Goal: Use online tool/utility: Utilize a website feature to perform a specific function

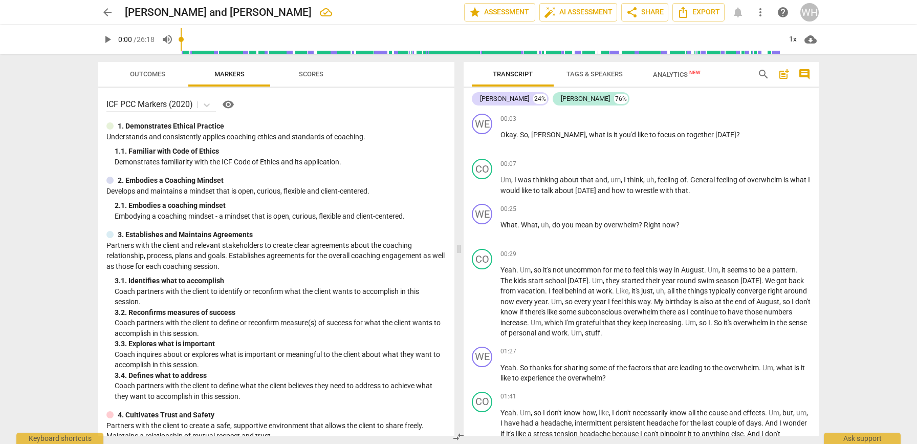
scroll to position [4127, 0]
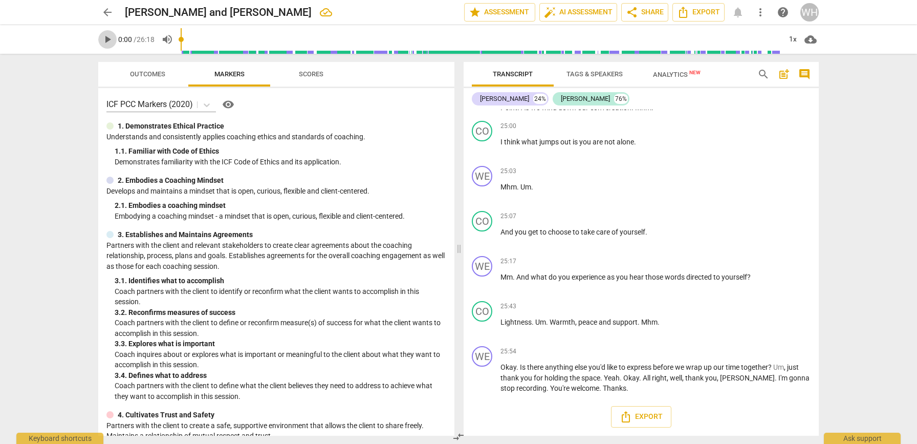
click at [111, 40] on span "play_arrow" at bounding box center [107, 39] width 12 height 12
click at [103, 38] on span "play_arrow" at bounding box center [107, 39] width 12 height 12
click at [104, 38] on span "play_arrow" at bounding box center [107, 39] width 12 height 12
click at [100, 39] on span "play_arrow" at bounding box center [107, 39] width 18 height 12
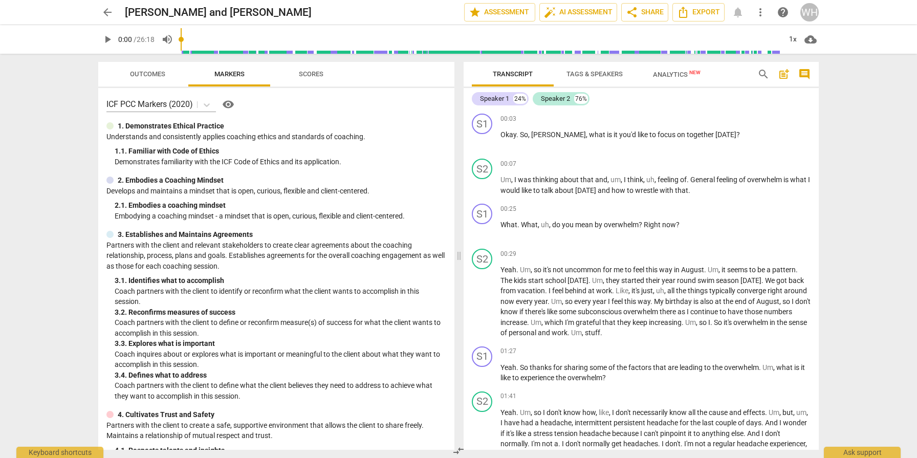
click at [107, 11] on span "arrow_back" at bounding box center [107, 12] width 12 height 12
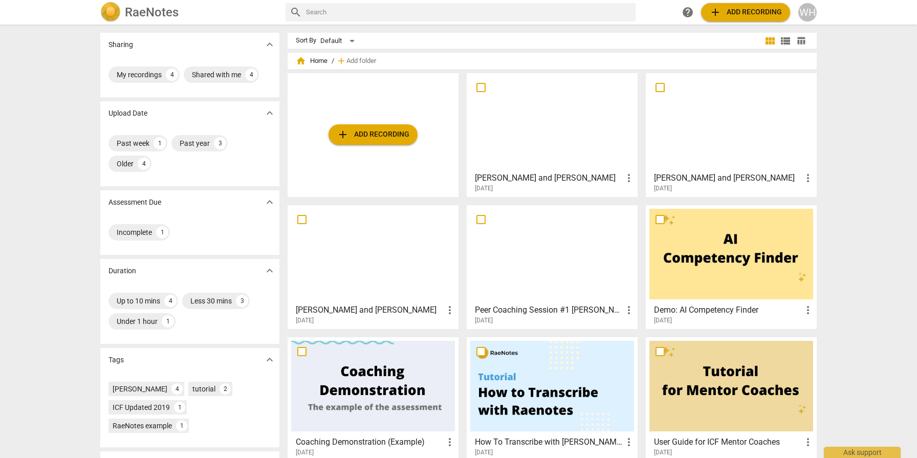
click at [520, 125] on div at bounding box center [552, 122] width 164 height 91
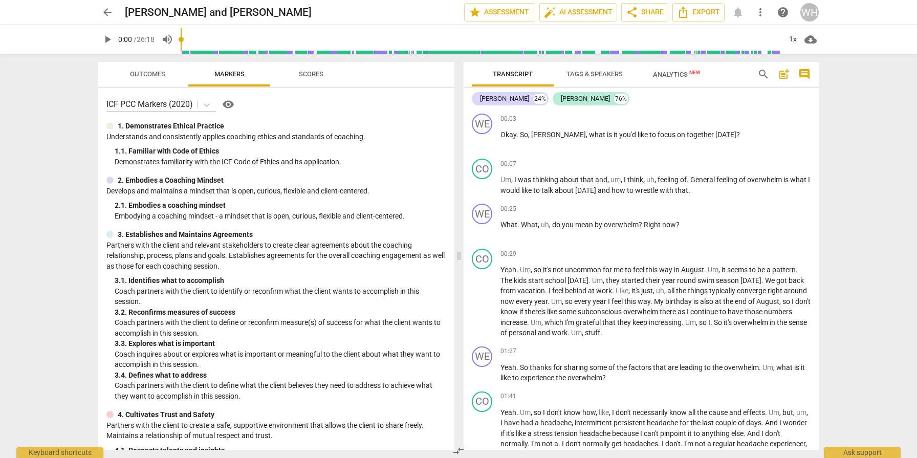
click at [108, 39] on span "play_arrow" at bounding box center [107, 39] width 12 height 12
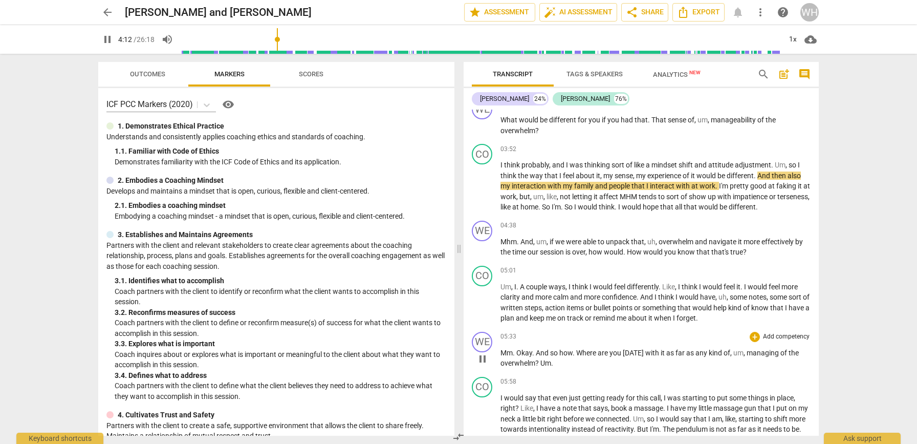
scroll to position [751, 0]
click at [107, 38] on span "pause" at bounding box center [107, 39] width 12 height 12
click at [111, 41] on span "play_arrow" at bounding box center [107, 39] width 12 height 12
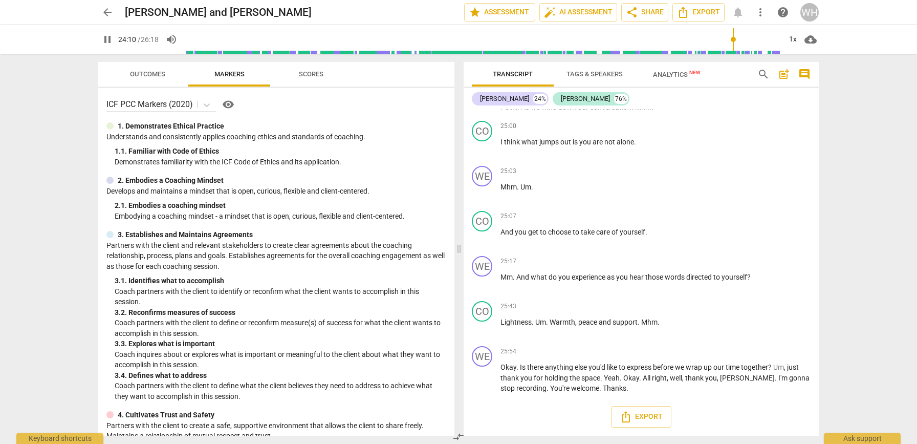
scroll to position [0, 0]
click at [105, 38] on span "pause" at bounding box center [107, 39] width 12 height 12
type input "1453"
click at [301, 68] on span "Scores" at bounding box center [311, 75] width 49 height 14
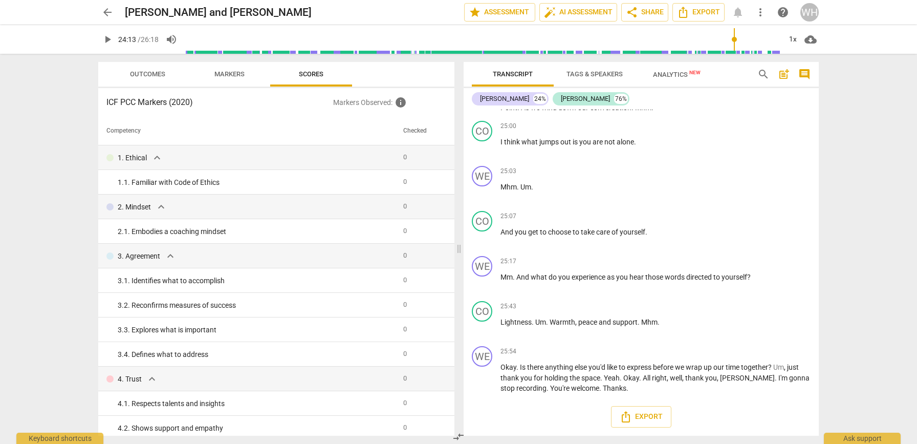
click at [227, 68] on span "Markers" at bounding box center [229, 75] width 55 height 14
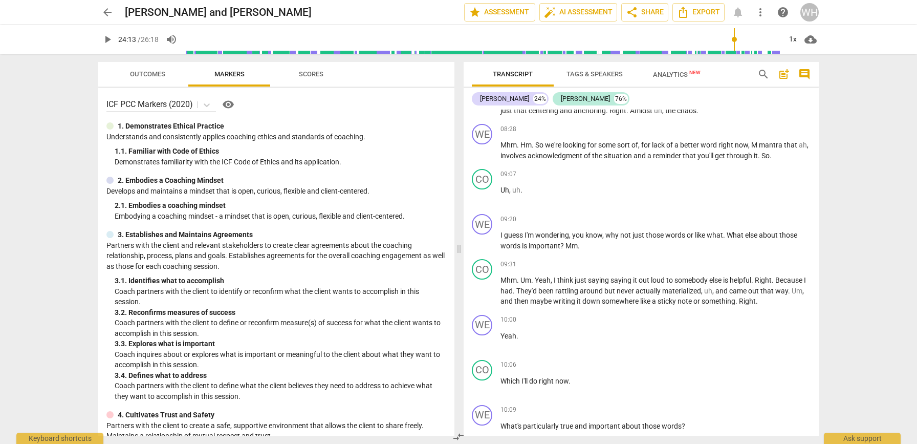
click at [782, 10] on span "help" at bounding box center [783, 12] width 12 height 12
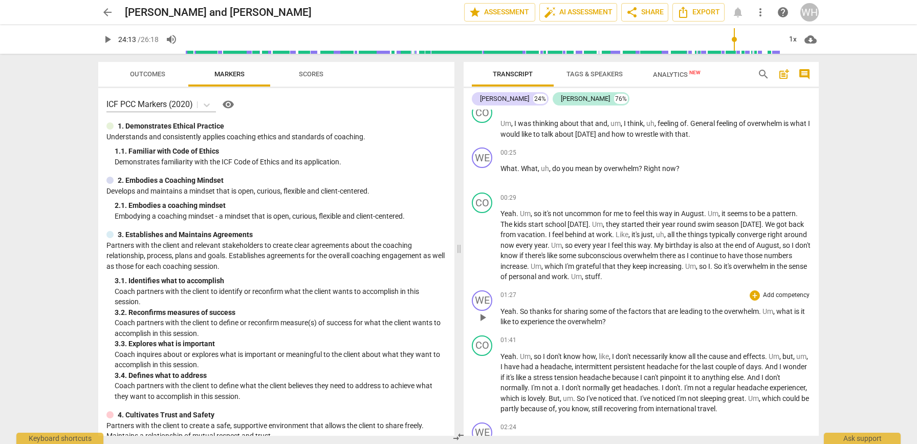
scroll to position [68, 0]
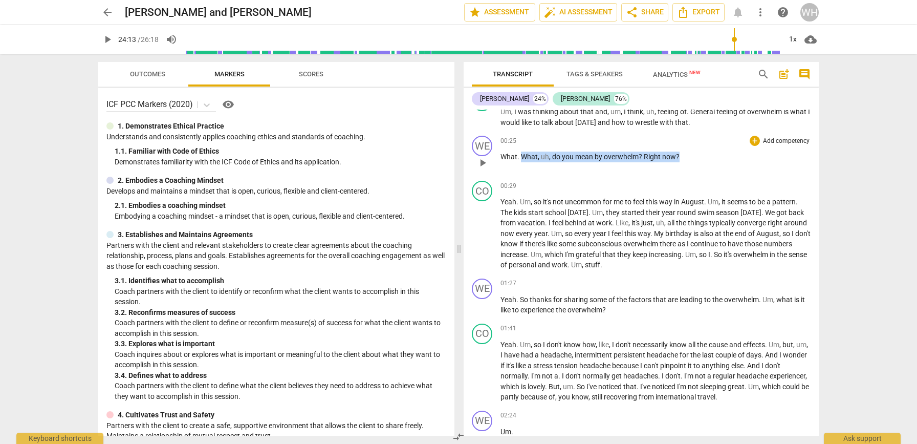
drag, startPoint x: 534, startPoint y: 156, endPoint x: 679, endPoint y: 153, distance: 144.9
click at [679, 153] on p "What . What , uh , do you mean by overwhelm ? Right now ?" at bounding box center [656, 156] width 310 height 11
click at [752, 139] on div "+" at bounding box center [755, 141] width 10 height 10
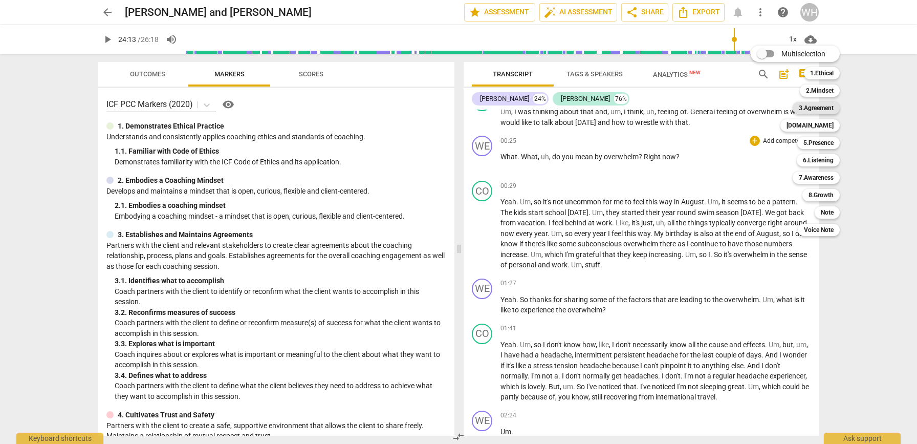
click at [811, 108] on b "3.Agreement" at bounding box center [816, 108] width 35 height 12
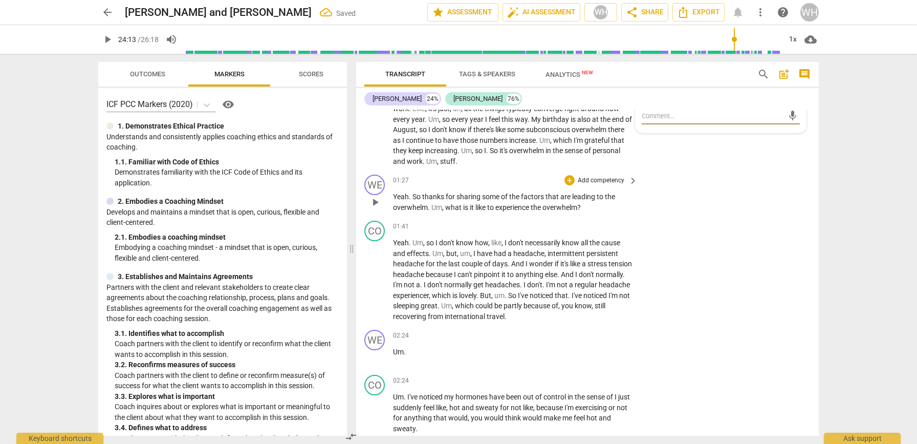
scroll to position [207, 0]
drag, startPoint x: 489, startPoint y: 201, endPoint x: 615, endPoint y: 198, distance: 125.9
click at [615, 204] on p "Yeah . So thanks for sharing some of the factors that are leading to the overwh…" at bounding box center [513, 200] width 240 height 21
click at [595, 188] on div "+" at bounding box center [593, 188] width 10 height 10
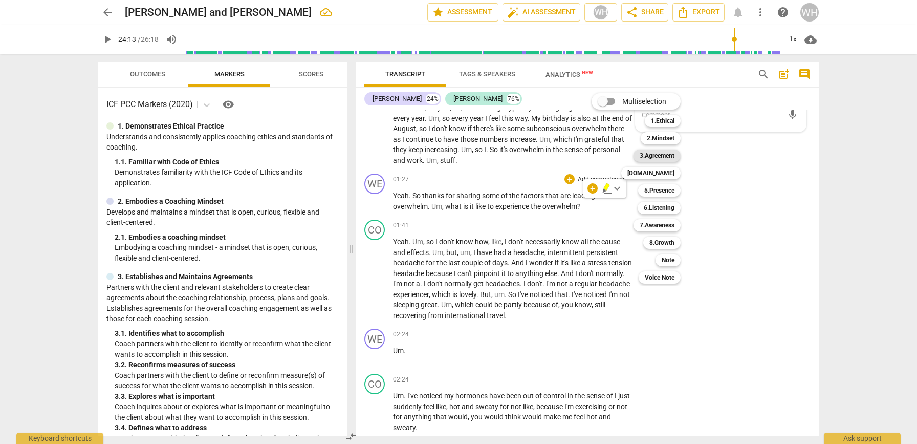
click at [663, 154] on b "3.Agreement" at bounding box center [657, 155] width 35 height 12
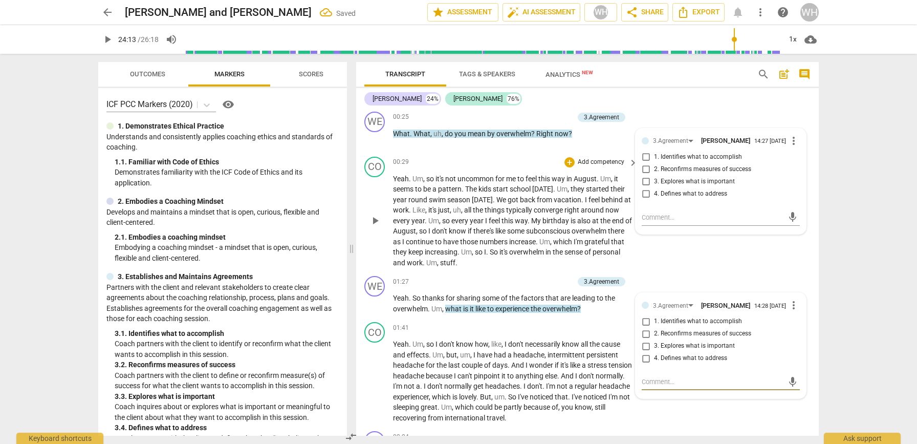
scroll to position [47, 0]
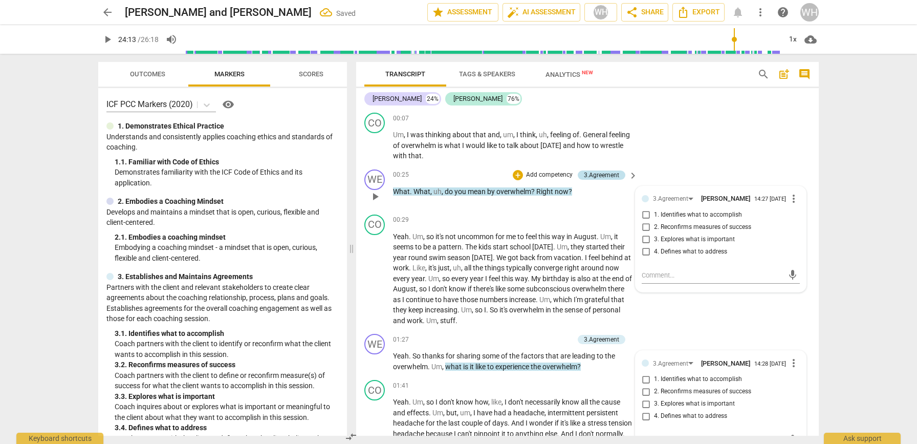
click at [607, 171] on div "3.Agreement" at bounding box center [601, 174] width 35 height 9
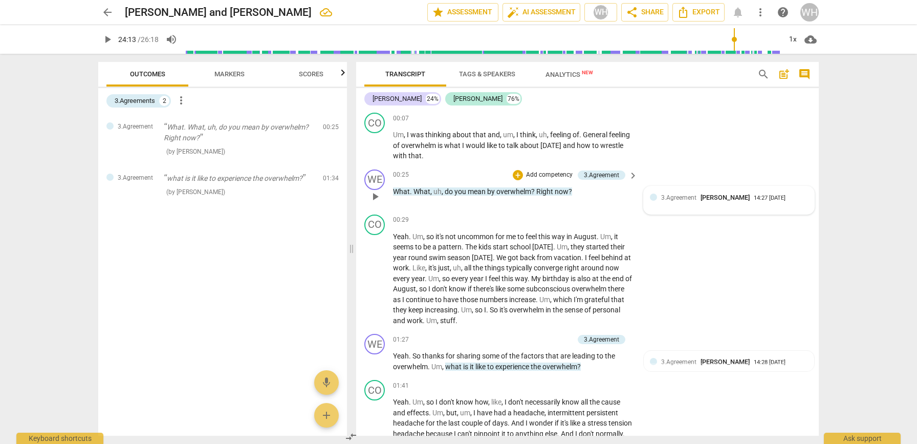
click at [667, 194] on span "3.Agreement" at bounding box center [678, 197] width 35 height 7
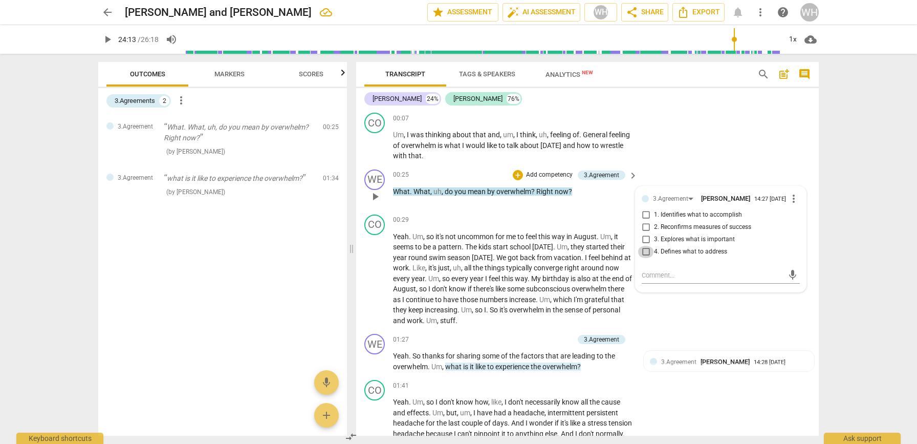
drag, startPoint x: 646, startPoint y: 255, endPoint x: 637, endPoint y: 261, distance: 11.1
click at [644, 255] on input "4. Defines what to address" at bounding box center [646, 252] width 16 height 12
checkbox input "true"
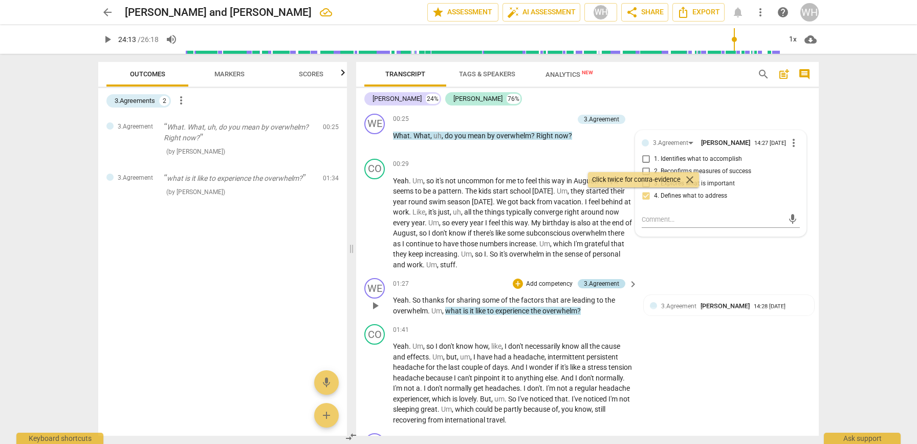
scroll to position [106, 0]
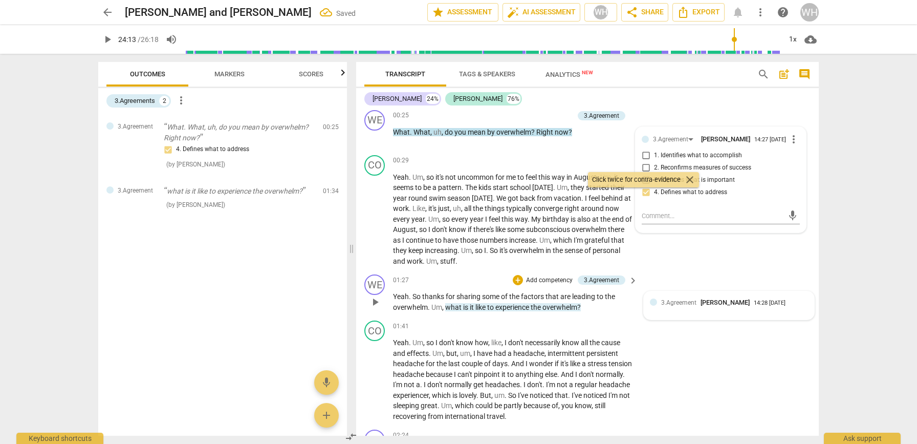
click at [685, 299] on span "3.Agreement" at bounding box center [678, 302] width 35 height 7
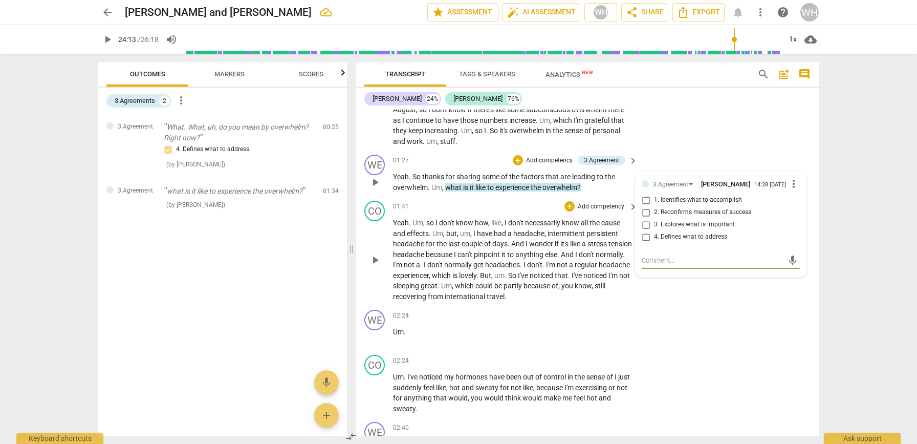
scroll to position [228, 0]
drag, startPoint x: 646, startPoint y: 233, endPoint x: 631, endPoint y: 246, distance: 20.0
click at [644, 234] on input "4. Defines what to address" at bounding box center [646, 235] width 16 height 12
checkbox input "true"
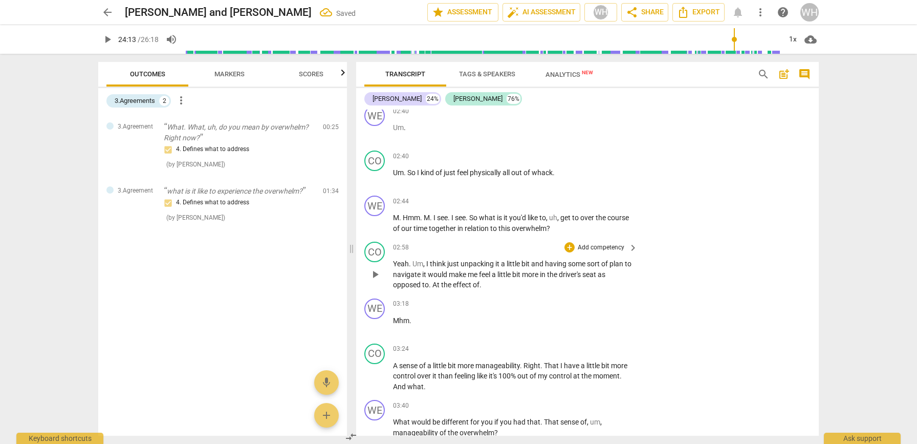
scroll to position [544, 0]
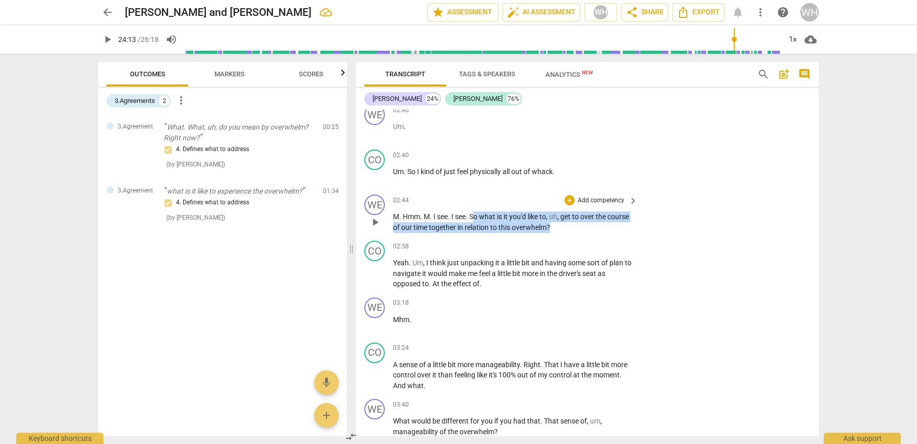
drag, startPoint x: 488, startPoint y: 209, endPoint x: 587, endPoint y: 214, distance: 99.4
click at [587, 214] on p "M . Hmm . M . I see . I see . So what is it you'd like to , uh , get to over th…" at bounding box center [513, 221] width 240 height 21
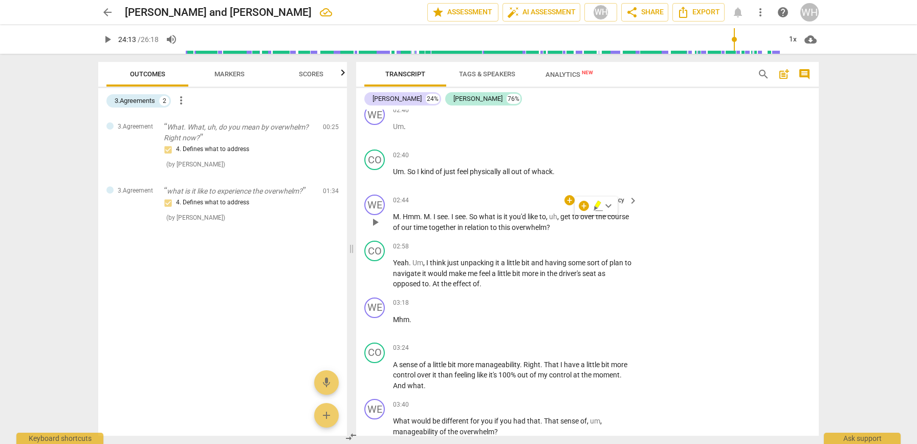
click at [592, 196] on p "Add competency" at bounding box center [601, 200] width 49 height 9
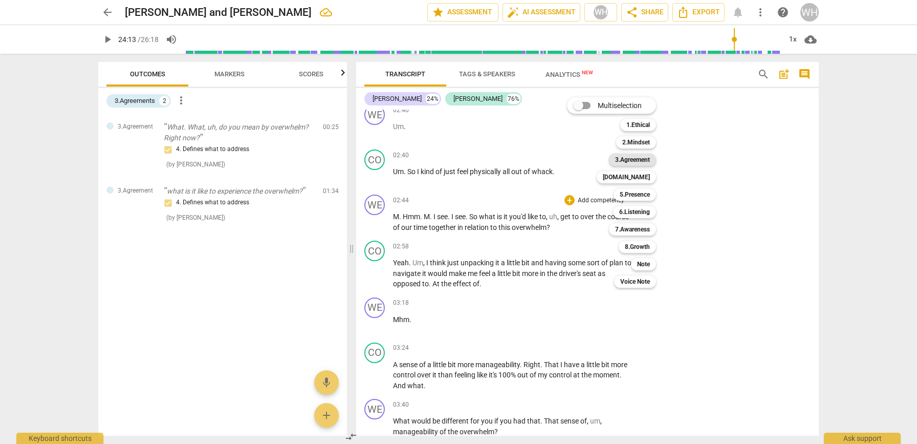
click at [619, 161] on b "3.Agreement" at bounding box center [632, 160] width 35 height 12
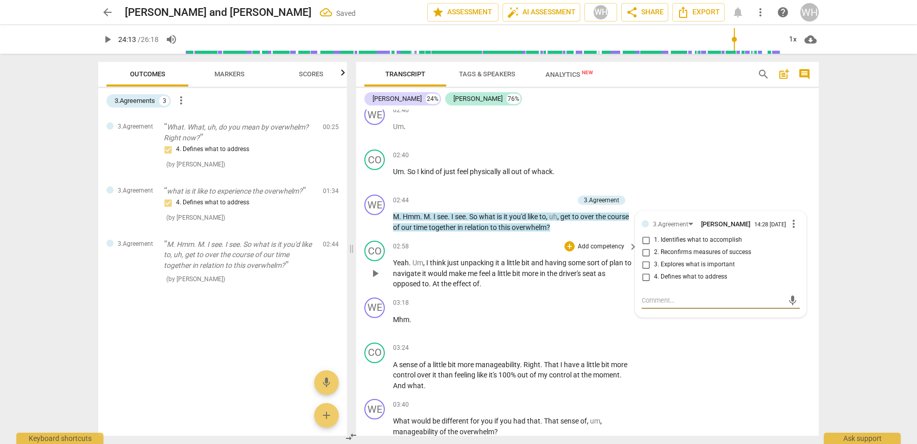
drag, startPoint x: 643, startPoint y: 234, endPoint x: 633, endPoint y: 251, distance: 19.7
click at [642, 234] on input "1. Identifies what to accomplish" at bounding box center [646, 240] width 16 height 12
checkbox input "true"
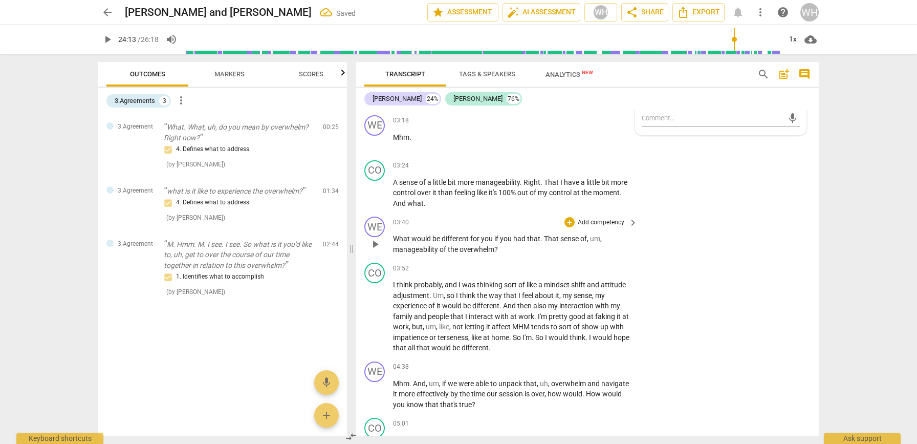
scroll to position [727, 0]
drag, startPoint x: 425, startPoint y: 230, endPoint x: 582, endPoint y: 215, distance: 157.3
click at [522, 234] on p "What would be different for you if you had that . That sense of , um , manageab…" at bounding box center [513, 242] width 240 height 21
click at [586, 217] on p "Add competency" at bounding box center [601, 221] width 49 height 9
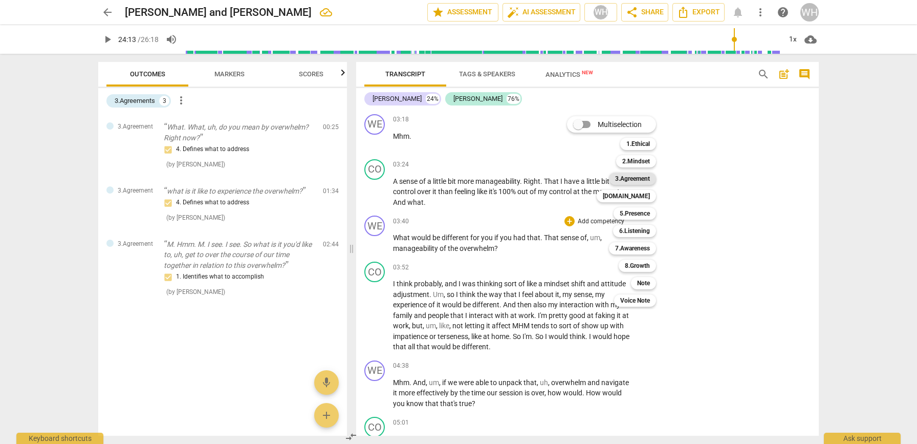
click at [620, 176] on b "3.Agreement" at bounding box center [632, 178] width 35 height 12
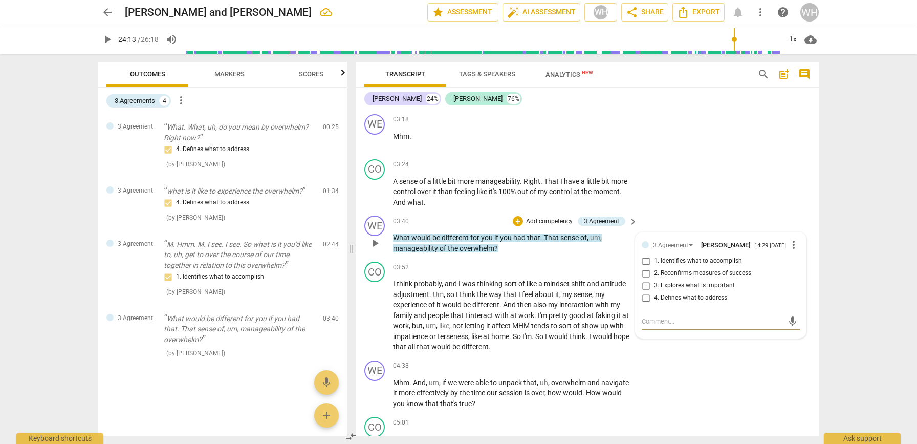
click at [641, 279] on input "3. Explores what is important" at bounding box center [646, 285] width 16 height 12
checkbox input "true"
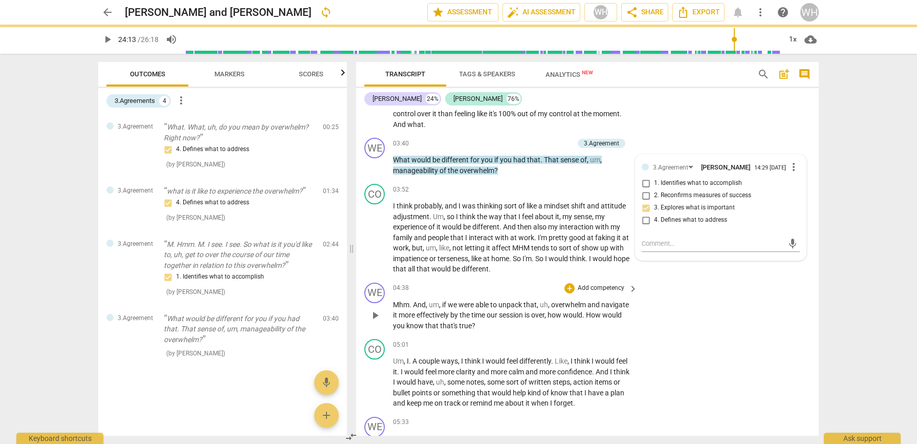
scroll to position [814, 0]
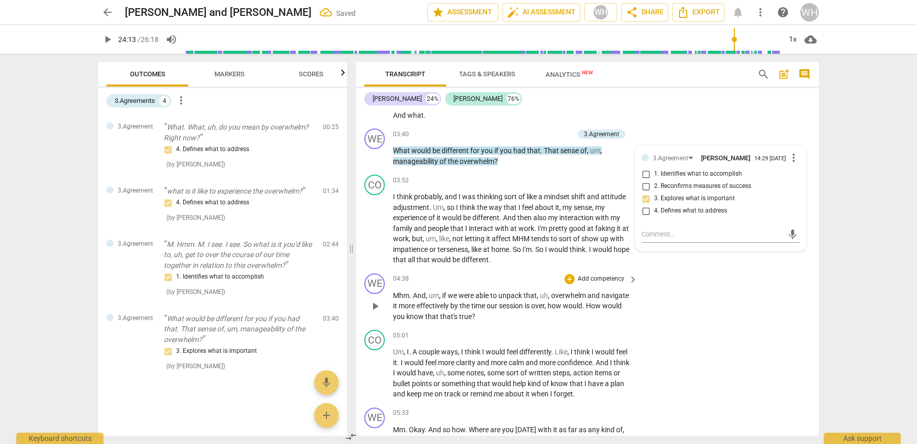
click at [530, 305] on p "Mhm . And , um , if we were able to unpack that , uh , overwhelm and navigate i…" at bounding box center [513, 306] width 240 height 32
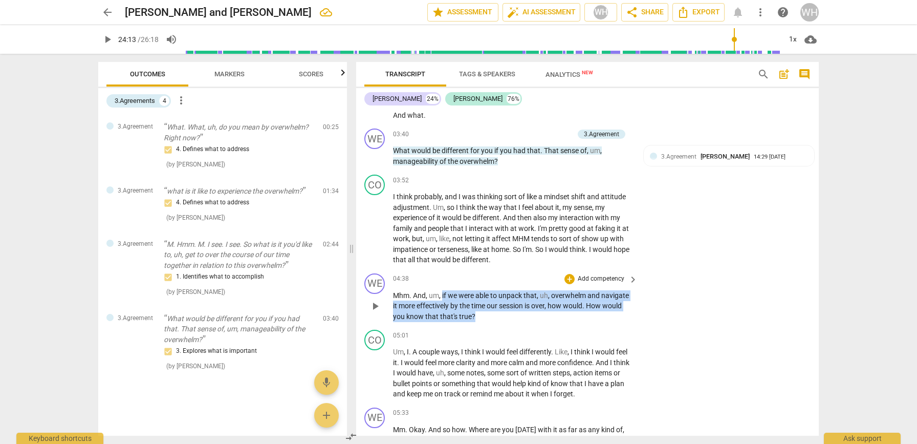
drag, startPoint x: 470, startPoint y: 293, endPoint x: 487, endPoint y: 298, distance: 17.3
click at [487, 298] on p "Mhm . And , um , if we were able to unpack that , uh , overwhelm and navigate i…" at bounding box center [513, 306] width 240 height 32
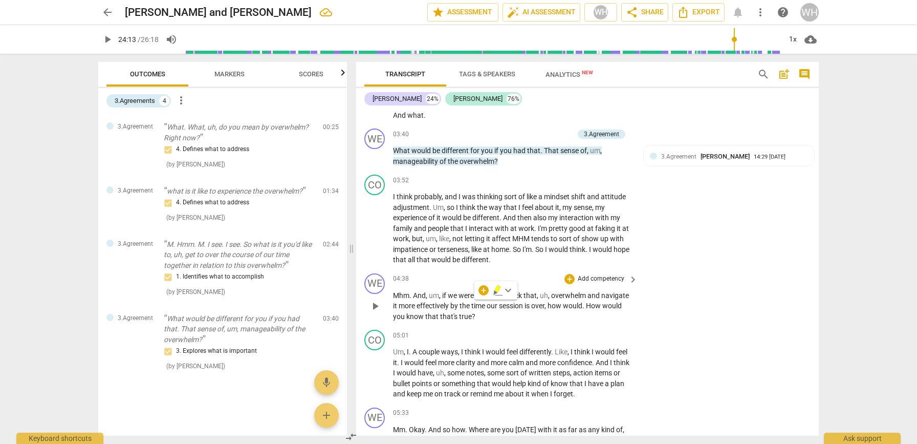
click at [613, 274] on p "Add competency" at bounding box center [601, 278] width 49 height 9
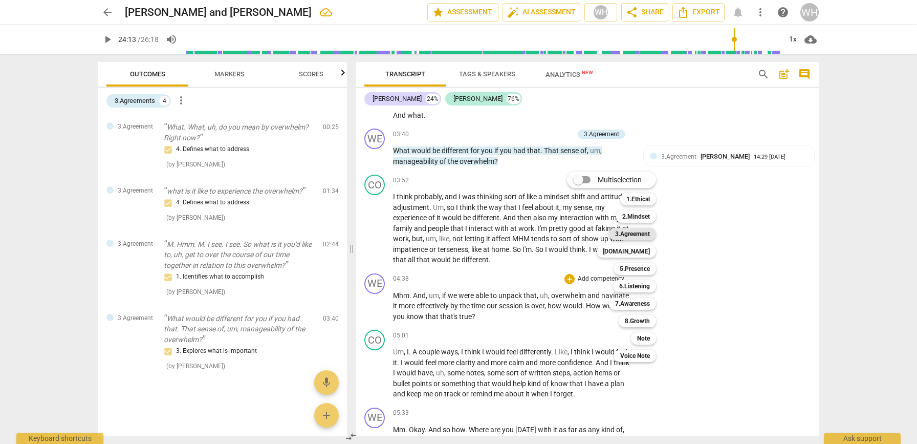
drag, startPoint x: 646, startPoint y: 233, endPoint x: 634, endPoint y: 234, distance: 12.4
click at [645, 233] on b "3.Agreement" at bounding box center [632, 234] width 35 height 12
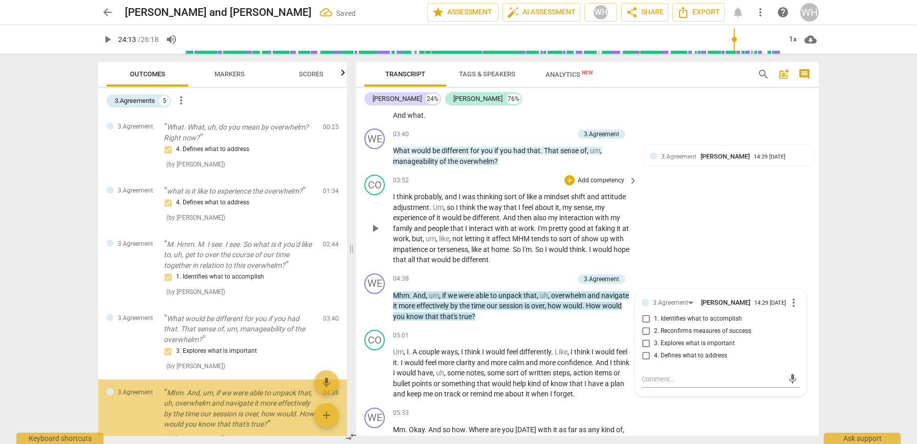
scroll to position [62, 0]
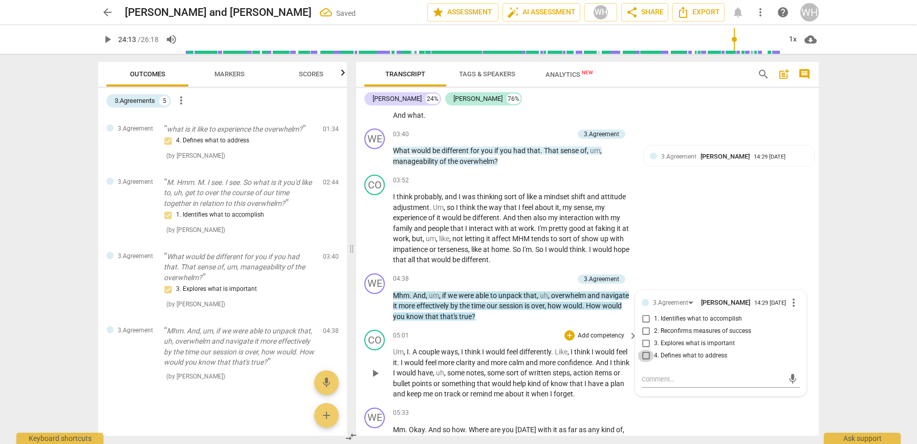
drag, startPoint x: 645, startPoint y: 346, endPoint x: 617, endPoint y: 352, distance: 29.2
click at [645, 350] on input "4. Defines what to address" at bounding box center [646, 356] width 16 height 12
checkbox input "true"
drag, startPoint x: 645, startPoint y: 319, endPoint x: 632, endPoint y: 339, distance: 23.6
click at [643, 325] on input "2. Reconfirms measures of success" at bounding box center [646, 331] width 16 height 12
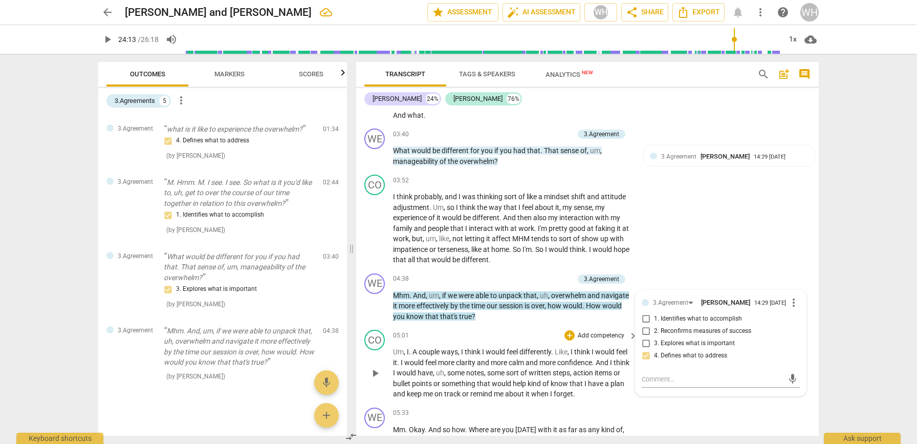
checkbox input "true"
click at [646, 350] on input "4. Defines what to address" at bounding box center [646, 356] width 16 height 12
checkbox input "true"
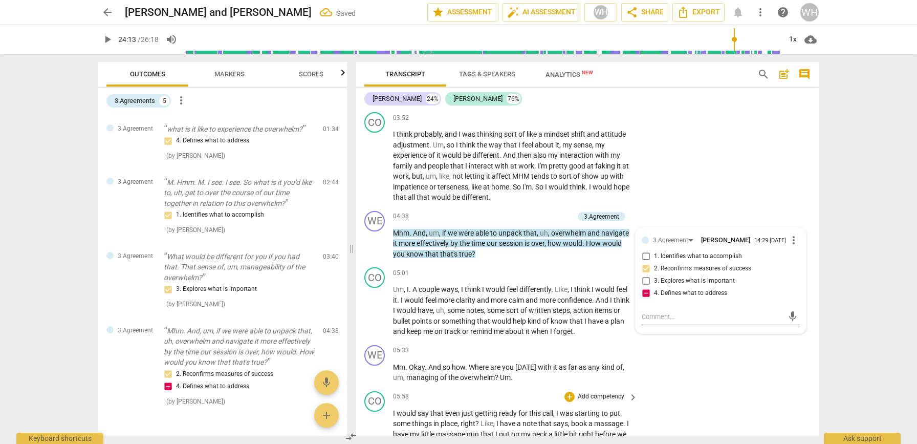
scroll to position [967, 0]
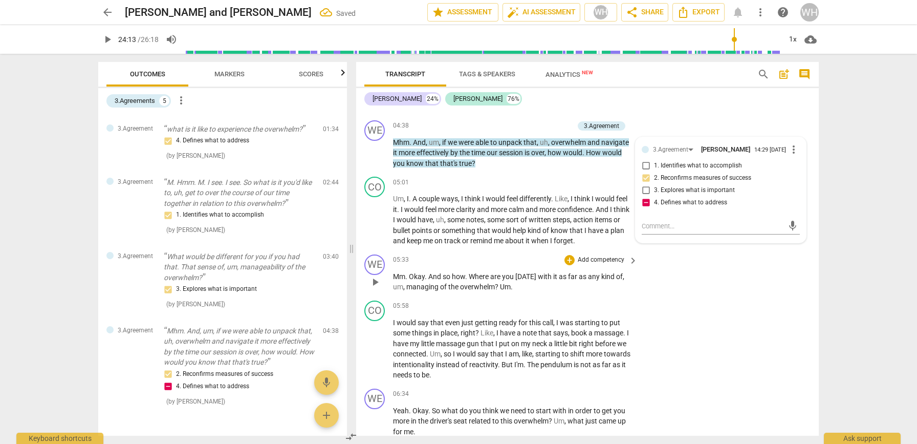
click at [535, 275] on p "Mm . Okay . And so how . Where are you today with it as far as any kind of , um…" at bounding box center [513, 281] width 240 height 21
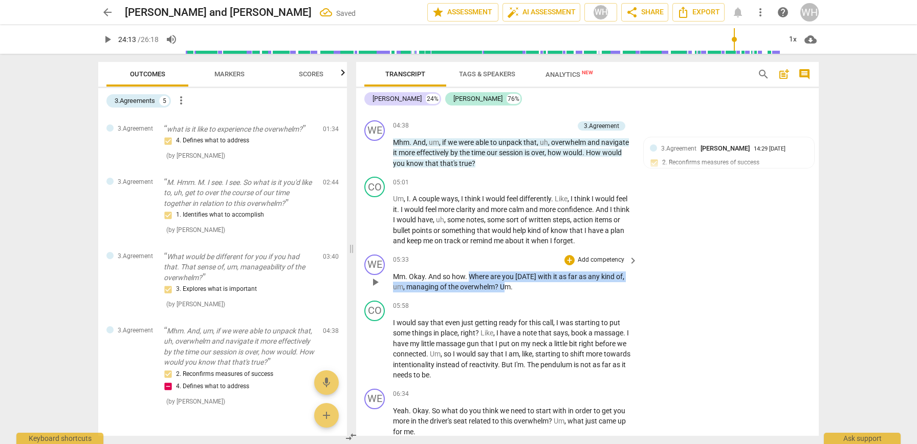
drag, startPoint x: 490, startPoint y: 268, endPoint x: 553, endPoint y: 253, distance: 64.1
click at [503, 272] on p "Mm . Okay . And so how . Where are you today with it as far as any kind of , um…" at bounding box center [513, 281] width 240 height 21
click at [599, 255] on p "Add competency" at bounding box center [601, 259] width 49 height 9
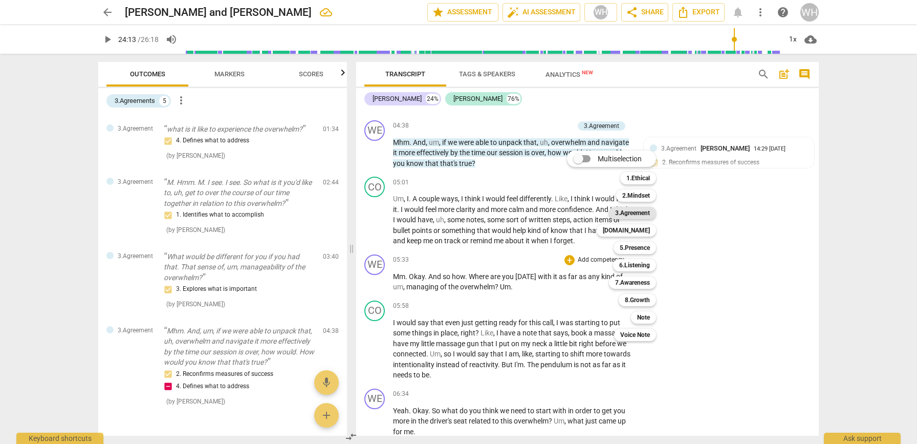
click at [643, 209] on b "3.Agreement" at bounding box center [632, 213] width 35 height 12
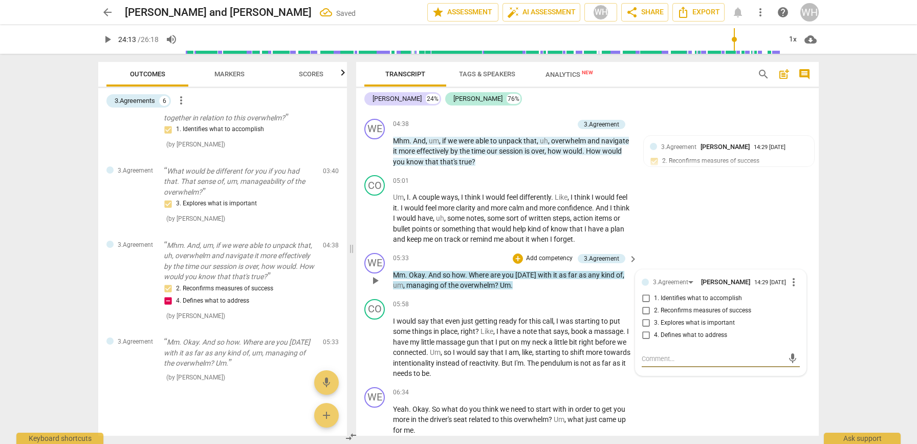
scroll to position [968, 0]
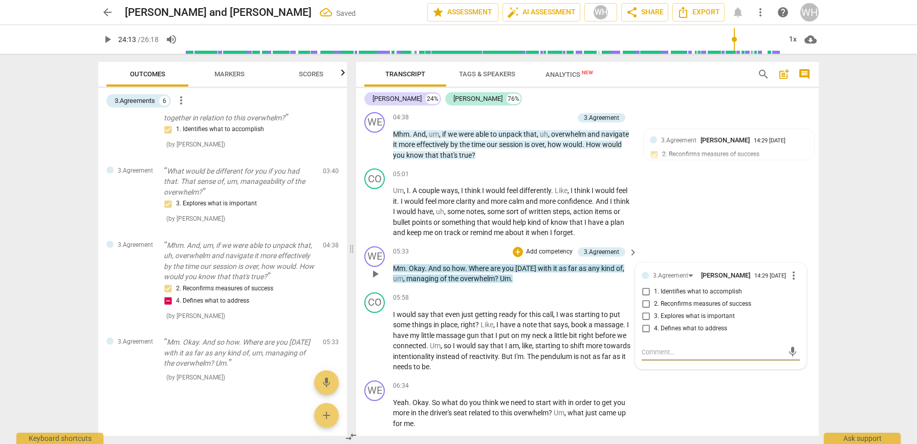
click at [644, 310] on input "3. Explores what is important" at bounding box center [646, 316] width 16 height 12
checkbox input "true"
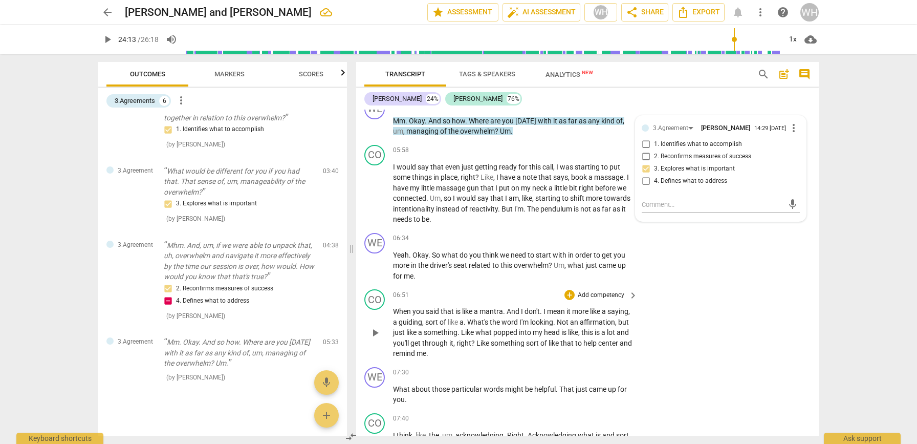
scroll to position [1125, 0]
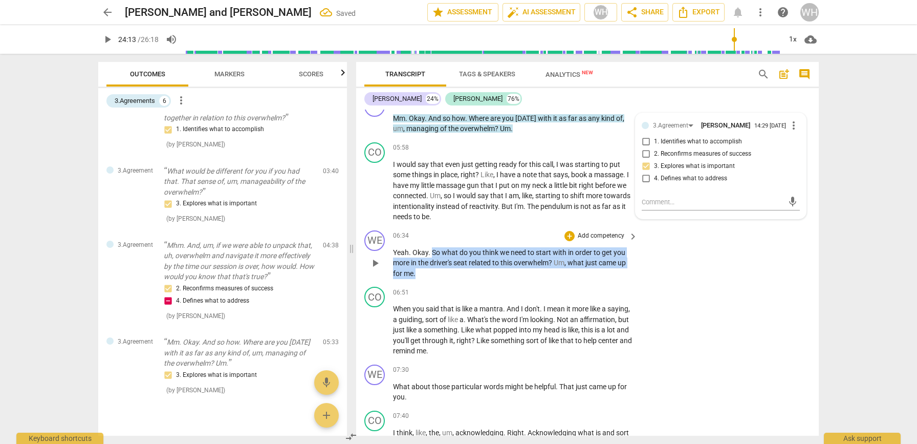
drag, startPoint x: 432, startPoint y: 235, endPoint x: 441, endPoint y: 254, distance: 21.1
click at [439, 254] on p "Yeah . Okay . So what do you think we need to start with in order to get you mo…" at bounding box center [513, 263] width 240 height 32
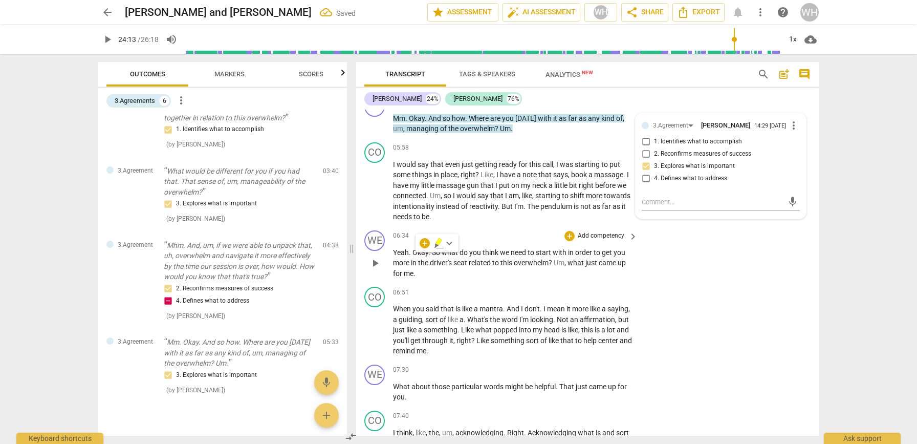
click at [581, 231] on p "Add competency" at bounding box center [601, 235] width 49 height 9
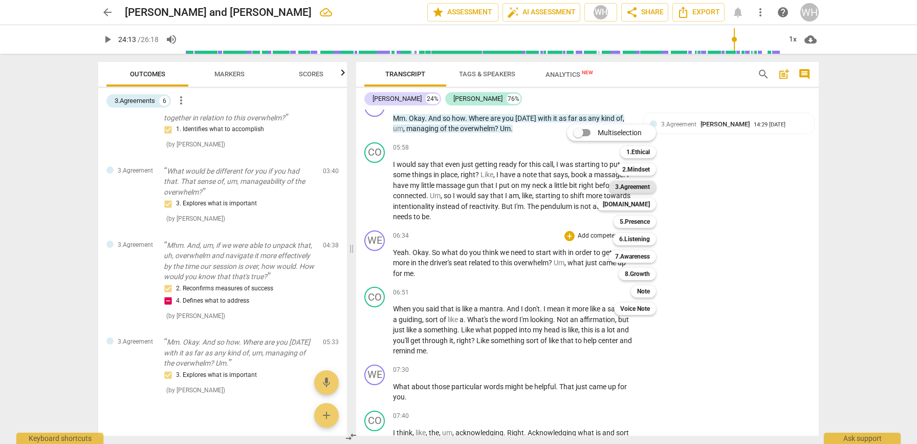
drag, startPoint x: 641, startPoint y: 182, endPoint x: 643, endPoint y: 192, distance: 9.9
click at [641, 182] on b "3.Agreement" at bounding box center [632, 187] width 35 height 12
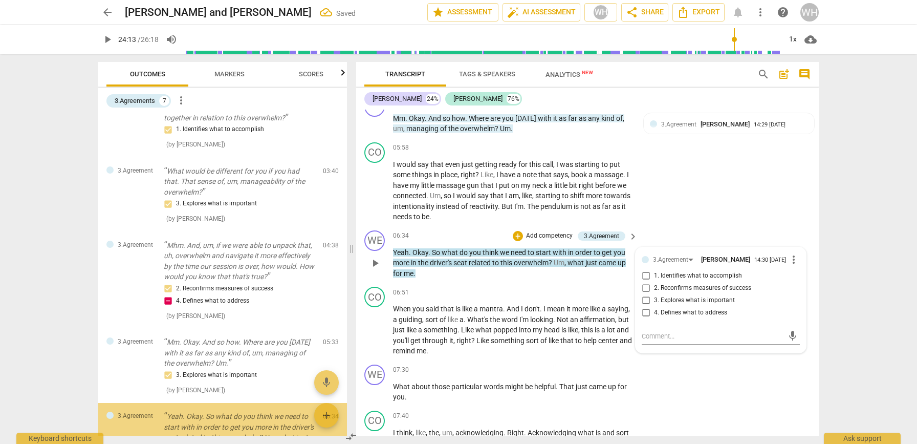
scroll to position [231, 0]
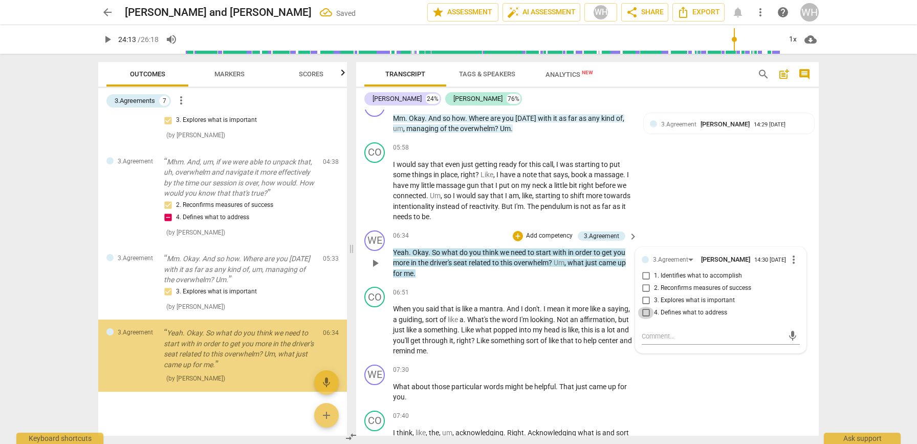
click at [639, 307] on input "4. Defines what to address" at bounding box center [646, 313] width 16 height 12
checkbox input "true"
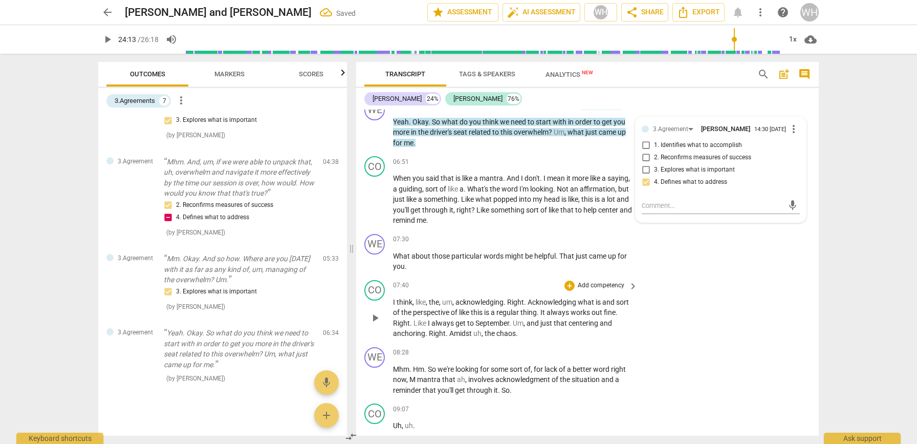
scroll to position [1263, 0]
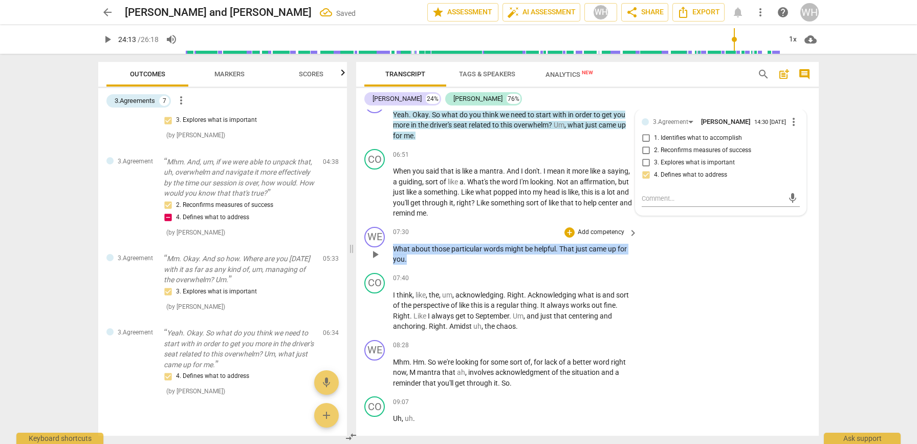
drag, startPoint x: 420, startPoint y: 245, endPoint x: 390, endPoint y: 232, distance: 32.8
click at [385, 233] on div "WE play_arrow pause 07:30 + Add competency keyboard_arrow_right What about thos…" at bounding box center [587, 246] width 463 height 46
click at [585, 228] on p "Add competency" at bounding box center [601, 232] width 49 height 9
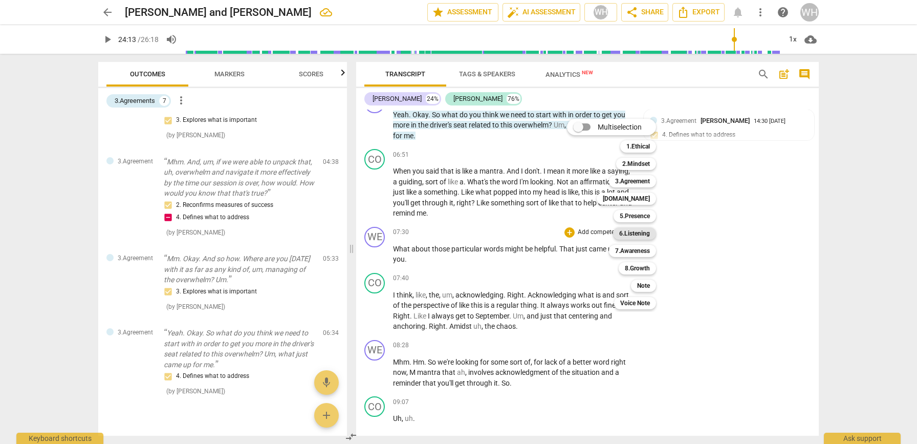
click at [636, 231] on b "6.Listening" at bounding box center [634, 233] width 31 height 12
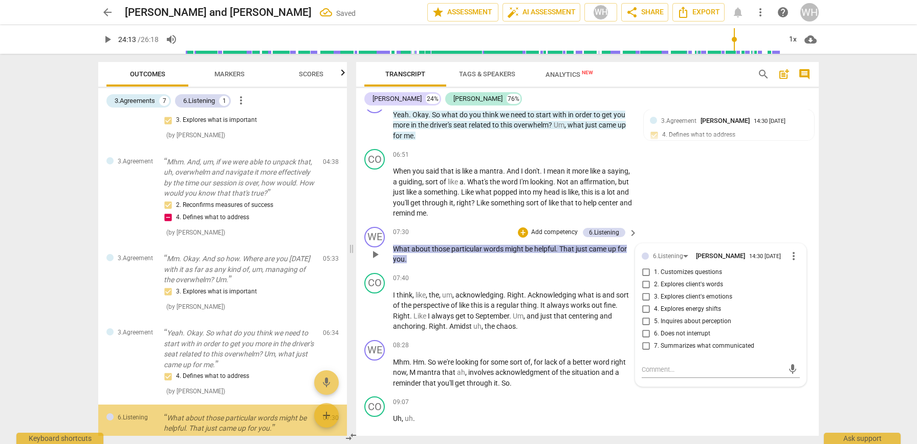
scroll to position [294, 0]
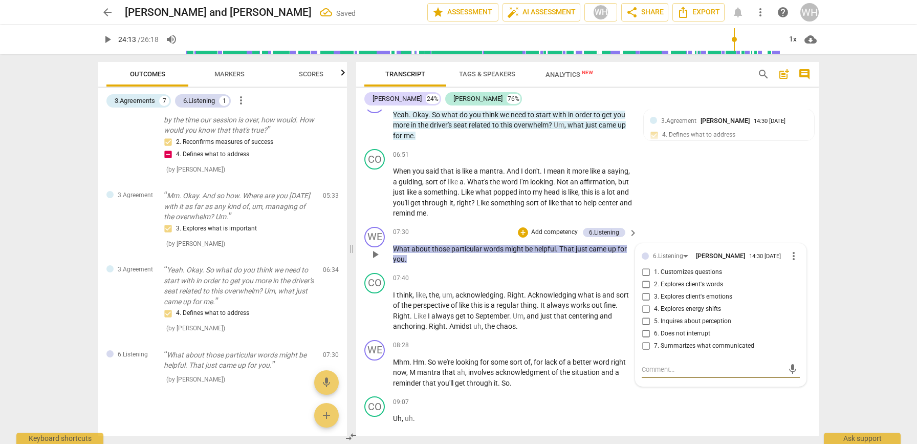
click at [648, 278] on input "2. Explores client's words" at bounding box center [646, 284] width 16 height 12
checkbox input "true"
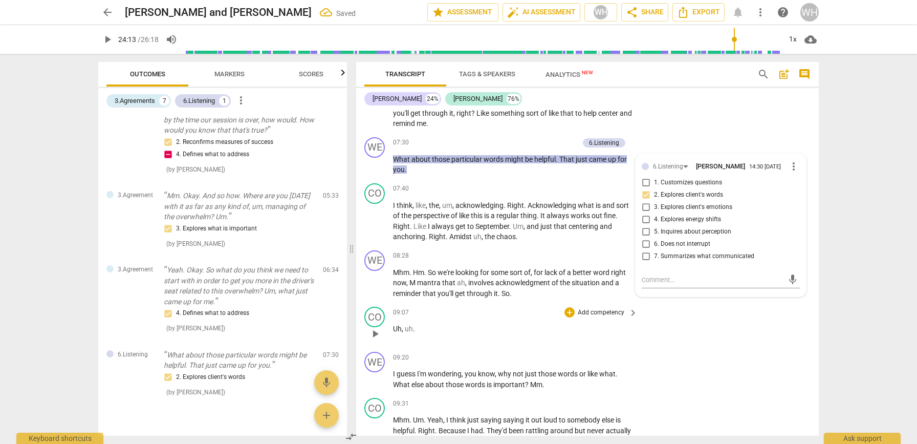
scroll to position [1385, 0]
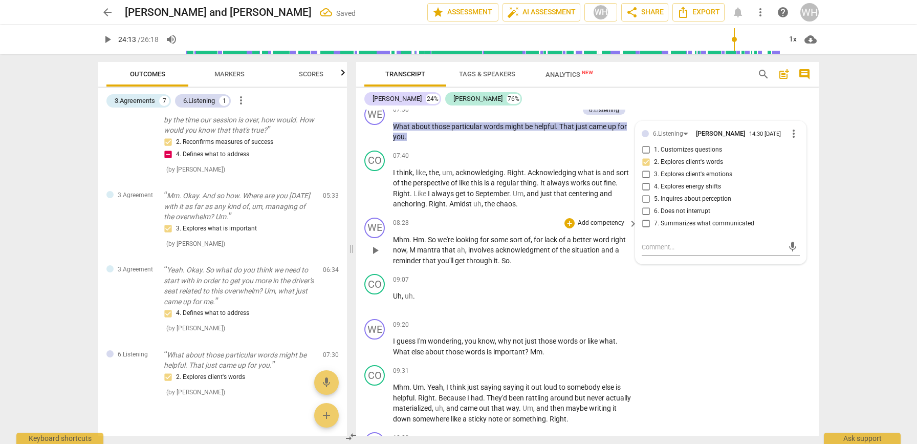
click at [540, 246] on span "acknowledgment" at bounding box center [523, 250] width 56 height 8
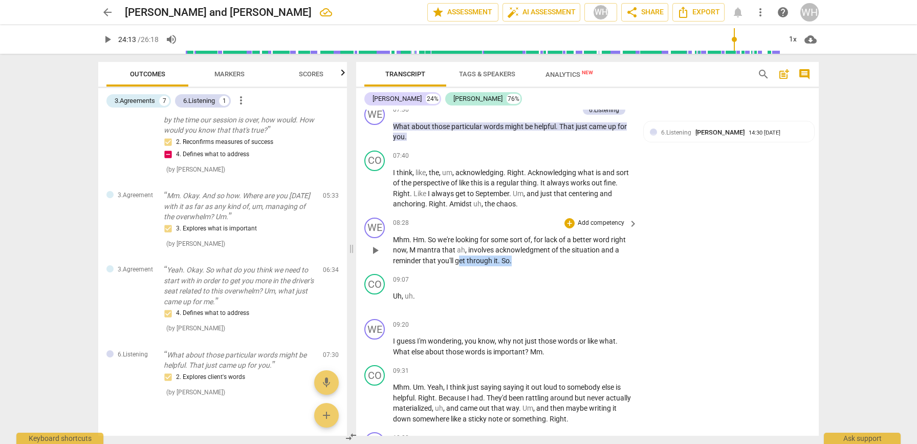
drag, startPoint x: 506, startPoint y: 238, endPoint x: 459, endPoint y: 236, distance: 47.2
click at [459, 236] on p "Mhm . Hm . So we're looking for some sort of , for lack of a better word right …" at bounding box center [513, 250] width 240 height 32
drag, startPoint x: 544, startPoint y: 243, endPoint x: 553, endPoint y: 242, distance: 9.8
click at [544, 243] on p "Mhm . Hm . So we're looking for some sort of , for lack of a better word right …" at bounding box center [513, 250] width 240 height 32
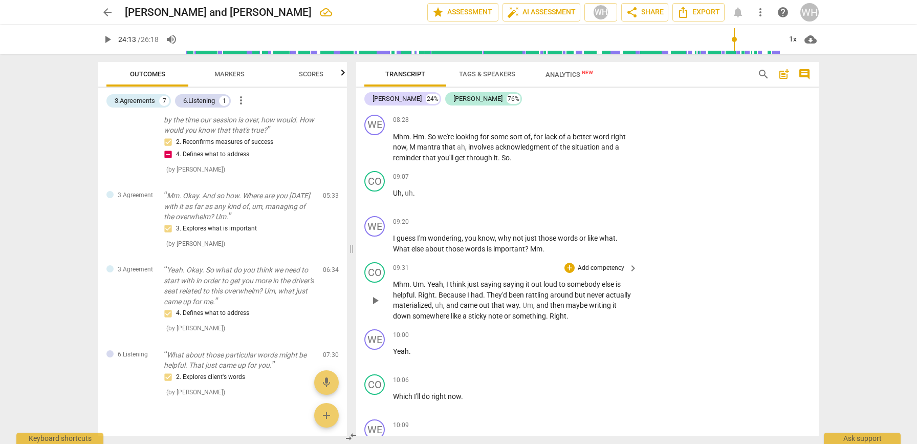
scroll to position [1505, 0]
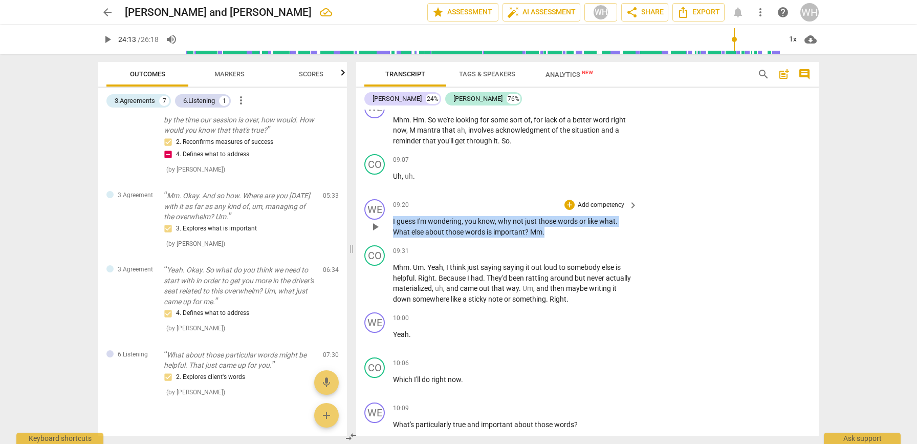
drag, startPoint x: 523, startPoint y: 212, endPoint x: 413, endPoint y: 199, distance: 110.3
click at [390, 200] on div "WE play_arrow pause 09:20 + Add competency keyboard_arrow_right I guess I'm won…" at bounding box center [587, 218] width 463 height 46
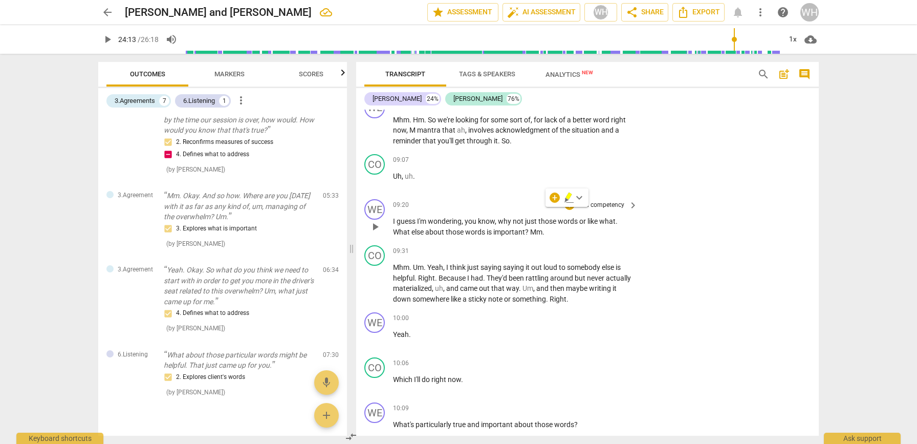
click at [604, 201] on p "Add competency" at bounding box center [601, 205] width 49 height 9
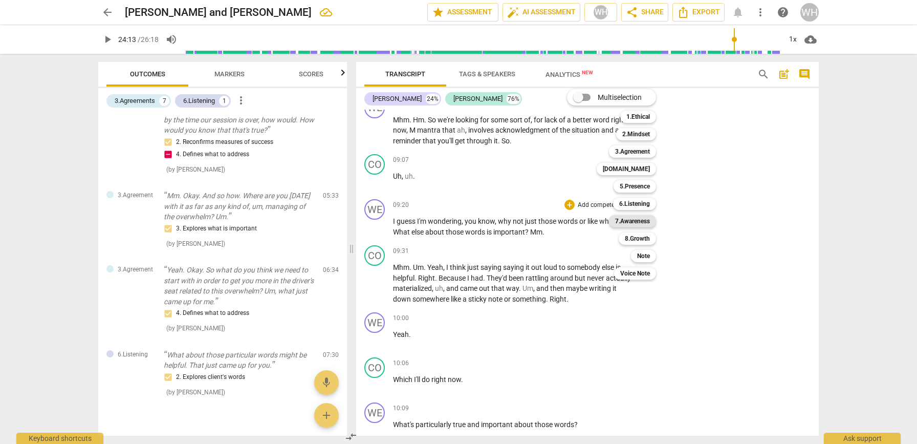
click at [620, 221] on b "7.Awareness" at bounding box center [632, 221] width 35 height 12
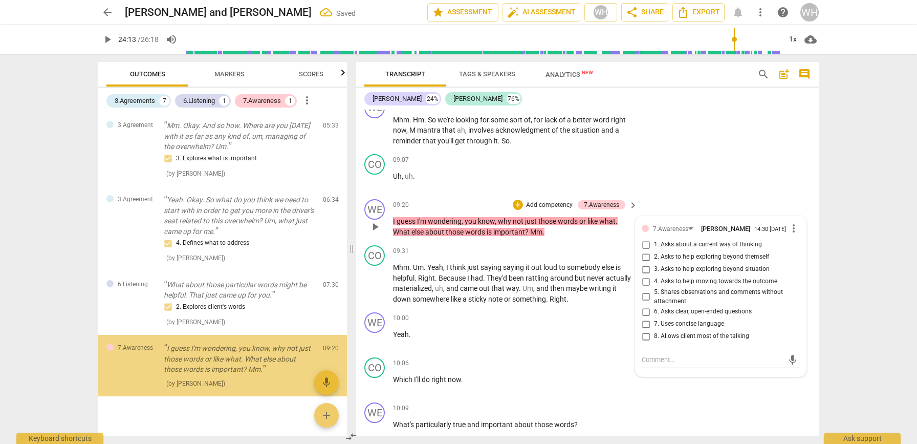
scroll to position [367, 0]
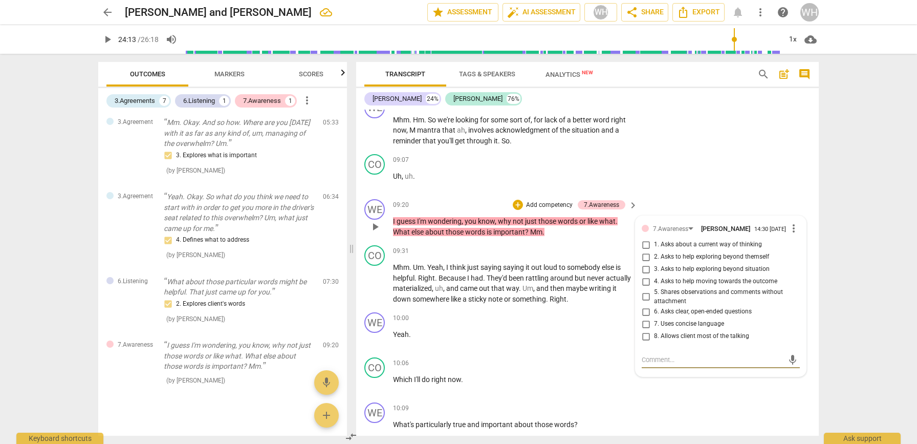
click at [643, 238] on input "1. Asks about a current way of thinking" at bounding box center [646, 244] width 16 height 12
checkbox input "true"
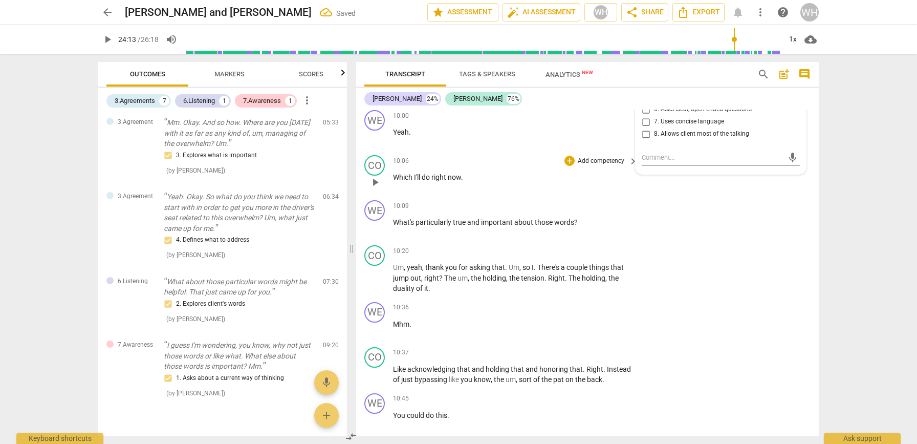
scroll to position [1709, 0]
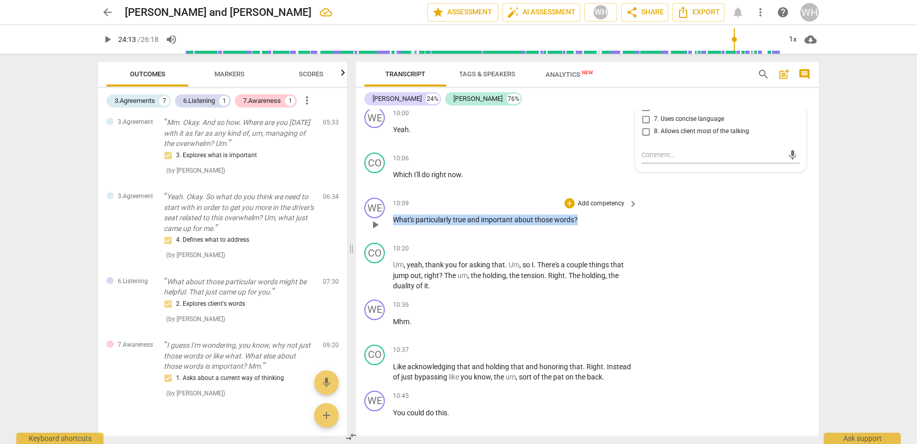
drag, startPoint x: 597, startPoint y: 197, endPoint x: 489, endPoint y: 190, distance: 108.2
click at [384, 193] on div "WE play_arrow pause 10:09 + Add competency keyboard_arrow_right What's particul…" at bounding box center [587, 215] width 463 height 45
click at [569, 198] on div "+" at bounding box center [569, 203] width 10 height 10
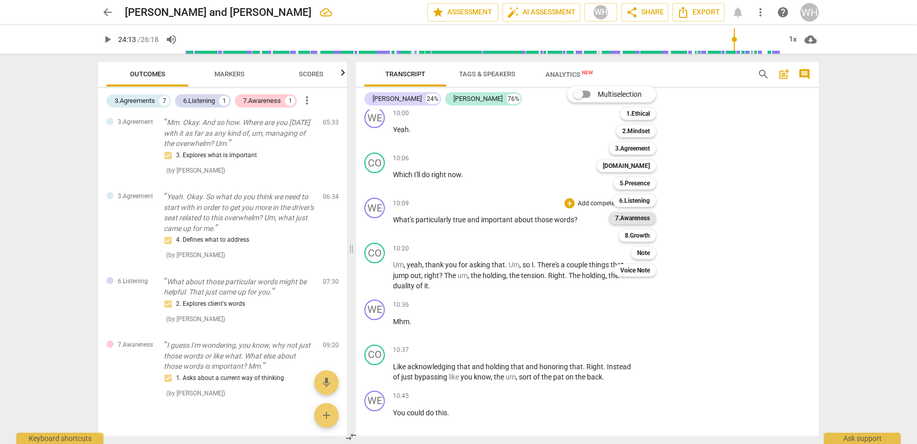
click at [626, 217] on b "7.Awareness" at bounding box center [632, 218] width 35 height 12
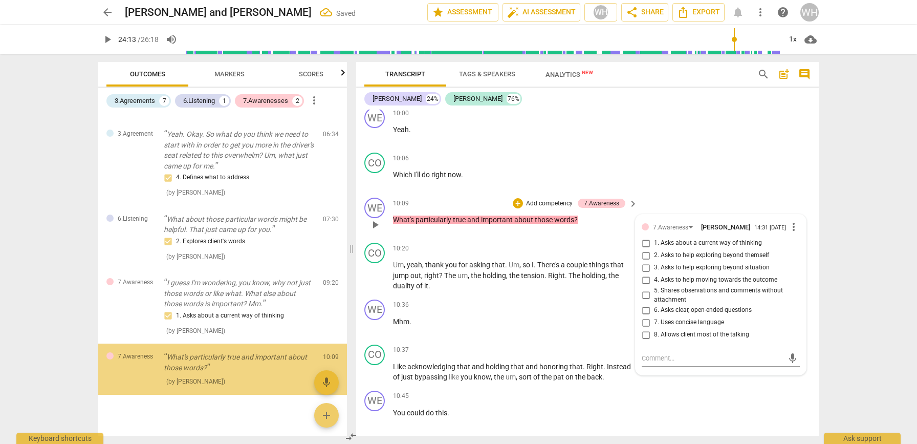
scroll to position [430, 0]
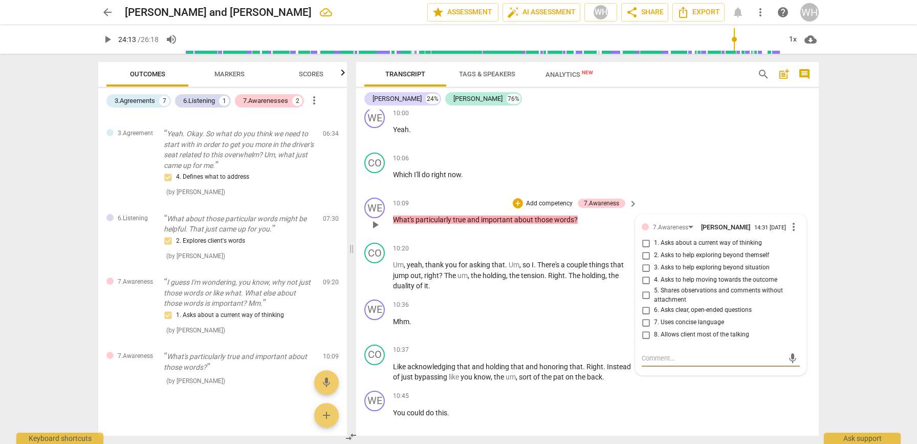
click at [646, 249] on input "2. Asks to help exploring beyond themself" at bounding box center [646, 255] width 16 height 12
checkbox input "true"
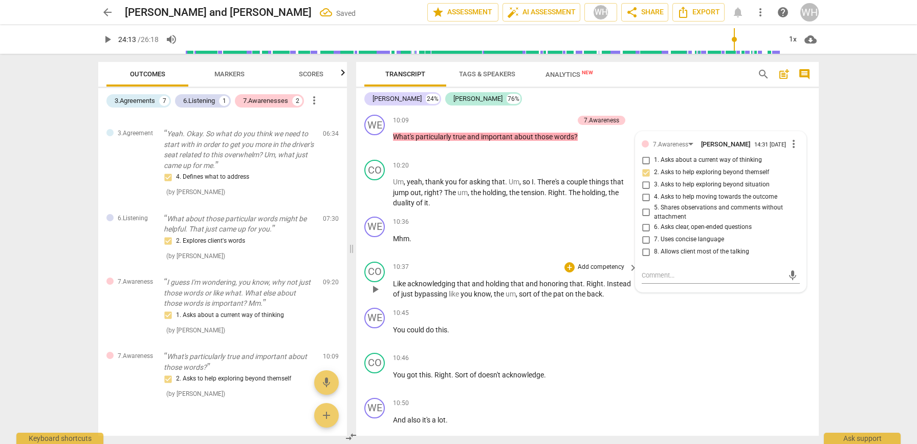
scroll to position [0, 1]
click at [576, 278] on p "Like acknowledging that and holding that and honoring that . Right . Instead of…" at bounding box center [513, 288] width 240 height 21
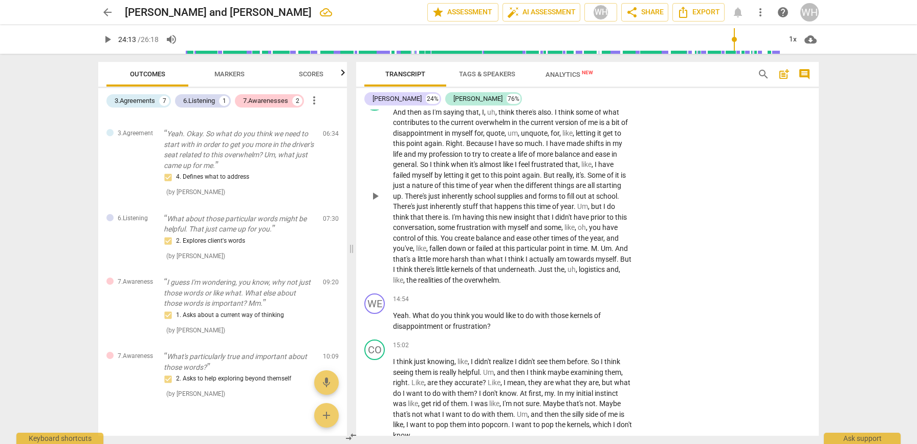
scroll to position [2387, 0]
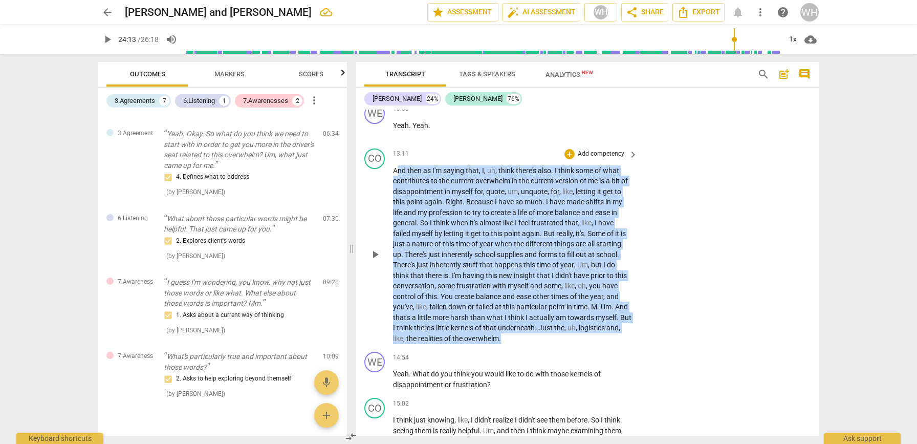
drag, startPoint x: 552, startPoint y: 303, endPoint x: 398, endPoint y: 142, distance: 223.0
click at [397, 165] on p "And then as I'm saying that , I , uh , think there's also . I think some of wha…" at bounding box center [513, 254] width 240 height 179
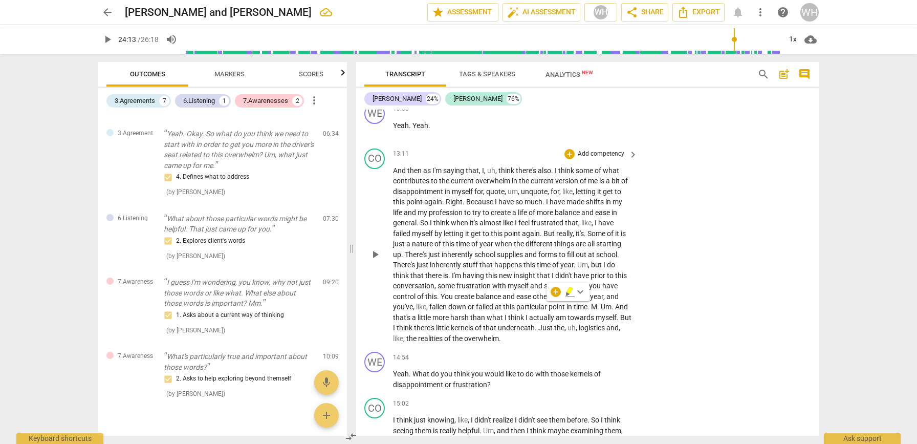
click at [611, 149] on p "Add competency" at bounding box center [601, 153] width 49 height 9
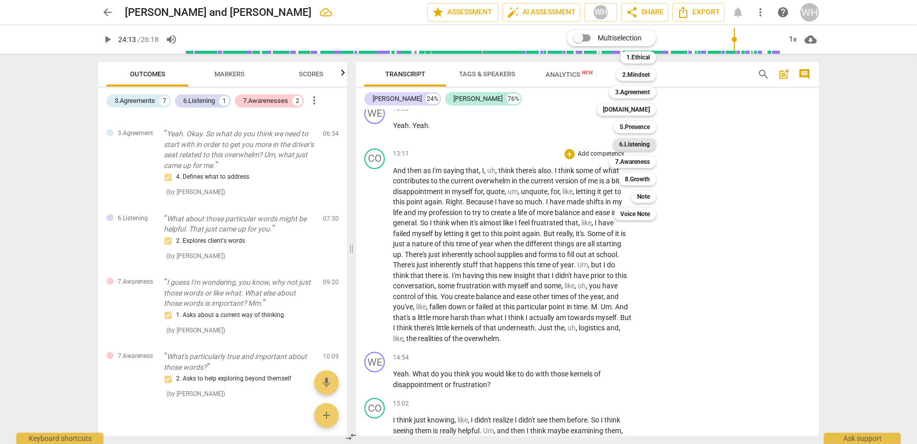
click at [626, 145] on b "6.Listening" at bounding box center [634, 144] width 31 height 12
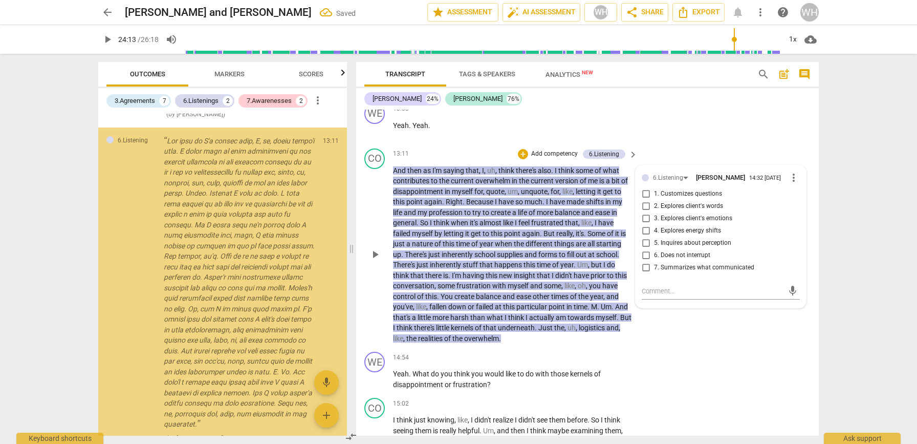
scroll to position [711, 0]
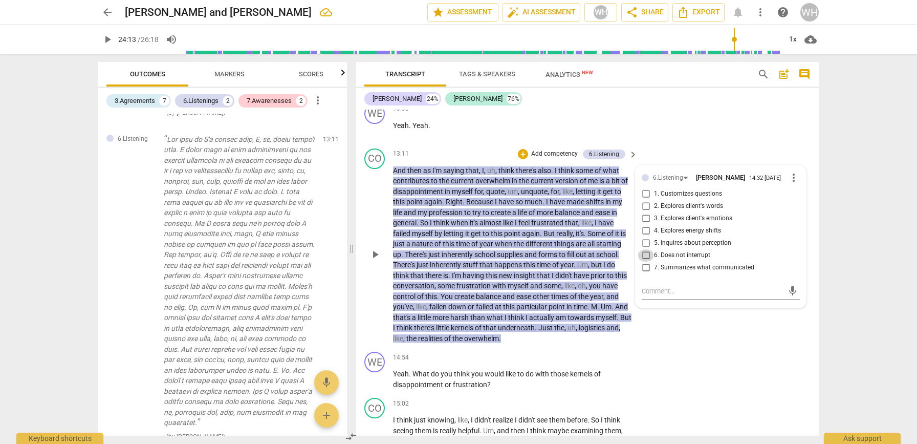
click at [644, 249] on input "6. Does not interrupt" at bounding box center [646, 255] width 16 height 12
checkbox input "true"
click at [596, 313] on span "towards" at bounding box center [582, 317] width 28 height 8
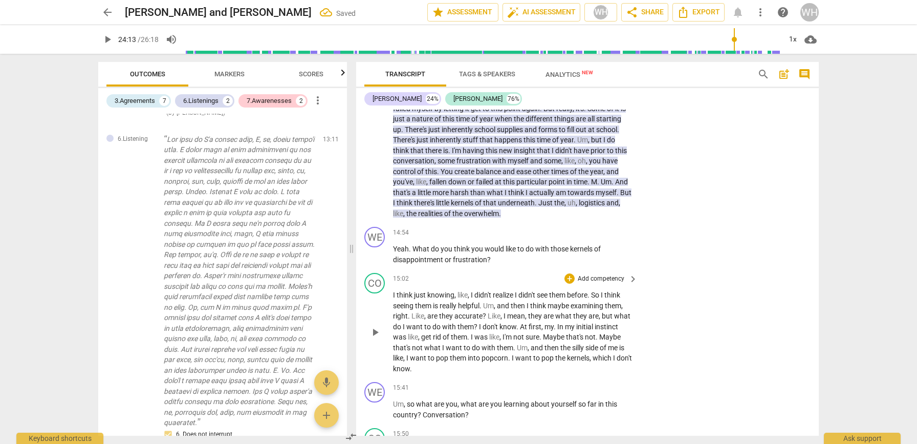
scroll to position [2513, 0]
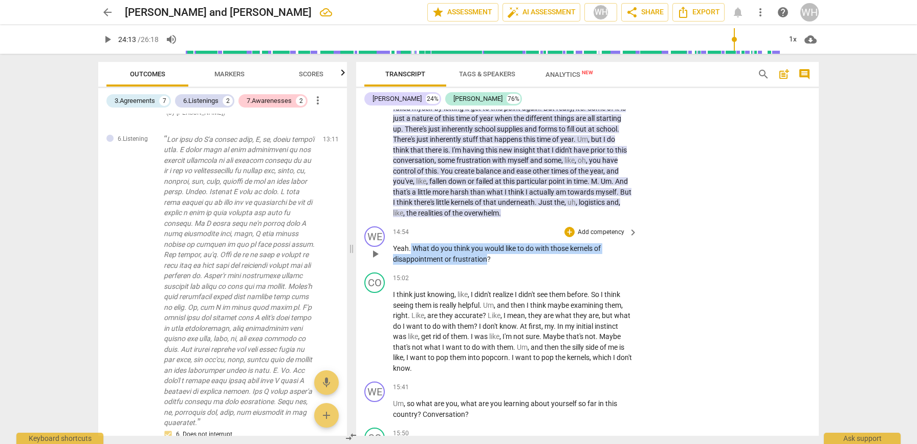
drag, startPoint x: 486, startPoint y: 225, endPoint x: 411, endPoint y: 214, distance: 76.1
click at [411, 243] on p "Yeah . What do you think you would like to do with those kernels of disappointm…" at bounding box center [513, 253] width 240 height 21
click at [594, 228] on p "Add competency" at bounding box center [601, 232] width 49 height 9
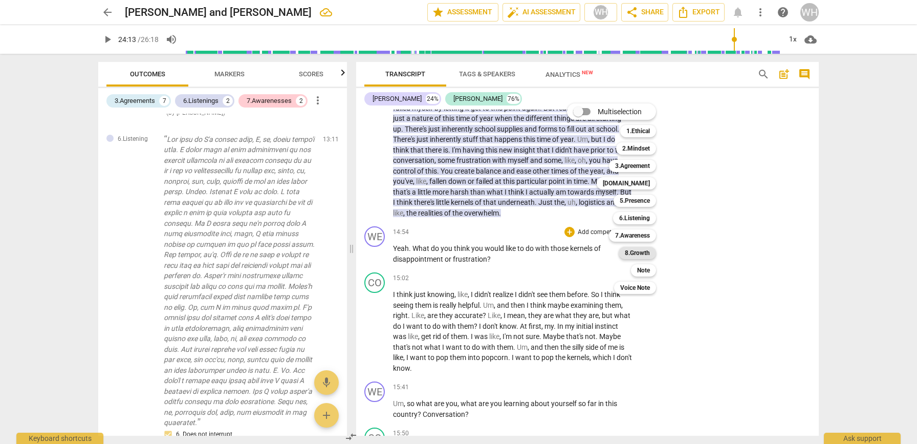
click at [636, 250] on b "8.Growth" at bounding box center [637, 253] width 25 height 12
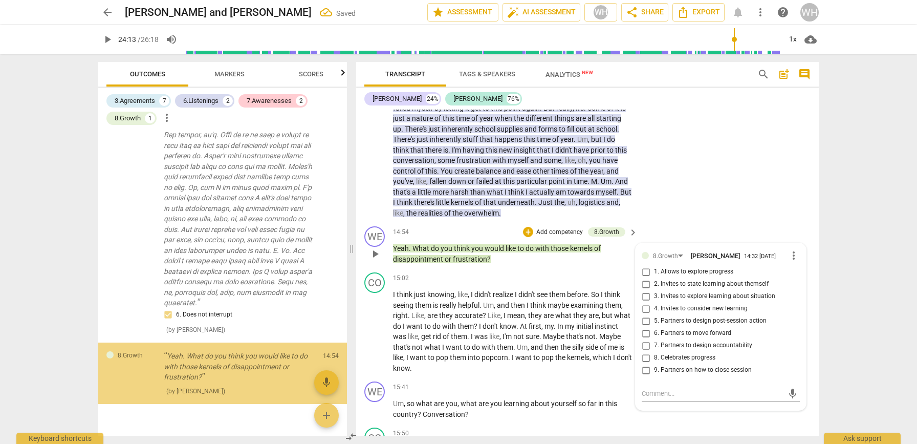
scroll to position [850, 0]
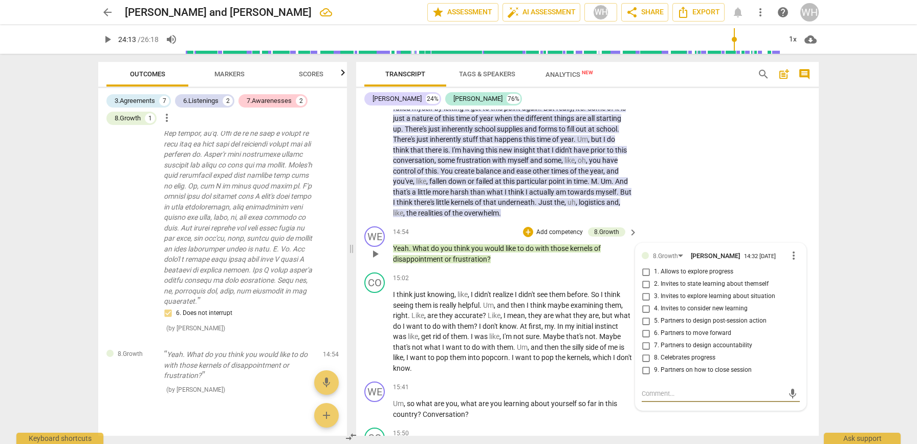
click at [646, 302] on input "4. Invites to consider new learning" at bounding box center [646, 308] width 16 height 12
checkbox input "true"
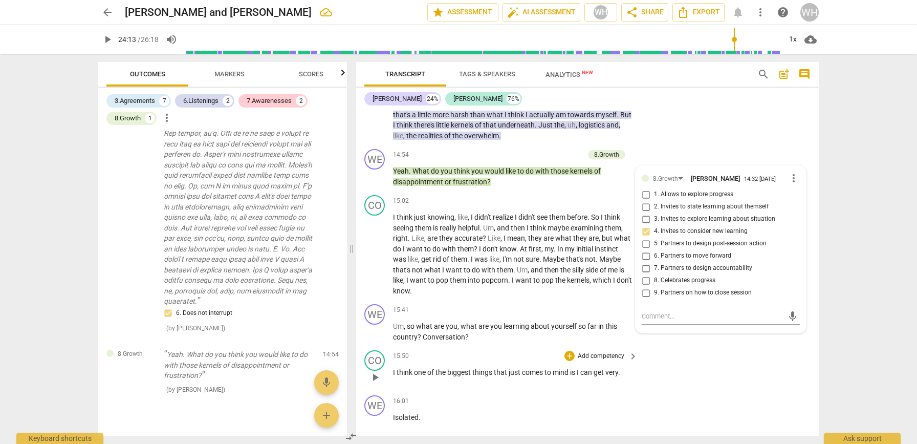
scroll to position [2606, 0]
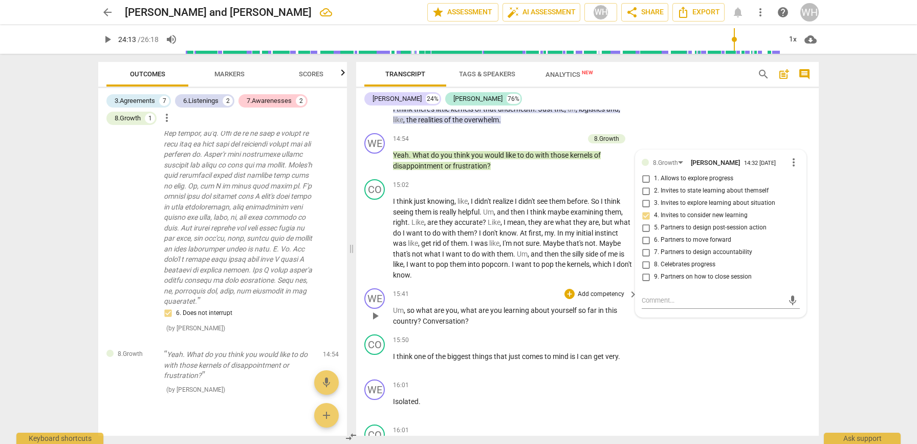
click at [492, 305] on p "Um , so what are you , what are you learning about yourself so far in this coun…" at bounding box center [513, 315] width 240 height 21
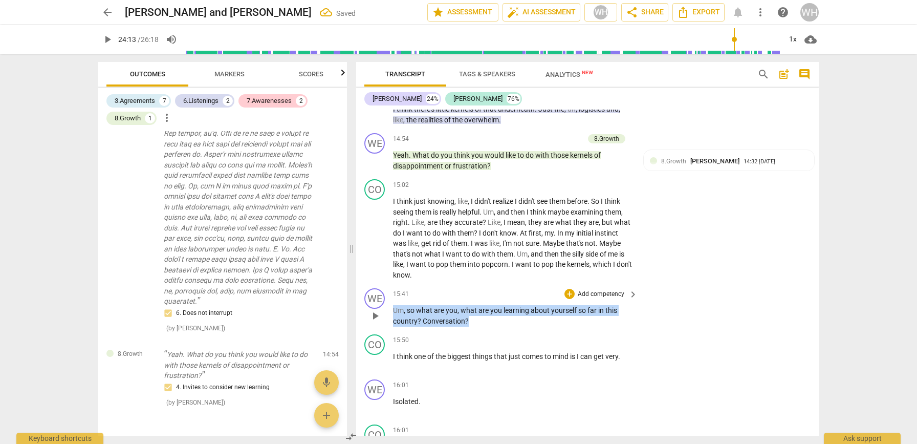
drag, startPoint x: 489, startPoint y: 287, endPoint x: 388, endPoint y: 276, distance: 100.9
click at [387, 284] on div "WE play_arrow pause 15:41 + Add competency keyboard_arrow_right Um , so what ar…" at bounding box center [587, 307] width 463 height 46
click at [608, 290] on p "Add competency" at bounding box center [601, 294] width 49 height 9
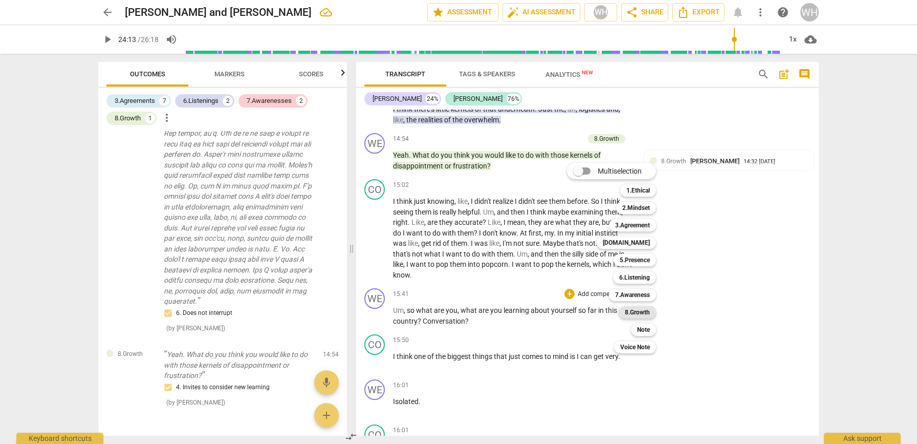
click at [633, 309] on b "8.Growth" at bounding box center [637, 312] width 25 height 12
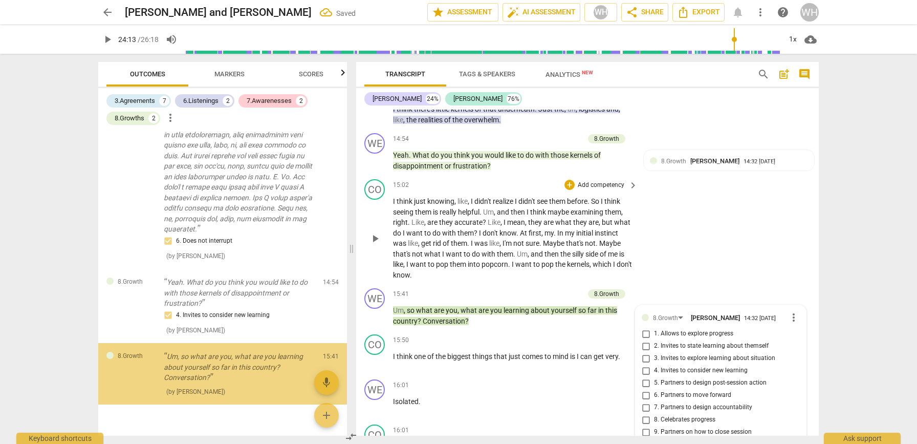
scroll to position [923, 0]
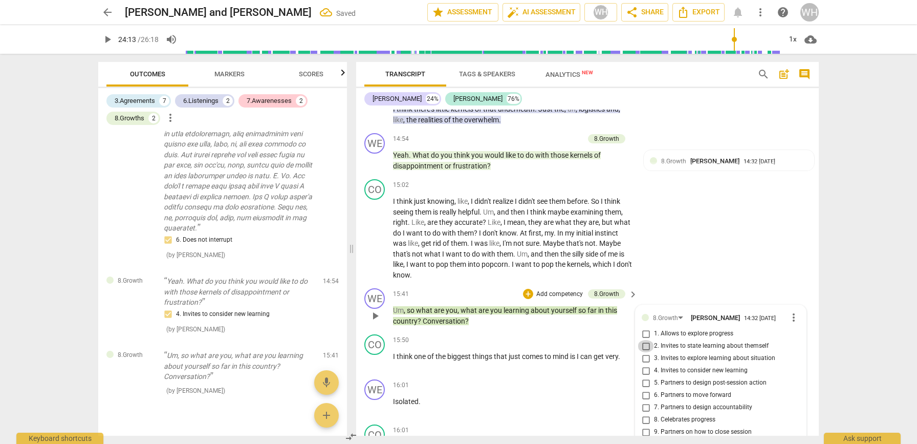
click at [645, 340] on input "2. Invites to state learning about themself" at bounding box center [646, 346] width 16 height 12
checkbox input "true"
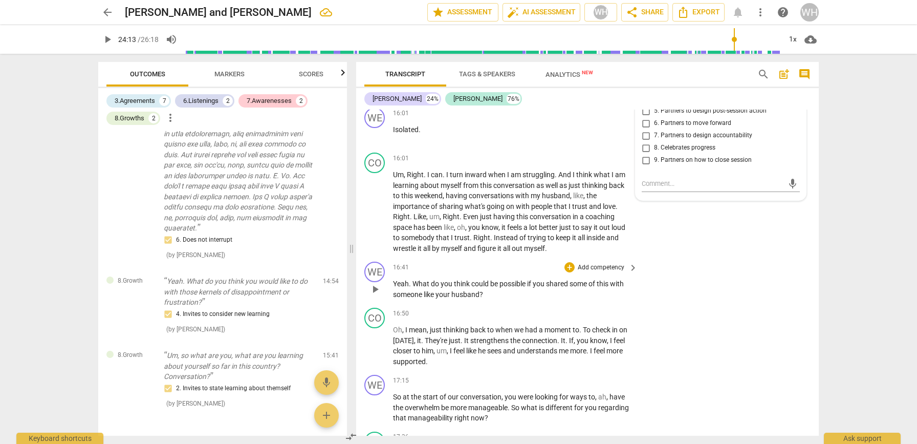
scroll to position [2897, 0]
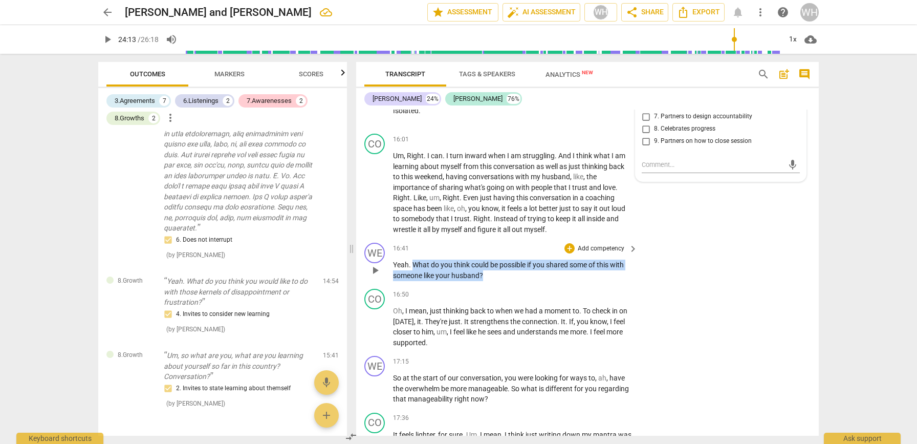
drag, startPoint x: 492, startPoint y: 237, endPoint x: 415, endPoint y: 230, distance: 77.6
click at [415, 259] on p "Yeah . What do you think could be possible if you shared some of this with some…" at bounding box center [513, 269] width 240 height 21
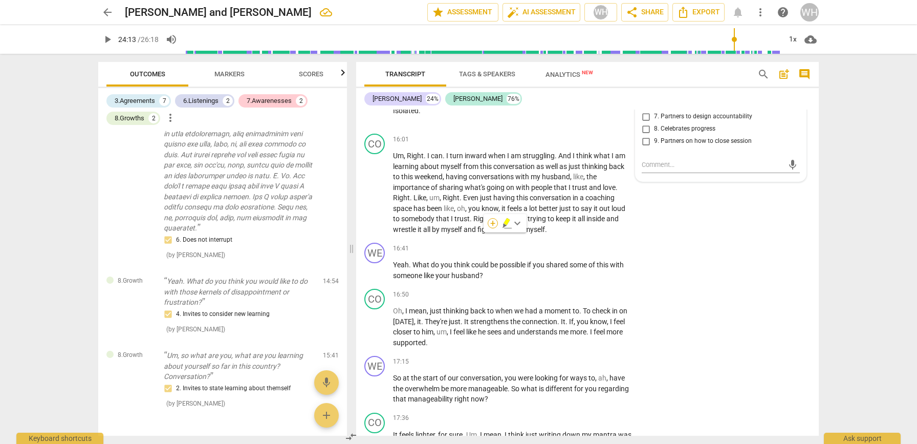
click at [494, 225] on div "+" at bounding box center [493, 223] width 10 height 10
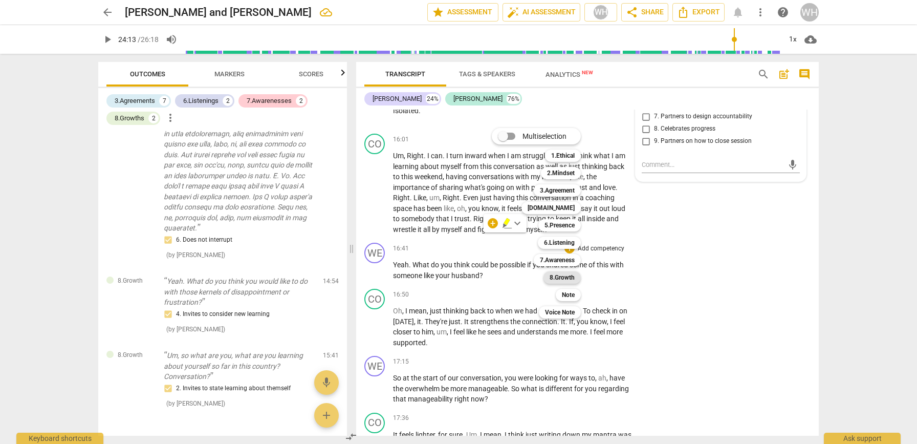
click at [565, 276] on b "8.Growth" at bounding box center [562, 277] width 25 height 12
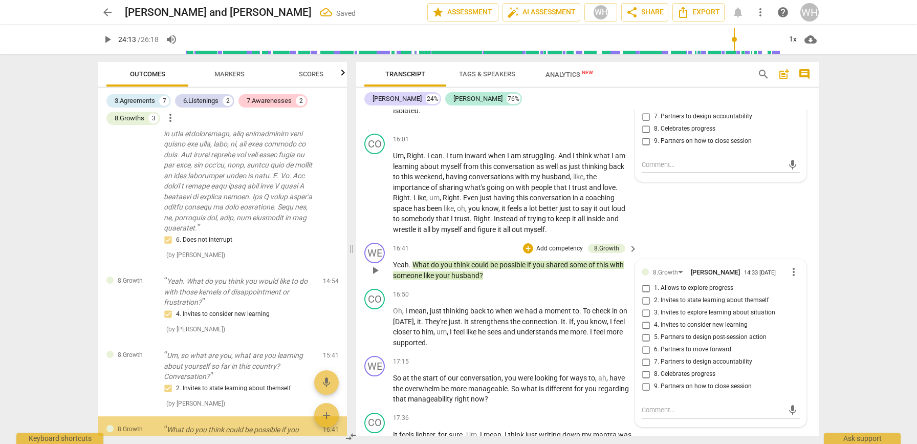
scroll to position [996, 0]
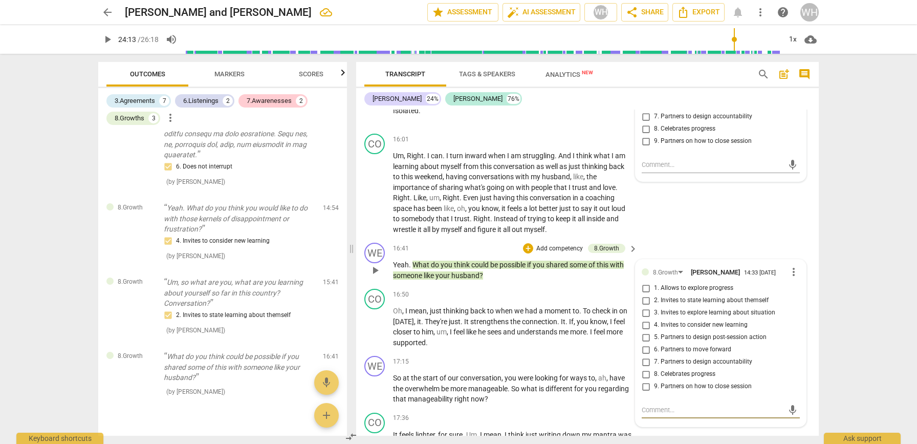
click at [644, 319] on input "4. Invites to consider new learning" at bounding box center [646, 325] width 16 height 12
checkbox input "true"
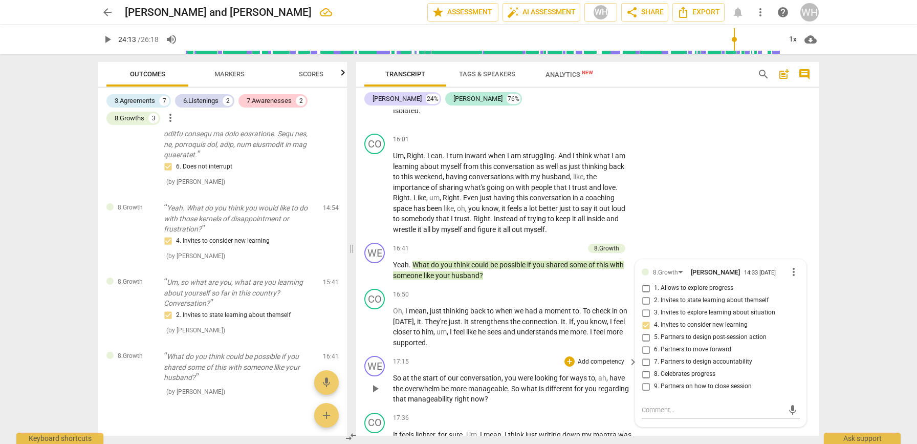
click at [571, 352] on div "WE play_arrow pause 17:15 + Add competency keyboard_arrow_right So at the start…" at bounding box center [587, 380] width 463 height 57
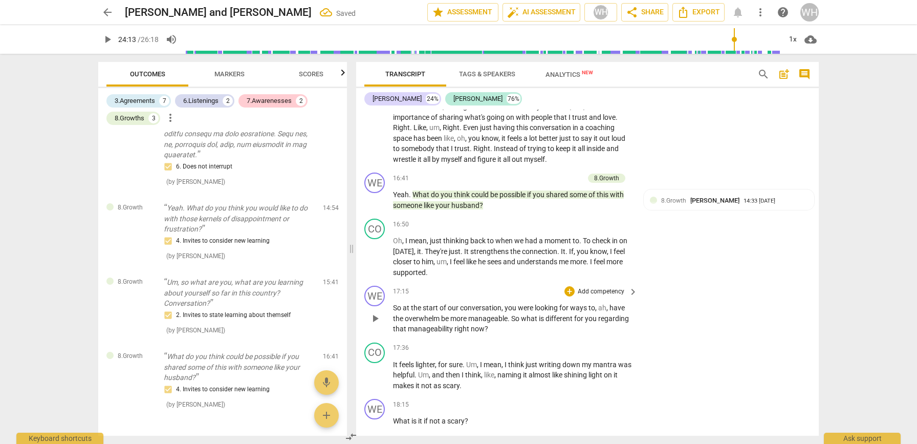
scroll to position [2968, 0]
click at [593, 286] on p "Add competency" at bounding box center [601, 290] width 49 height 9
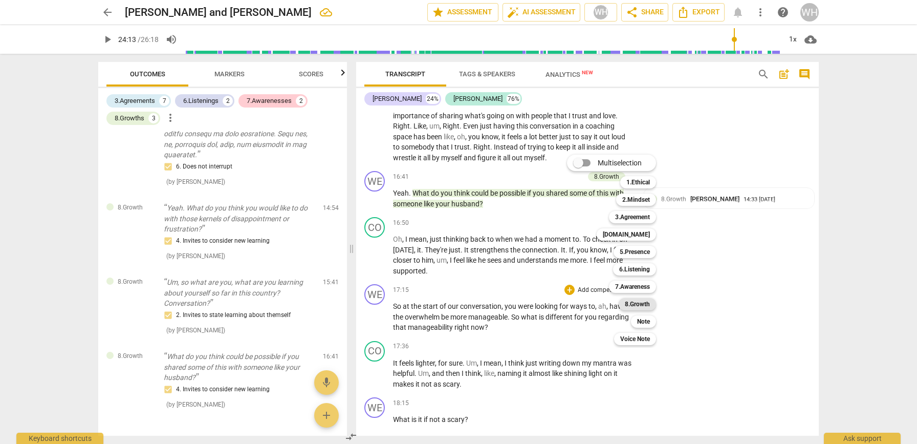
click at [638, 301] on b "8.Growth" at bounding box center [637, 304] width 25 height 12
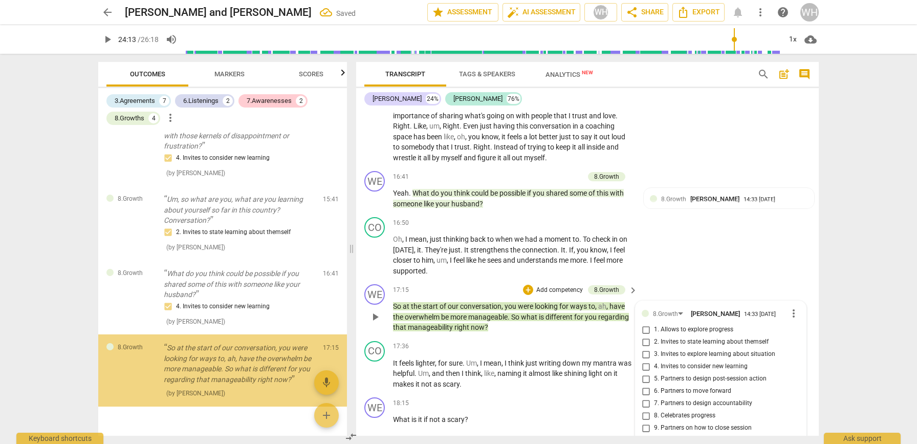
scroll to position [1079, 0]
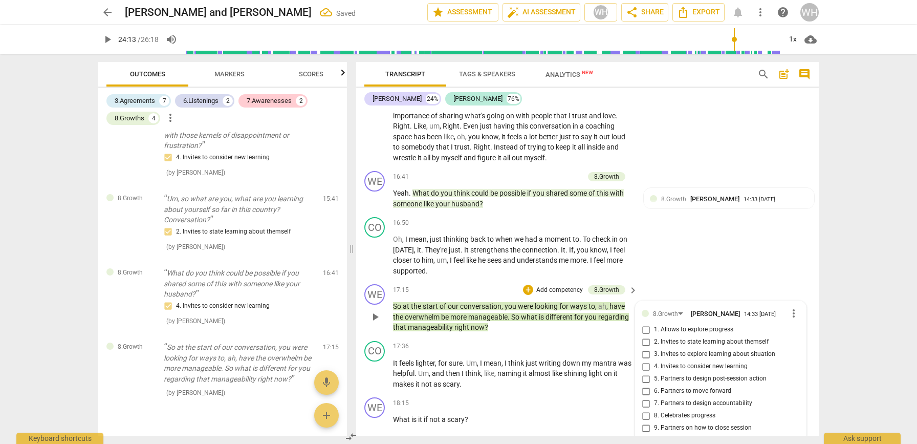
click at [643, 323] on input "1. Allows to explore progress" at bounding box center [646, 329] width 16 height 12
checkbox input "true"
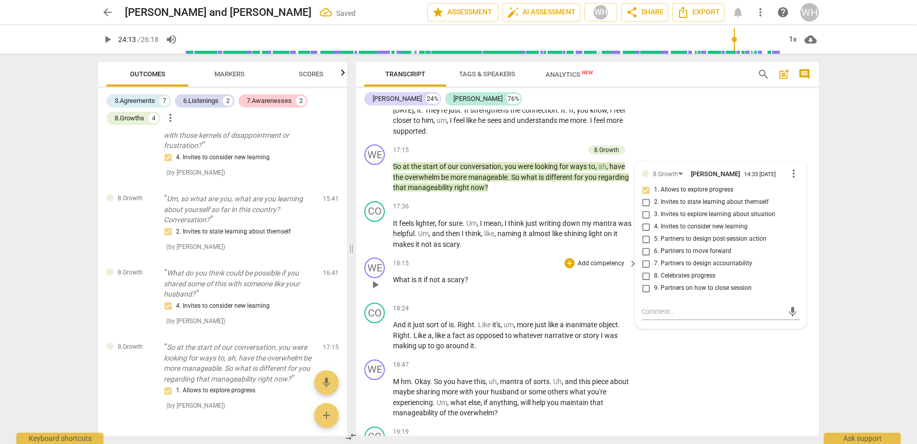
scroll to position [3108, 0]
drag, startPoint x: 477, startPoint y: 237, endPoint x: 386, endPoint y: 239, distance: 91.6
click at [386, 253] on div "WE play_arrow pause 18:15 + Add competency keyboard_arrow_right What is it if n…" at bounding box center [587, 275] width 463 height 45
click at [583, 258] on p "Add competency" at bounding box center [601, 262] width 49 height 9
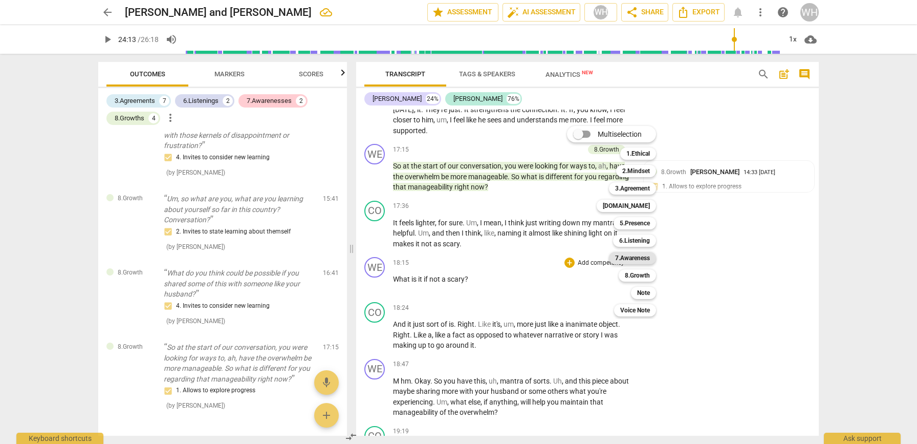
click at [618, 260] on b "7.Awareness" at bounding box center [632, 258] width 35 height 12
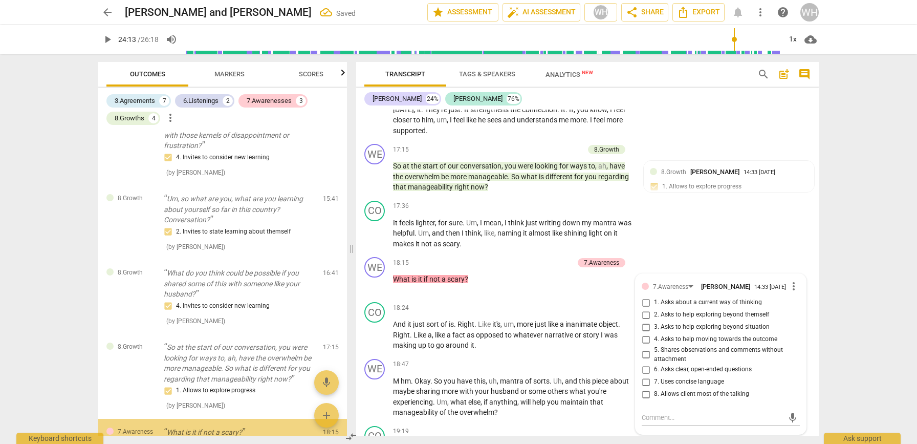
scroll to position [1132, 0]
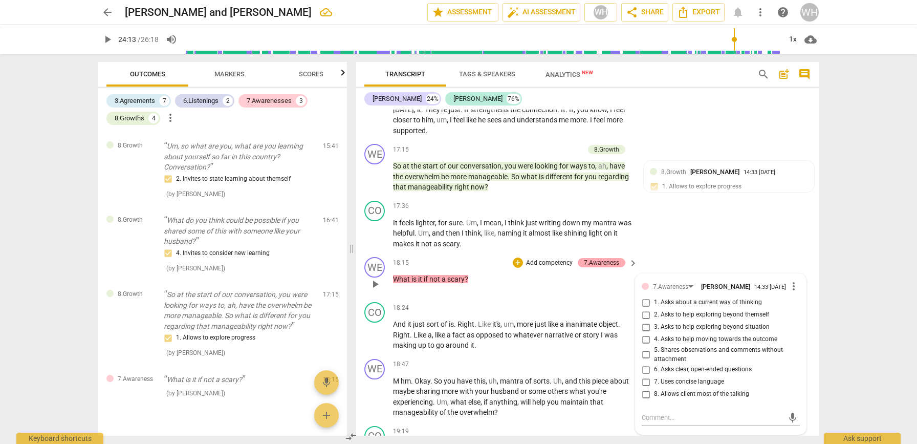
click at [617, 258] on div "7.Awareness" at bounding box center [602, 262] width 48 height 9
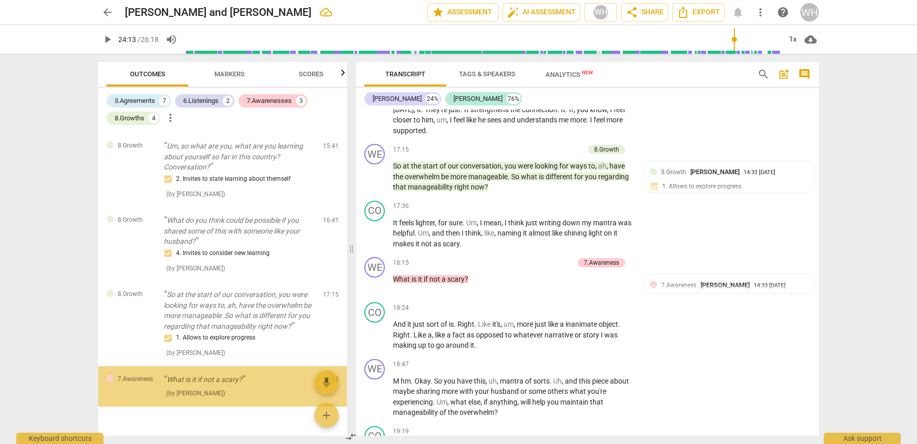
click at [627, 257] on span "keyboard_arrow_right" at bounding box center [633, 263] width 12 height 12
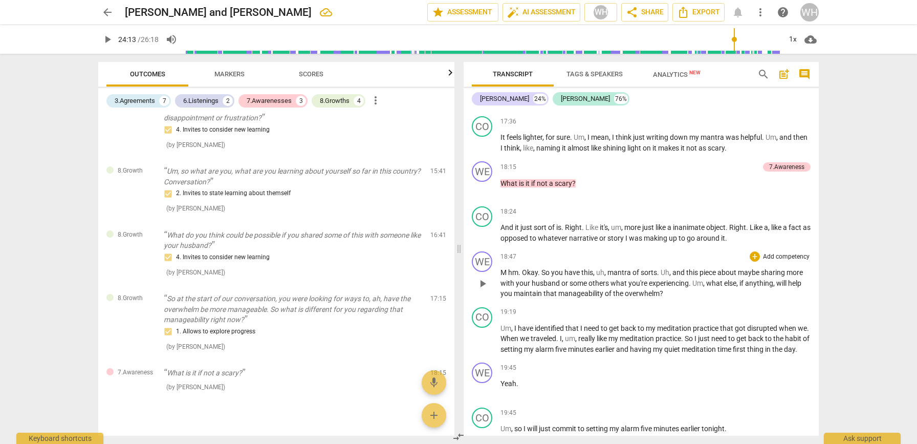
scroll to position [2821, 0]
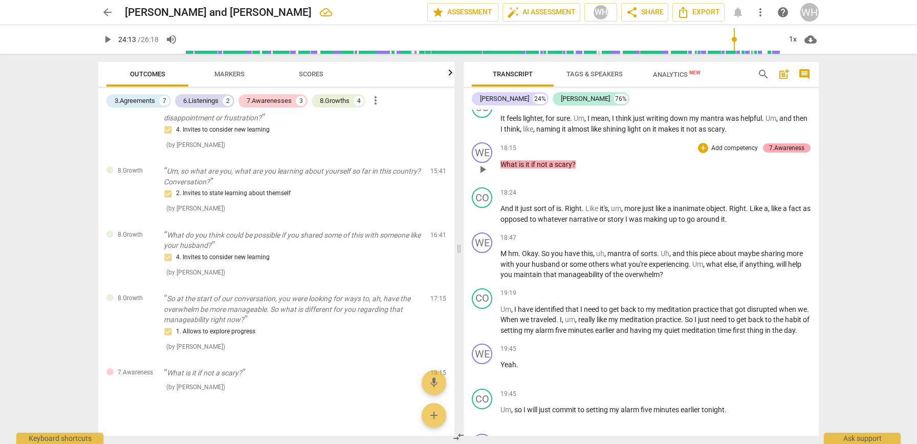
click at [777, 143] on div "7.Awareness" at bounding box center [786, 147] width 35 height 9
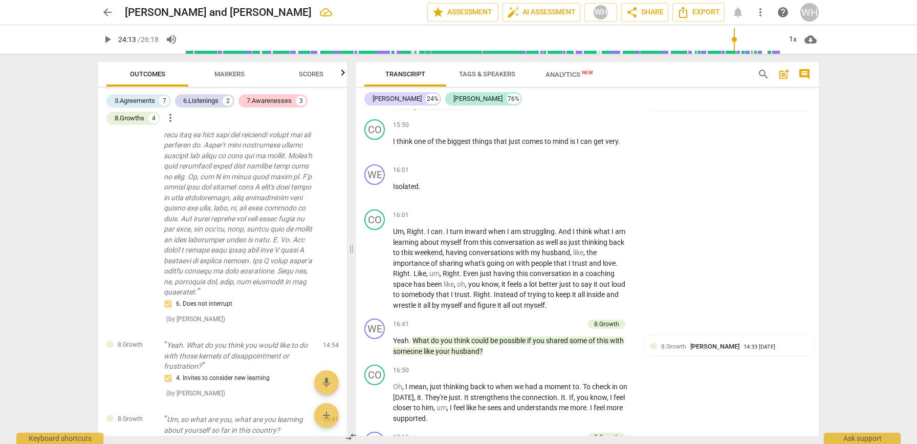
scroll to position [3214, 0]
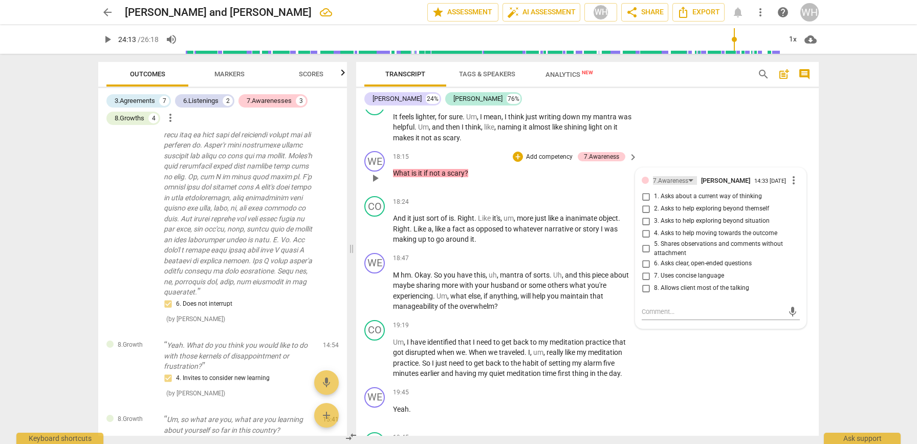
click at [684, 176] on div "7.Awareness" at bounding box center [670, 181] width 35 height 10
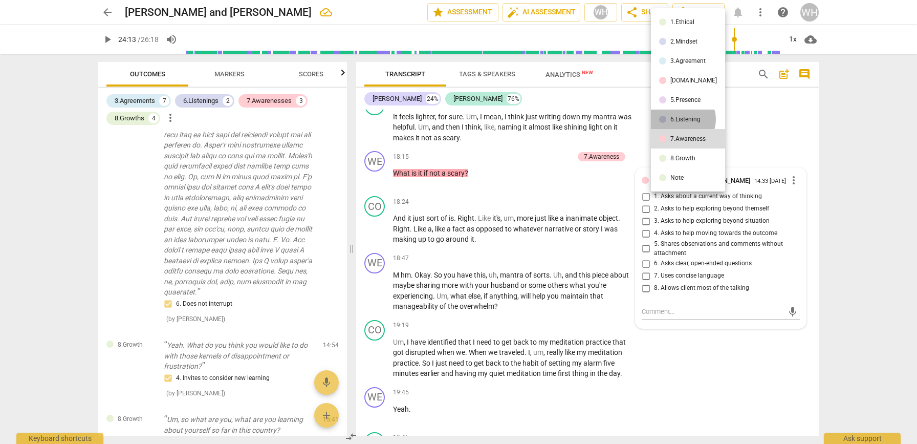
click at [682, 119] on div "6.Listening" at bounding box center [685, 119] width 30 height 6
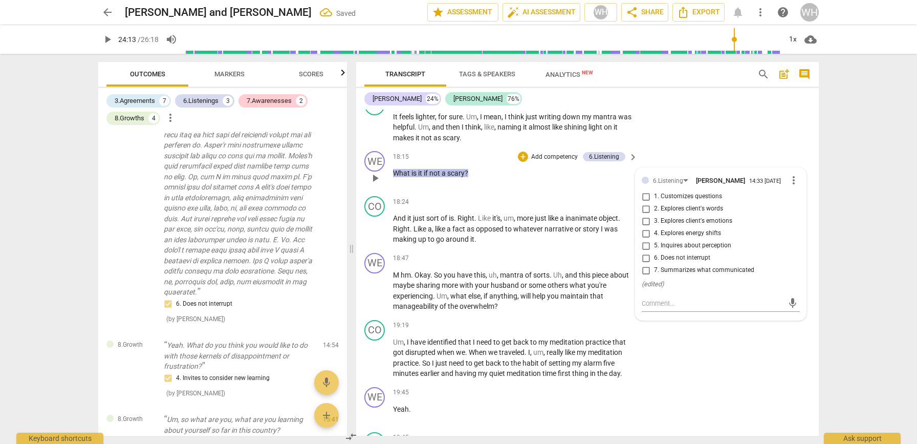
drag, startPoint x: 646, startPoint y: 167, endPoint x: 645, endPoint y: 179, distance: 11.8
click at [645, 203] on input "2. Explores client's words" at bounding box center [646, 209] width 16 height 12
checkbox input "true"
click at [555, 270] on p "M hm . Okay . So you have this , uh , mantra of sorts . Uh , and this piece abo…" at bounding box center [513, 291] width 240 height 42
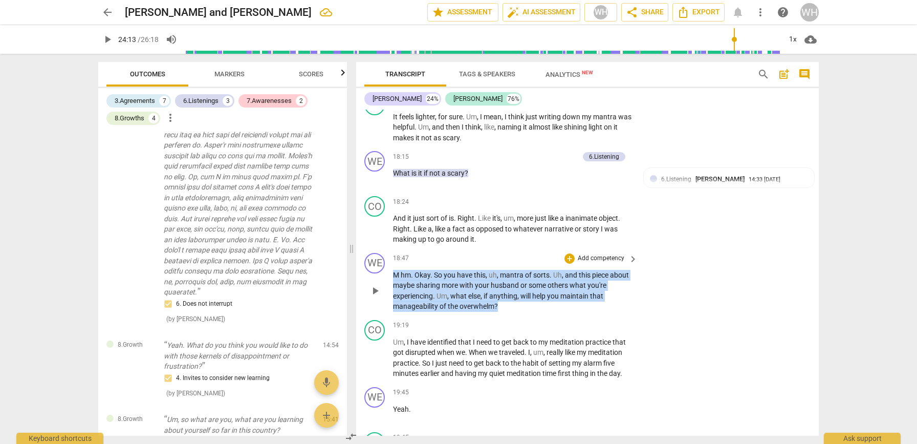
drag, startPoint x: 515, startPoint y: 257, endPoint x: 385, endPoint y: 232, distance: 131.9
click at [385, 249] on div "WE play_arrow pause 18:47 + Add competency keyboard_arrow_right M hm . Okay . S…" at bounding box center [587, 282] width 463 height 67
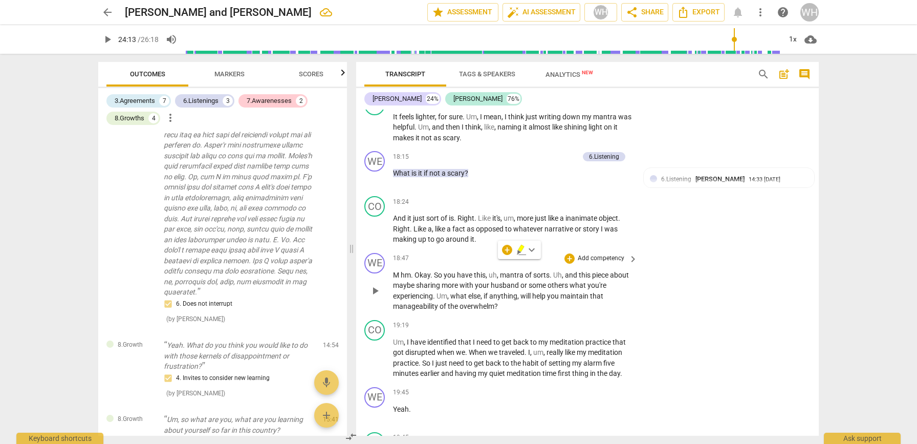
click at [614, 254] on p "Add competency" at bounding box center [601, 258] width 49 height 9
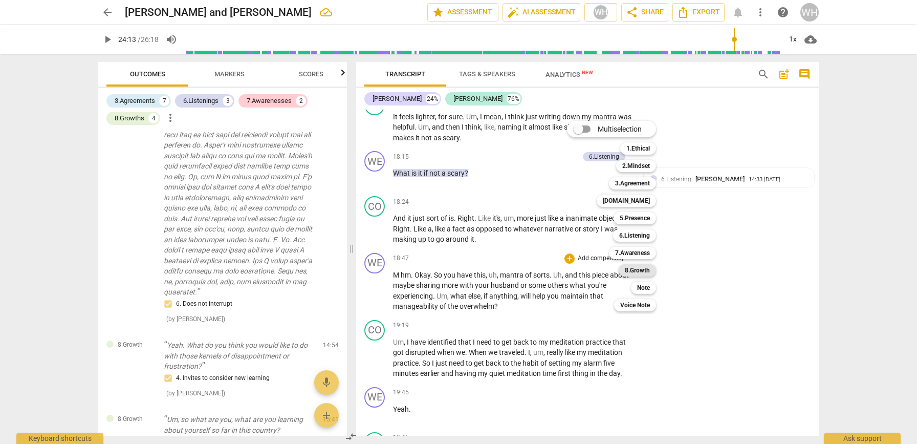
click at [638, 267] on b "8.Growth" at bounding box center [637, 270] width 25 height 12
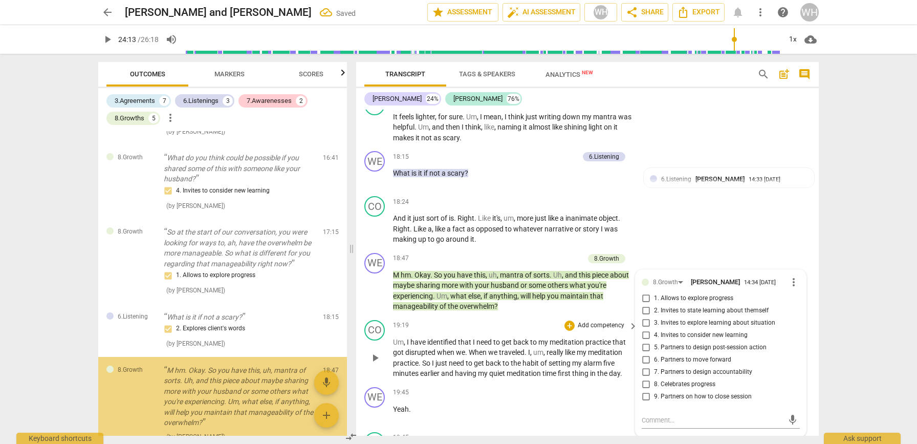
scroll to position [1236, 0]
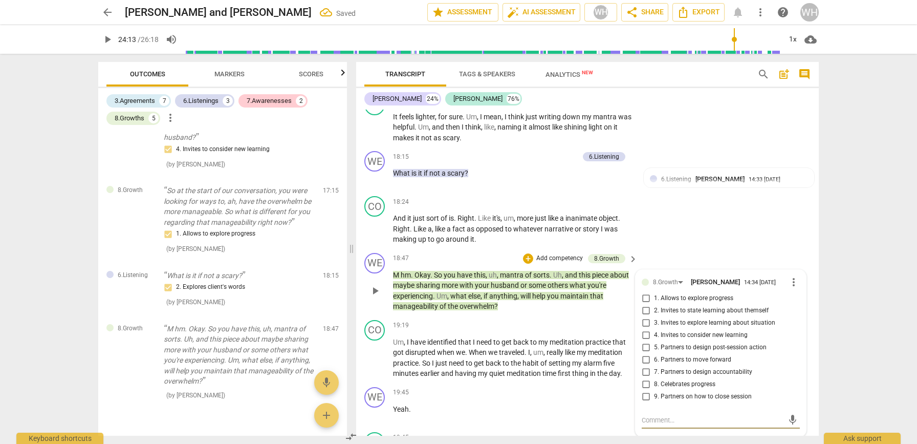
click at [643, 354] on input "6. Partners to move forward" at bounding box center [646, 360] width 16 height 12
checkbox input "true"
click at [644, 341] on input "5. Partners to design post-session action" at bounding box center [646, 347] width 16 height 12
checkbox input "true"
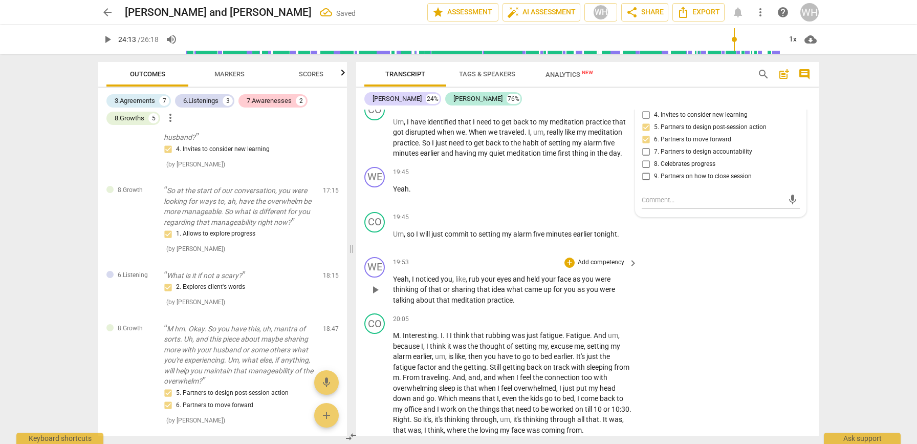
scroll to position [3426, 0]
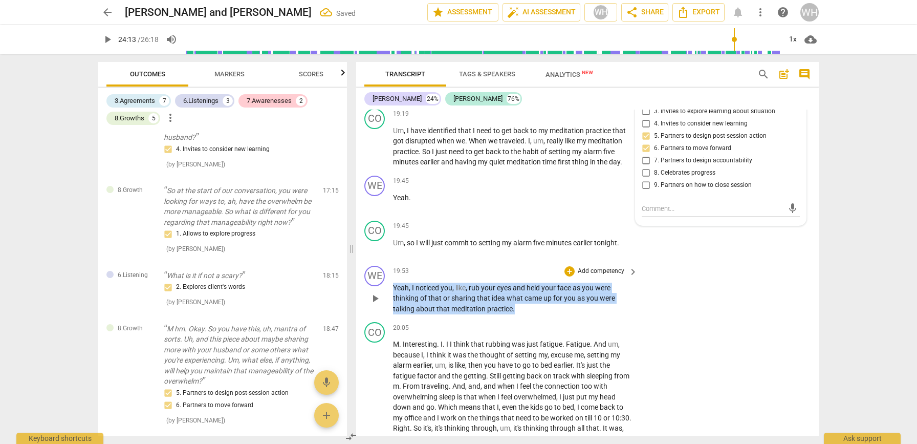
drag, startPoint x: 519, startPoint y: 267, endPoint x: 447, endPoint y: 227, distance: 82.5
click at [372, 262] on div "WE play_arrow pause 19:53 + Add competency keyboard_arrow_right Yeah , I notice…" at bounding box center [587, 290] width 463 height 57
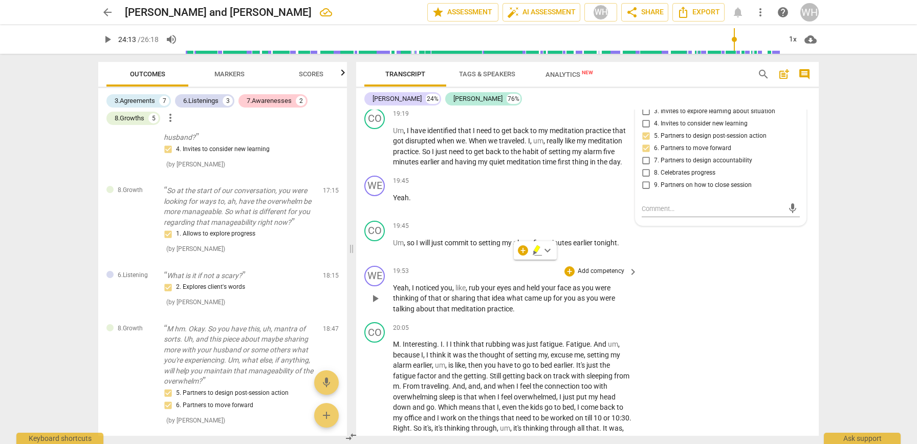
click at [601, 267] on p "Add competency" at bounding box center [601, 271] width 49 height 9
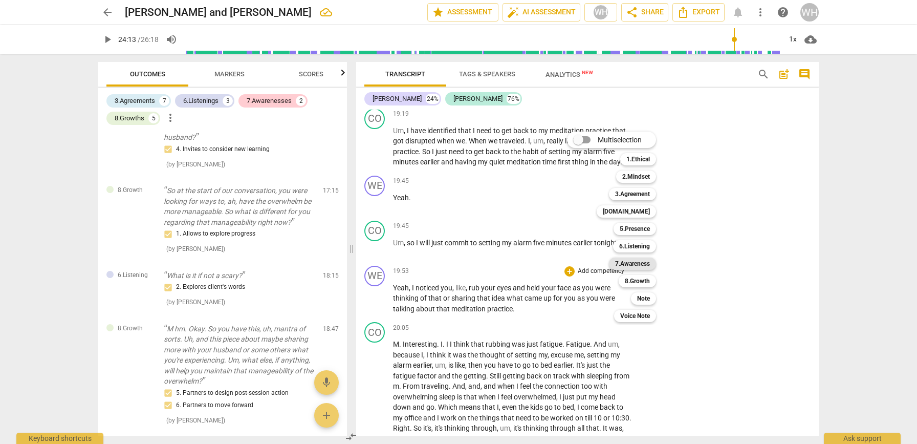
click at [626, 263] on b "7.Awareness" at bounding box center [632, 263] width 35 height 12
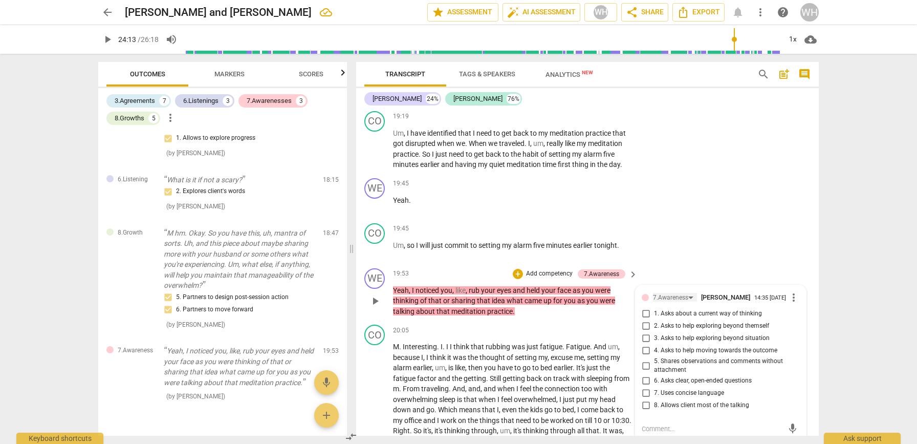
scroll to position [3425, 0]
click at [672, 291] on div "7.Awareness" at bounding box center [670, 296] width 35 height 10
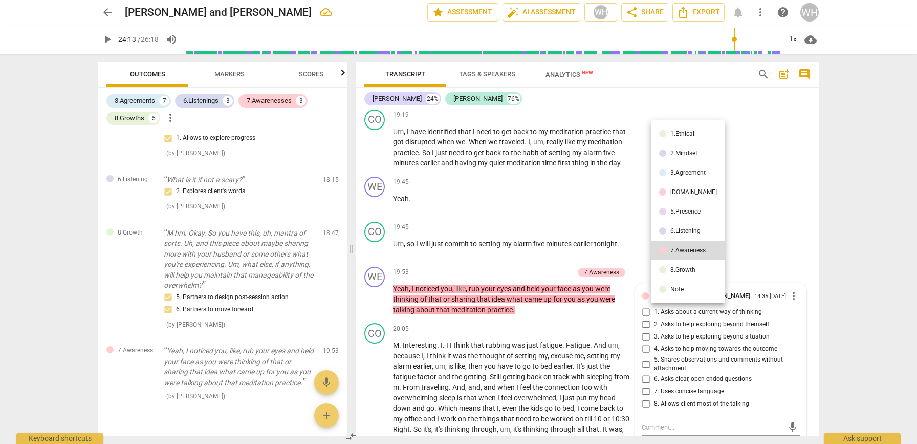
click at [694, 233] on div "6.Listening" at bounding box center [685, 231] width 30 height 6
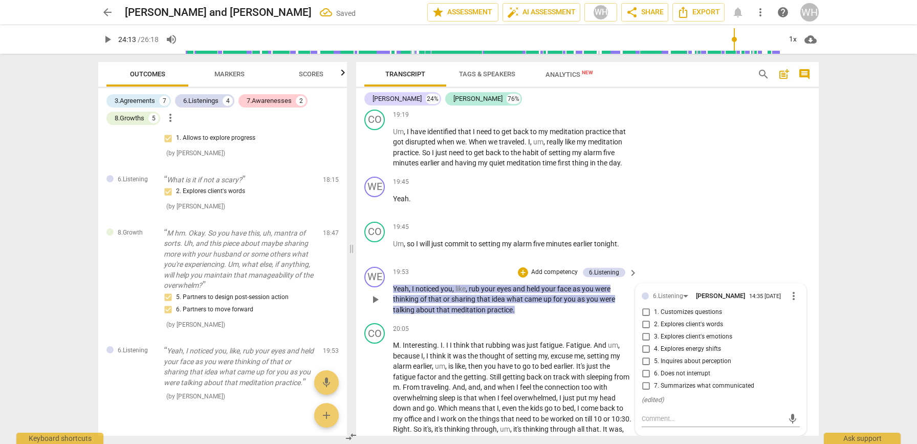
click at [644, 343] on input "4. Explores energy shifts" at bounding box center [646, 349] width 16 height 12
checkbox input "true"
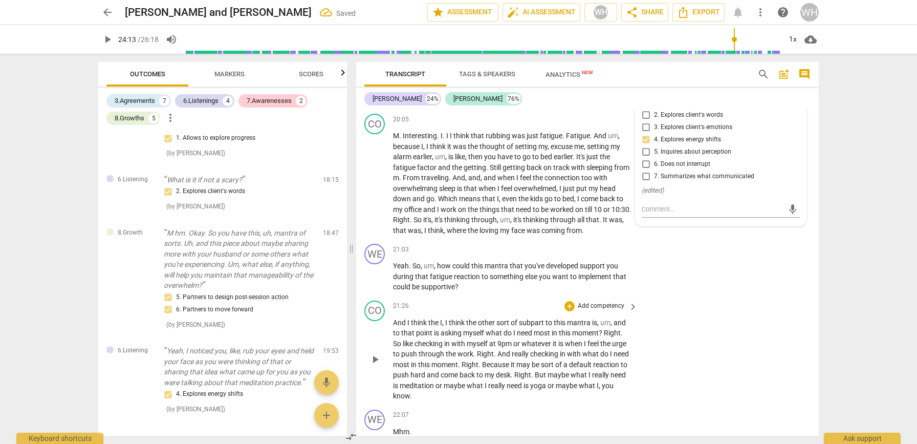
scroll to position [3638, 0]
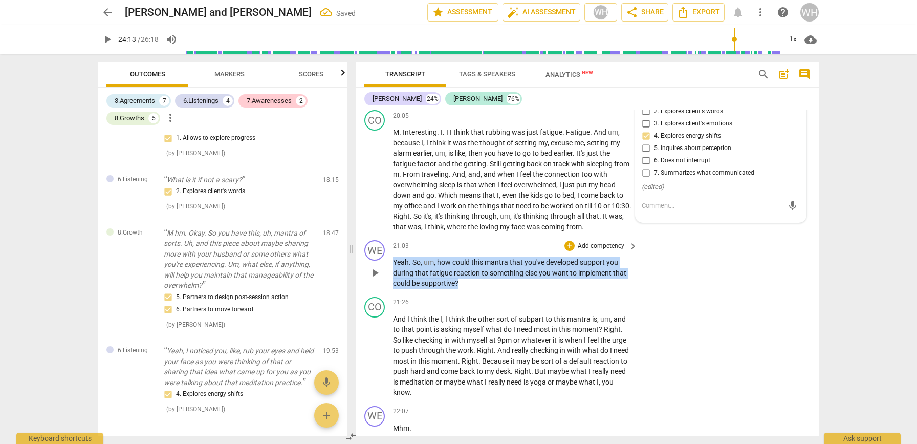
drag, startPoint x: 478, startPoint y: 235, endPoint x: 386, endPoint y: 210, distance: 95.0
click at [386, 236] on div "WE play_arrow pause 21:03 + Add competency keyboard_arrow_right Yeah . So , um …" at bounding box center [587, 264] width 463 height 57
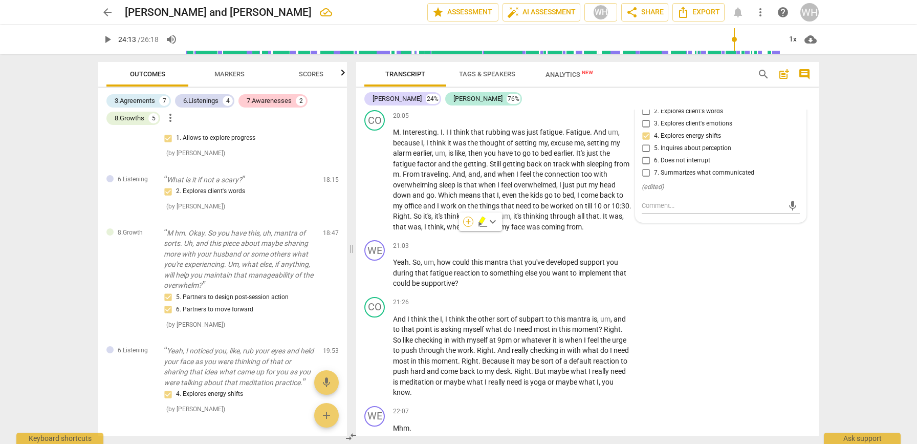
click at [470, 224] on div "+" at bounding box center [468, 221] width 10 height 10
click at [538, 278] on b "8.Growth" at bounding box center [537, 276] width 25 height 12
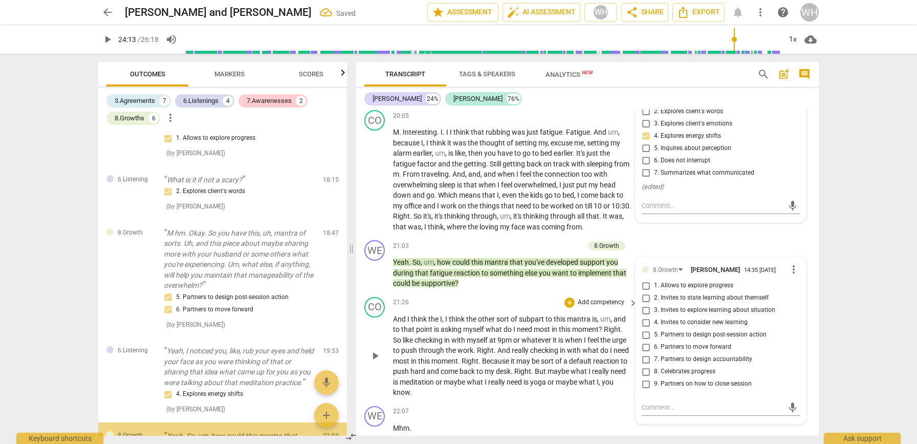
scroll to position [1415, 0]
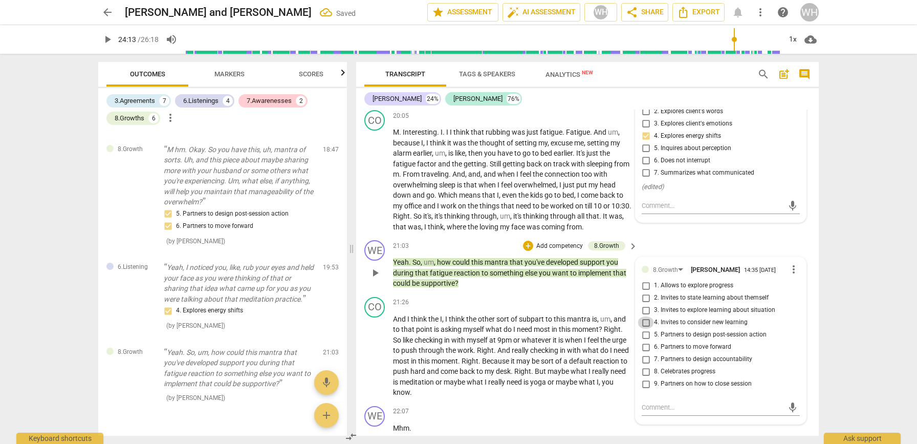
click at [644, 316] on input "4. Invites to consider new learning" at bounding box center [646, 322] width 16 height 12
checkbox input "true"
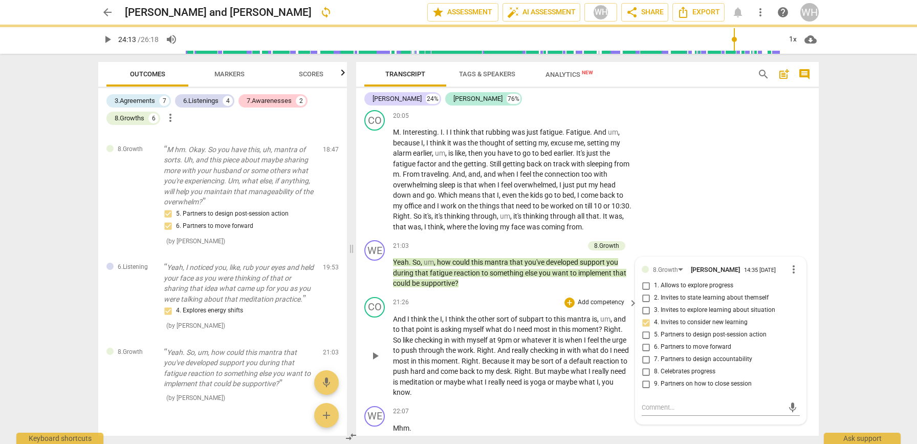
drag, startPoint x: 647, startPoint y: 304, endPoint x: 618, endPoint y: 332, distance: 40.2
click at [646, 341] on input "6. Partners to move forward" at bounding box center [646, 347] width 16 height 12
checkbox input "true"
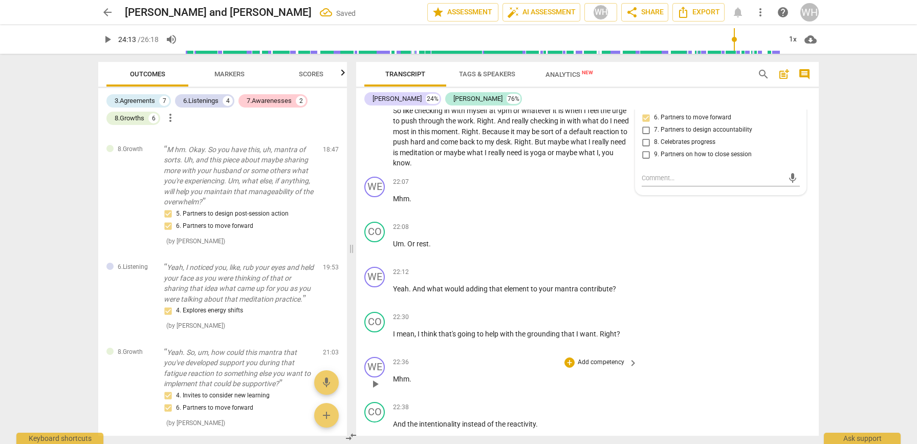
scroll to position [3870, 0]
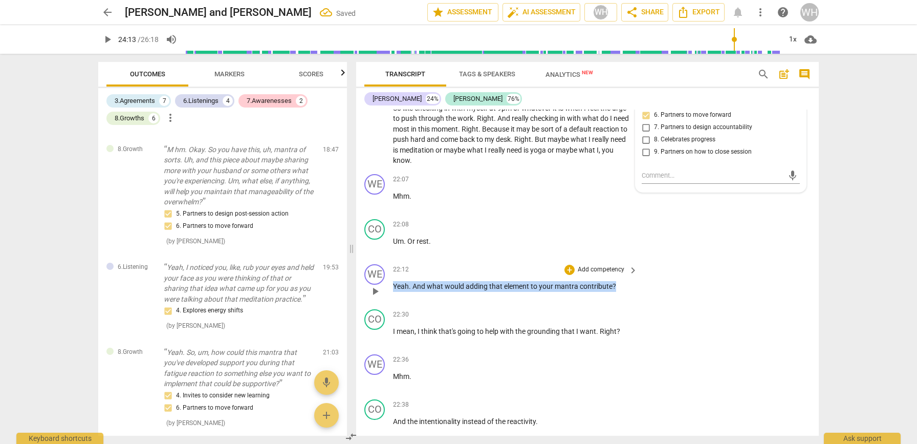
drag, startPoint x: 635, startPoint y: 238, endPoint x: 389, endPoint y: 234, distance: 245.7
click at [387, 260] on div "WE play_arrow pause 22:12 + Add competency keyboard_arrow_right Yeah . And what…" at bounding box center [587, 282] width 463 height 45
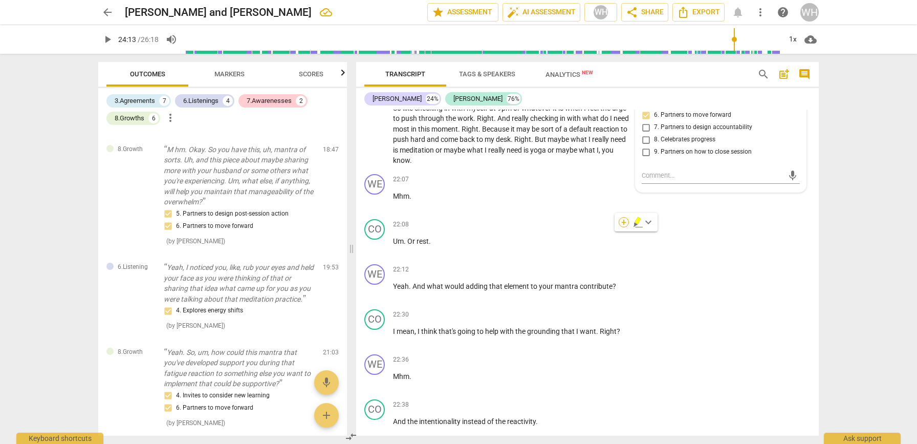
click at [619, 223] on div "+" at bounding box center [624, 222] width 10 height 10
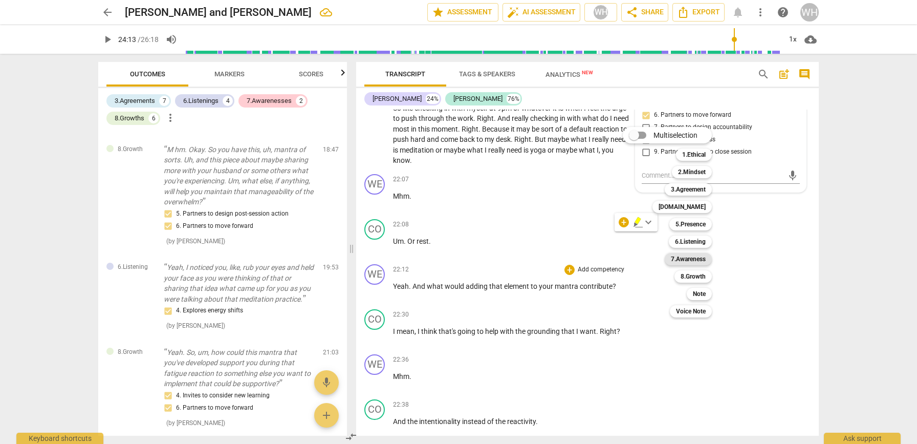
click at [682, 262] on b "7.Awareness" at bounding box center [688, 259] width 35 height 12
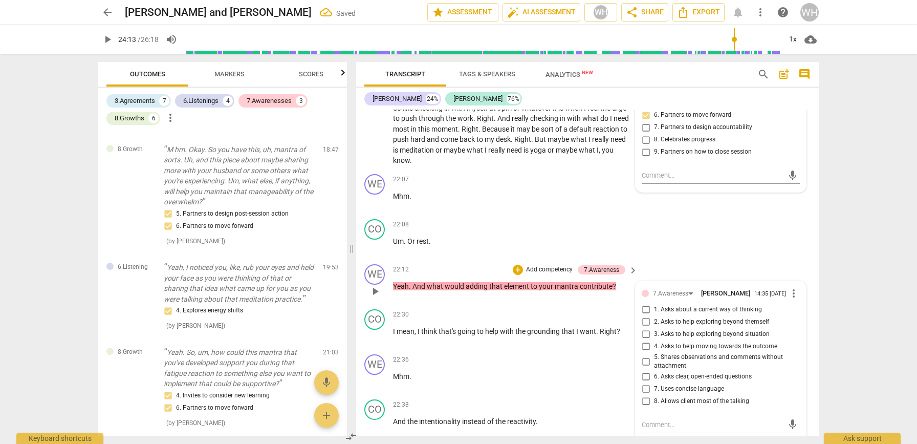
scroll to position [1490, 0]
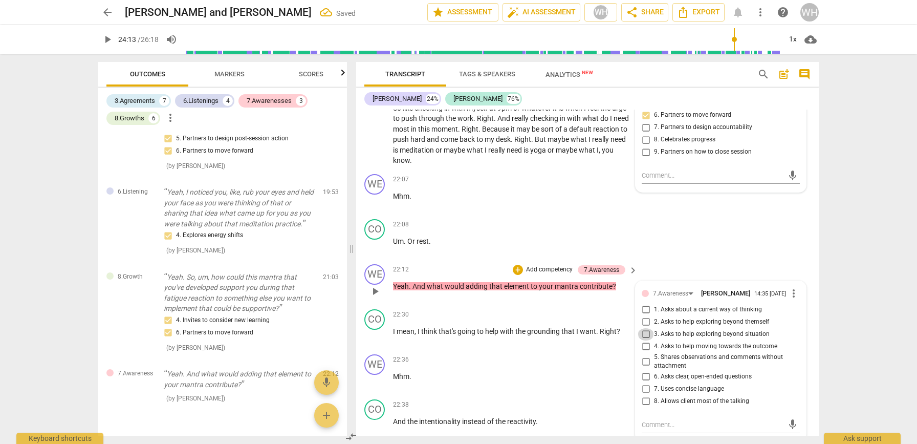
click at [645, 328] on input "3. Asks to help exploring beyond situation" at bounding box center [646, 334] width 16 height 12
checkbox input "true"
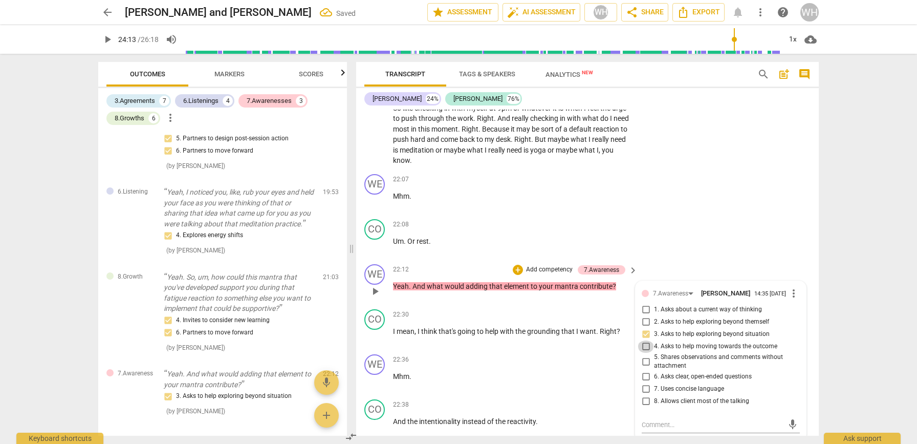
click at [647, 340] on input "4. Asks to help moving towards the outcome" at bounding box center [646, 346] width 16 height 12
checkbox input "true"
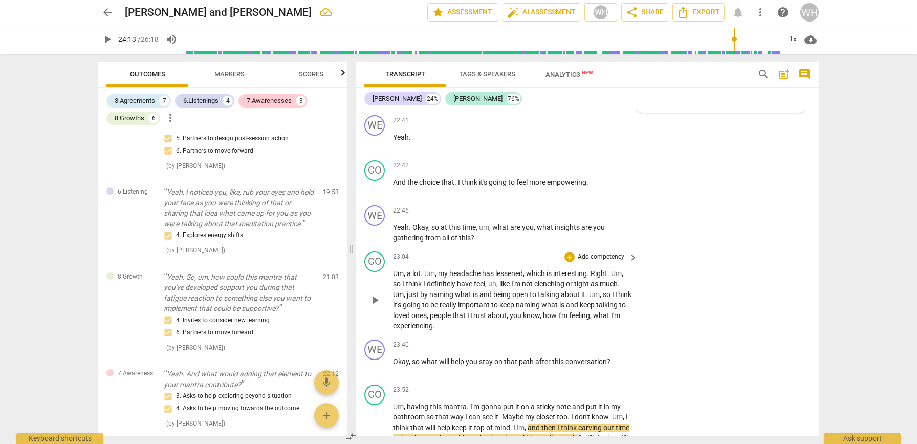
scroll to position [0, 0]
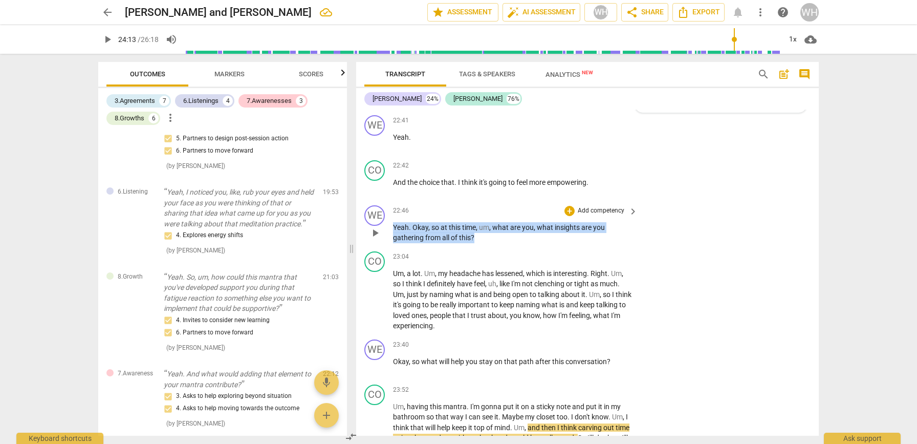
drag, startPoint x: 425, startPoint y: 181, endPoint x: 455, endPoint y: 186, distance: 31.2
click at [384, 201] on div "WE play_arrow pause 22:46 + Add competency keyboard_arrow_right Yeah . Okay , s…" at bounding box center [587, 224] width 463 height 46
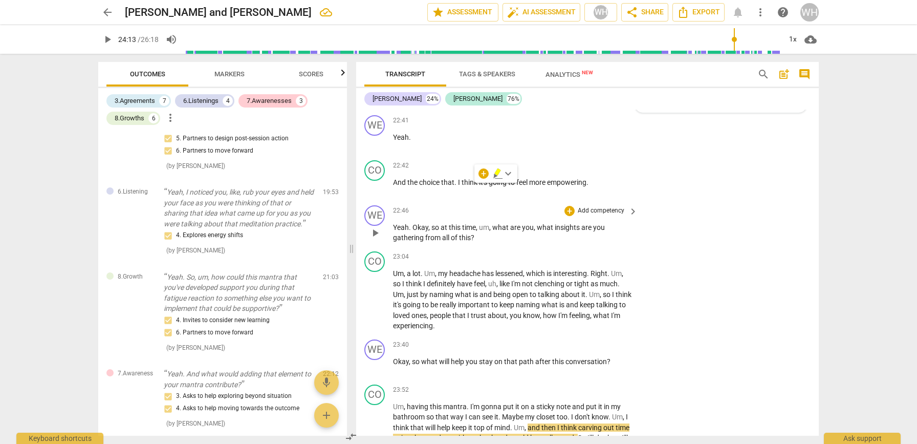
click at [606, 206] on p "Add competency" at bounding box center [601, 210] width 49 height 9
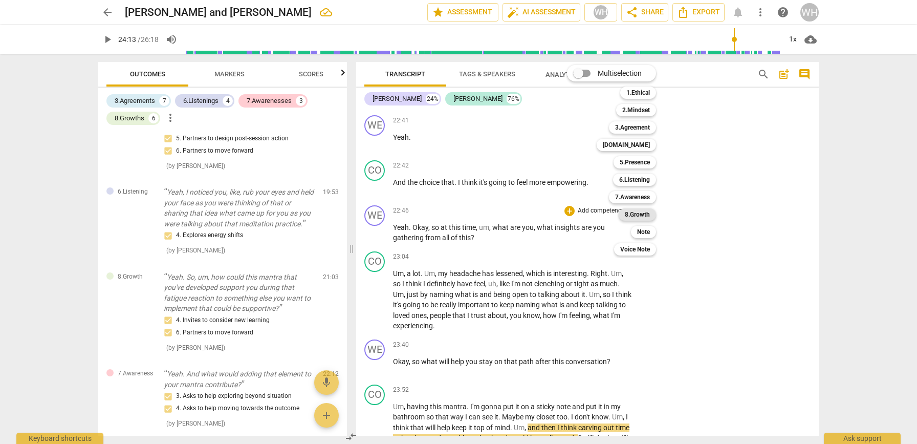
click at [634, 212] on b "8.Growth" at bounding box center [637, 214] width 25 height 12
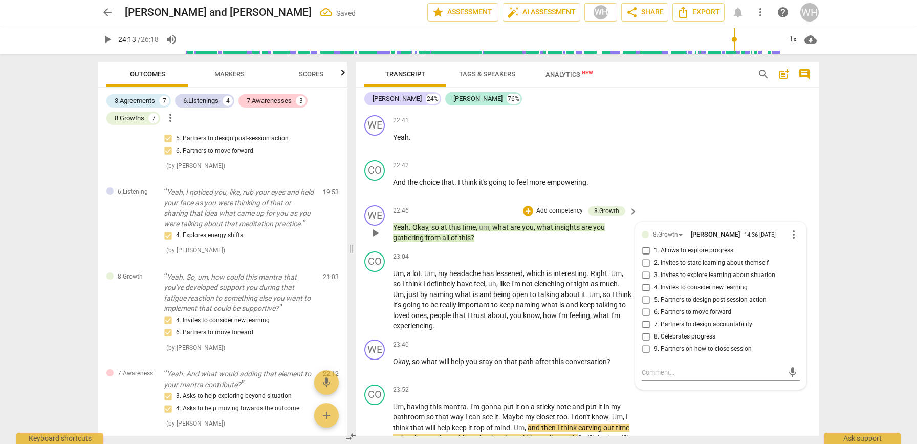
scroll to position [1576, 0]
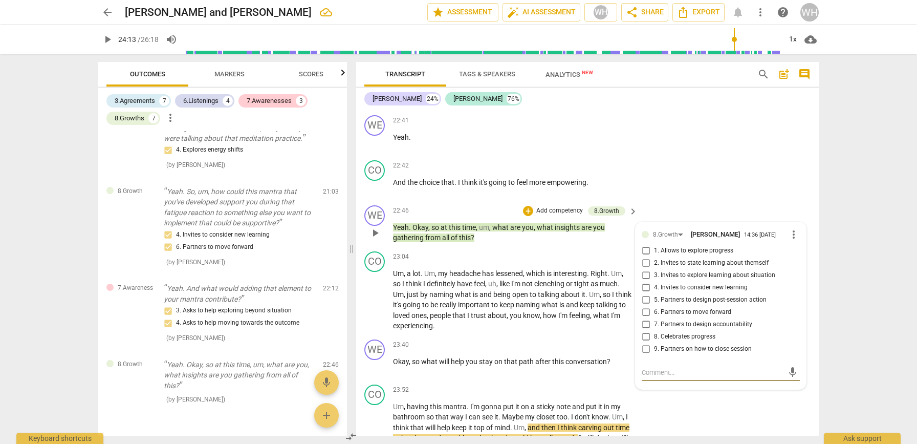
drag, startPoint x: 645, startPoint y: 239, endPoint x: 642, endPoint y: 253, distance: 14.8
click at [645, 281] on input "4. Invites to consider new learning" at bounding box center [646, 287] width 16 height 12
checkbox input "true"
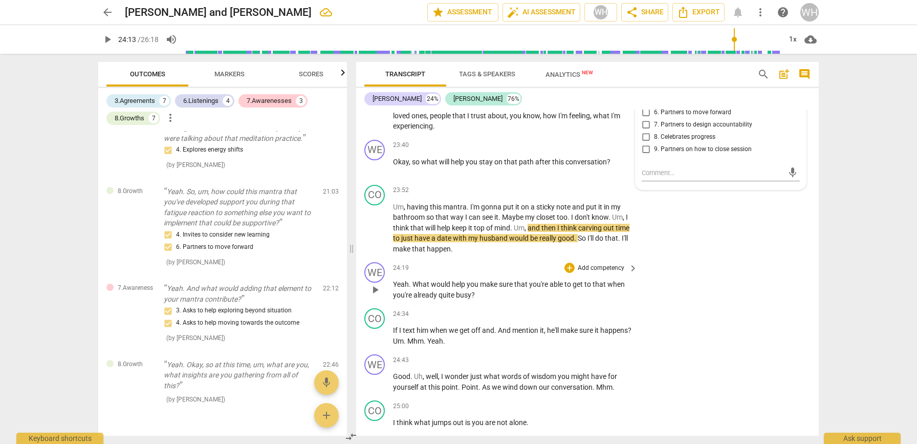
scroll to position [4399, 0]
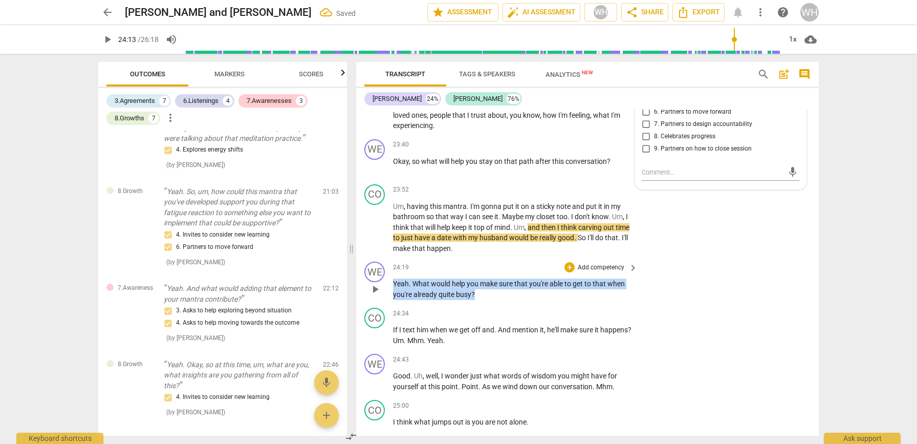
drag, startPoint x: 494, startPoint y: 242, endPoint x: 380, endPoint y: 232, distance: 114.6
click at [380, 257] on div "WE play_arrow pause 24:19 + Add competency keyboard_arrow_right Yeah . What wou…" at bounding box center [587, 280] width 463 height 46
click at [483, 227] on div "+" at bounding box center [484, 227] width 10 height 10
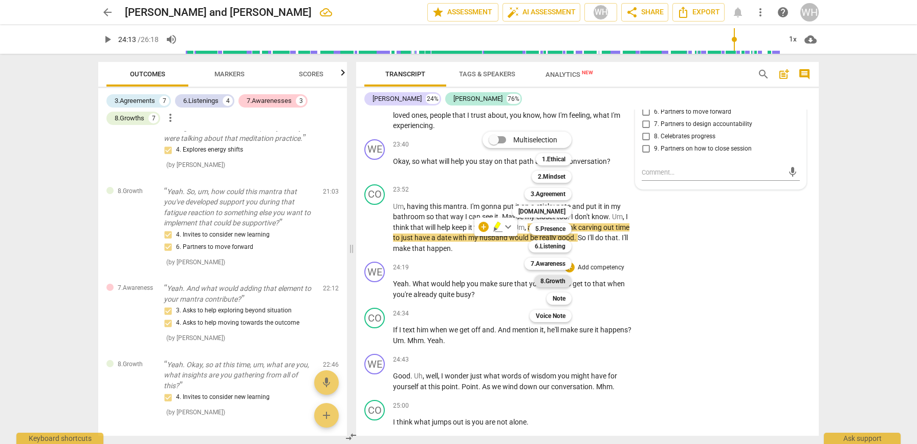
click at [551, 278] on b "8.Growth" at bounding box center [552, 281] width 25 height 12
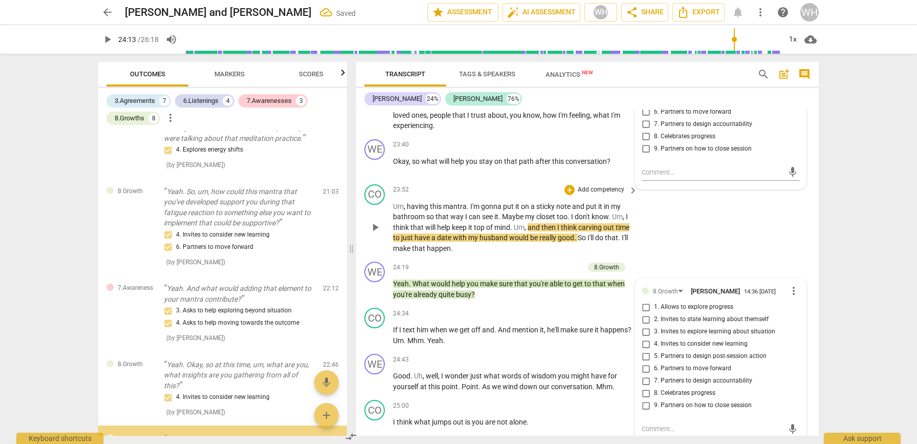
scroll to position [1649, 0]
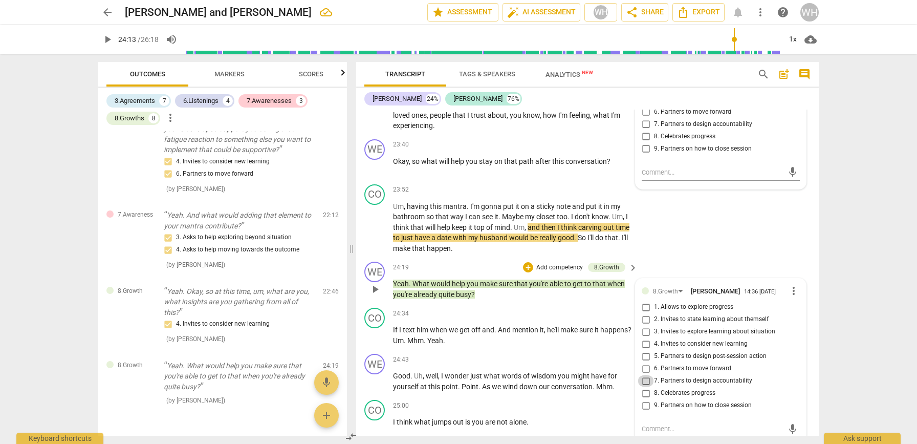
click at [644, 375] on input "7. Partners to design accountability" at bounding box center [646, 381] width 16 height 12
checkbox input "true"
drag, startPoint x: 644, startPoint y: 302, endPoint x: 635, endPoint y: 314, distance: 15.4
click at [644, 350] on input "5. Partners to design post-session action" at bounding box center [646, 356] width 16 height 12
checkbox input "true"
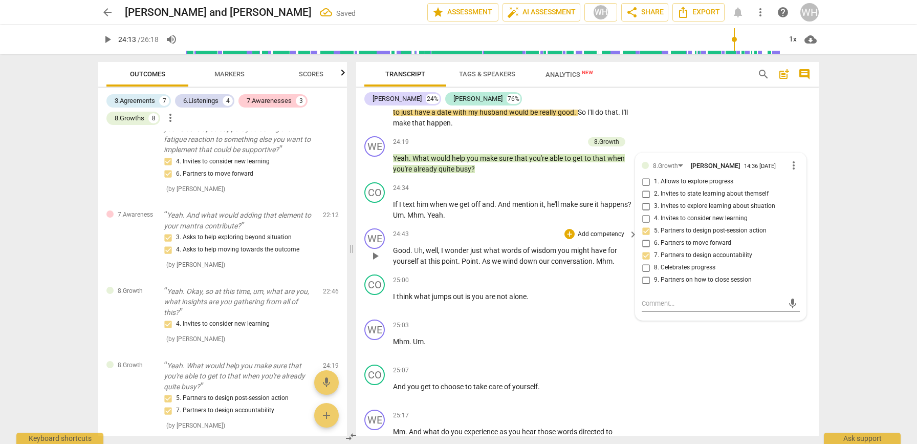
scroll to position [4526, 0]
click at [494, 255] on span "we" at bounding box center [497, 259] width 11 height 8
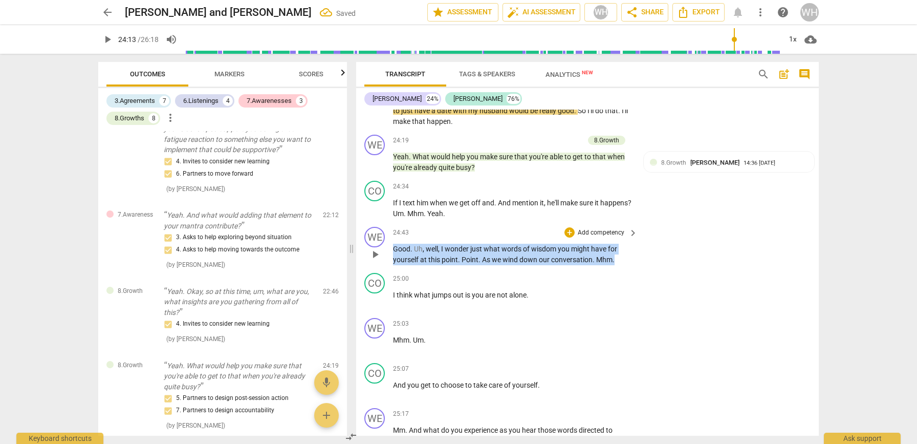
drag, startPoint x: 624, startPoint y: 204, endPoint x: 404, endPoint y: 201, distance: 220.6
click at [357, 223] on div "WE play_arrow pause 24:43 + Add competency keyboard_arrow_right Good . Uh , wel…" at bounding box center [587, 246] width 463 height 46
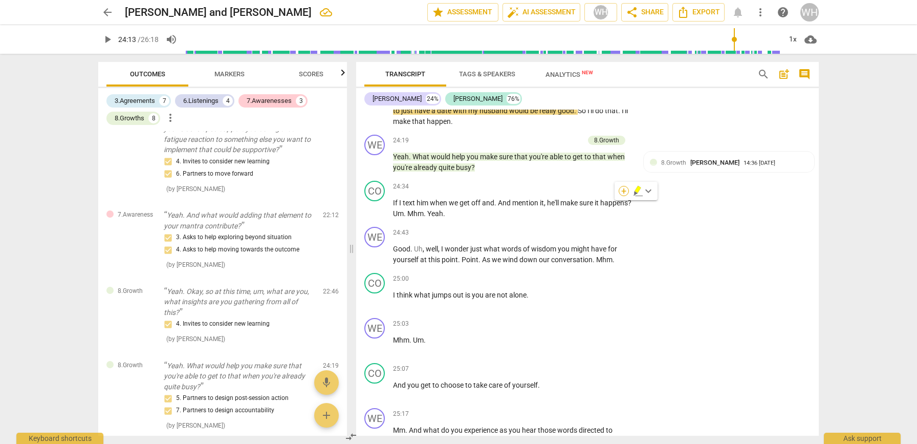
click at [628, 191] on div "+" at bounding box center [624, 191] width 10 height 10
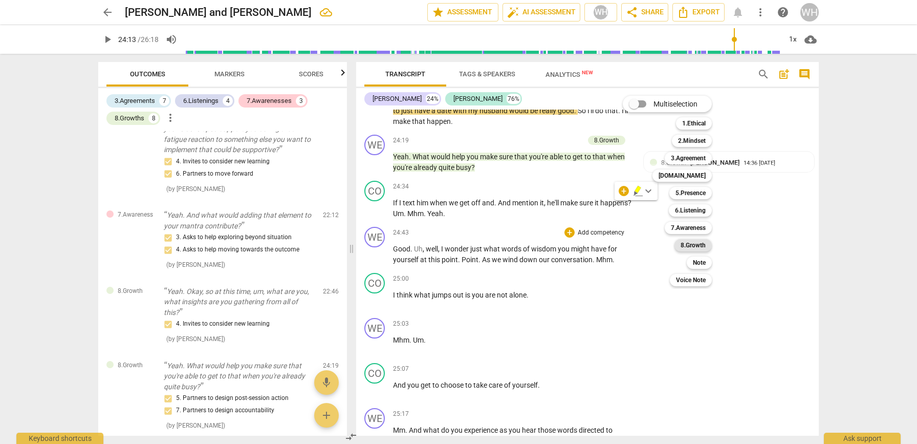
click at [697, 247] on b "8.Growth" at bounding box center [693, 245] width 25 height 12
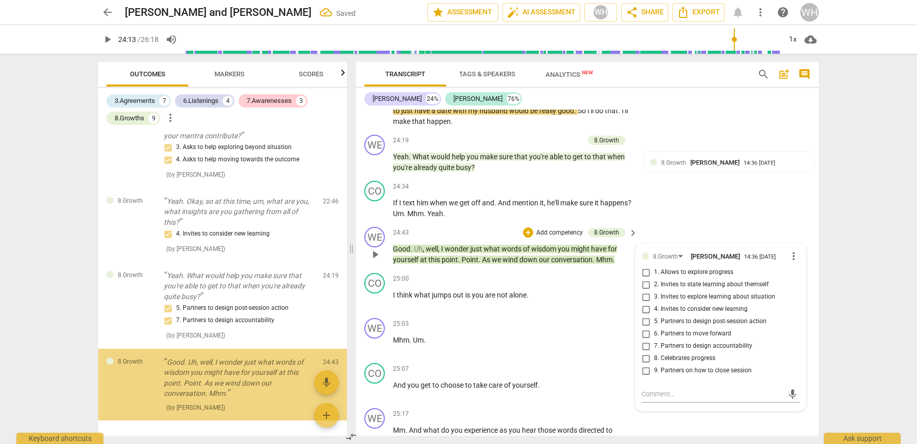
scroll to position [1745, 0]
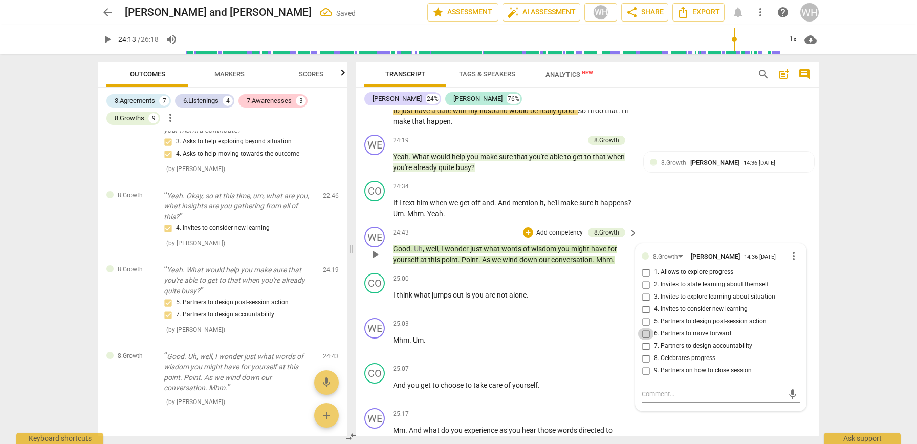
click at [643, 328] on input "6. Partners to move forward" at bounding box center [646, 334] width 16 height 12
checkbox input "true"
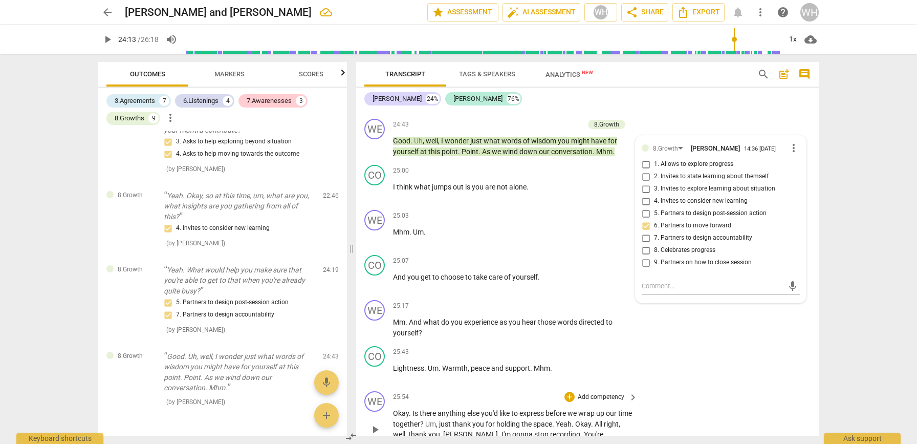
scroll to position [4633, 0]
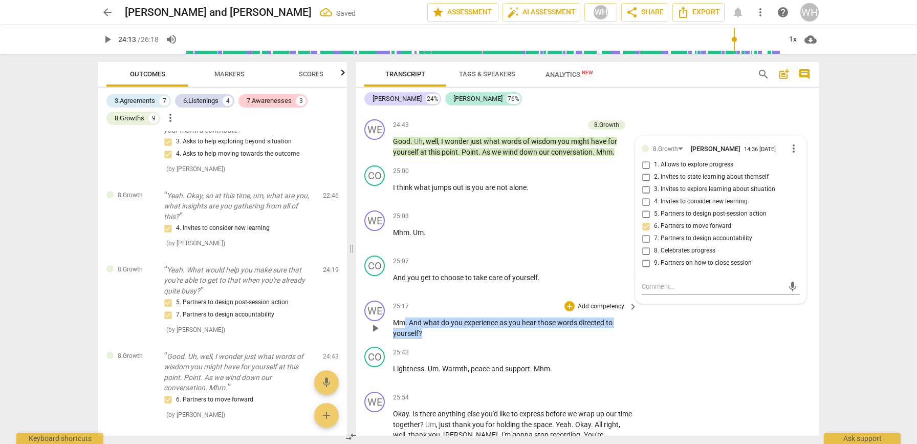
drag, startPoint x: 444, startPoint y: 277, endPoint x: 419, endPoint y: 265, distance: 28.2
click at [406, 317] on p "Mm . And what do you experience as you hear those words directed to yourself ?" at bounding box center [513, 327] width 240 height 21
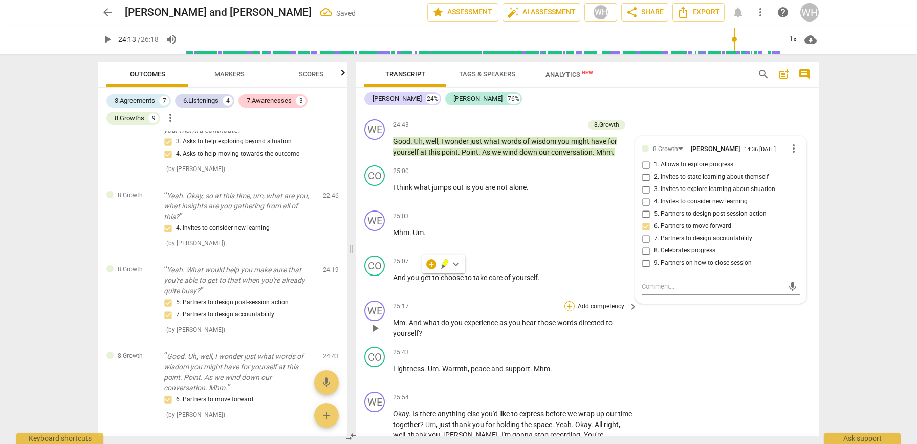
click at [569, 301] on div "+" at bounding box center [569, 306] width 10 height 10
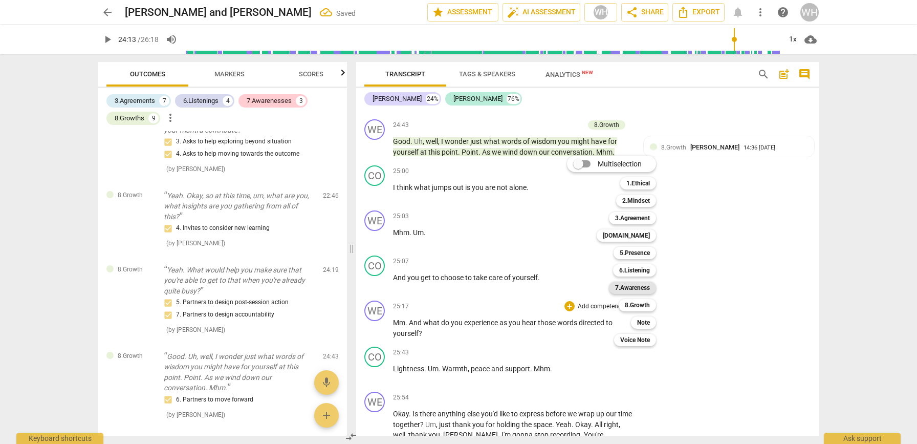
click at [625, 288] on b "7.Awareness" at bounding box center [632, 287] width 35 height 12
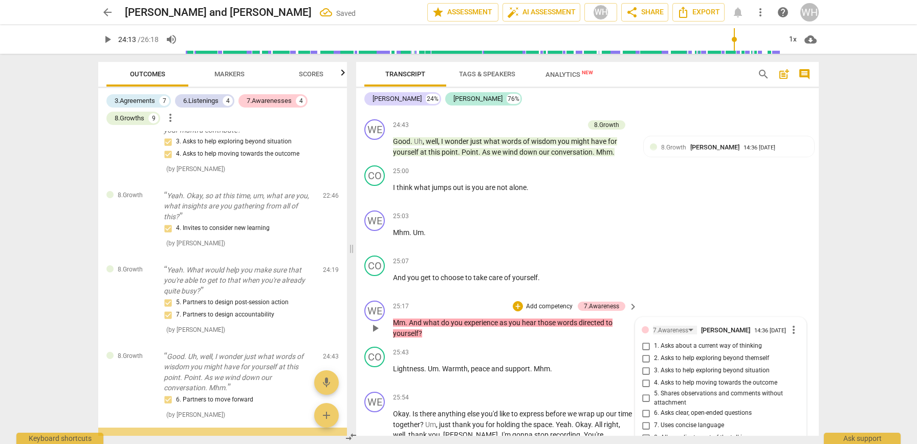
scroll to position [1808, 0]
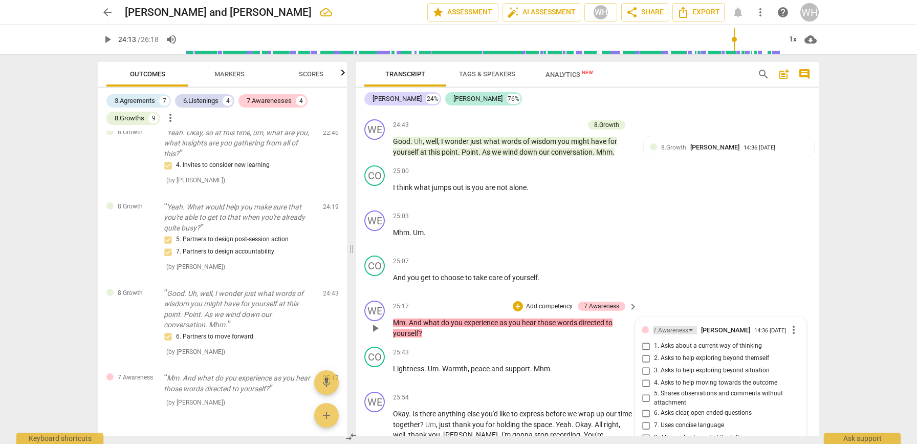
click at [676, 325] on div "7.Awareness" at bounding box center [670, 330] width 35 height 10
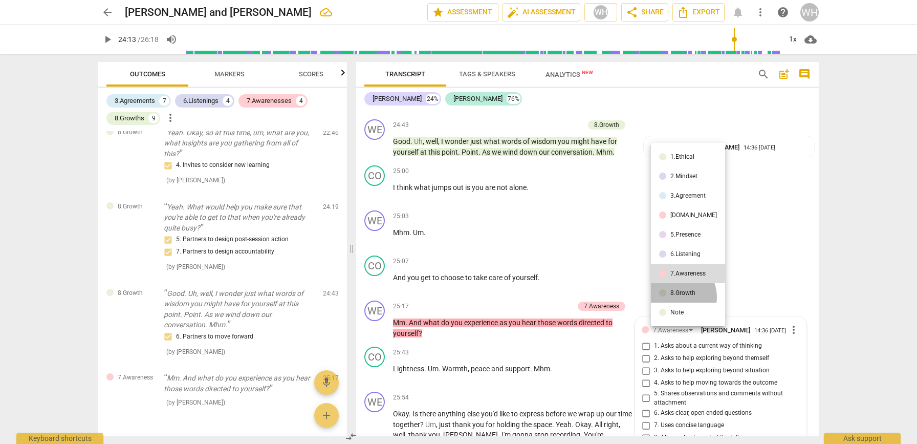
click at [675, 296] on li "8.Growth" at bounding box center [688, 292] width 74 height 19
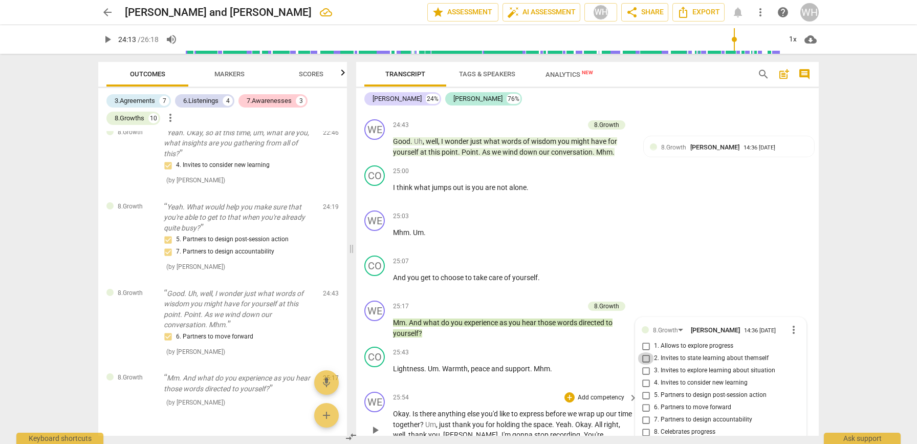
drag, startPoint x: 644, startPoint y: 306, endPoint x: 629, endPoint y: 344, distance: 41.2
click at [644, 352] on input "2. Invites to state learning about themself" at bounding box center [646, 358] width 16 height 12
checkbox input "true"
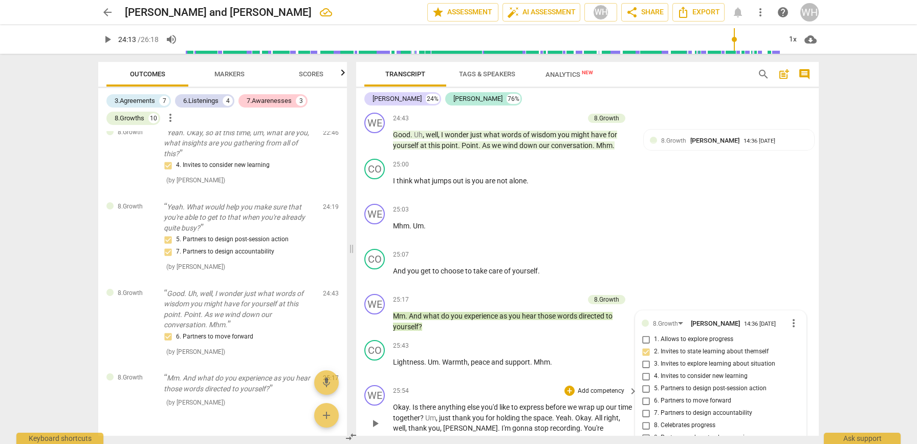
scroll to position [4639, 0]
click at [715, 200] on div "WE play_arrow pause 25:03 + Add competency keyboard_arrow_right Mhm . Um ." at bounding box center [587, 222] width 463 height 45
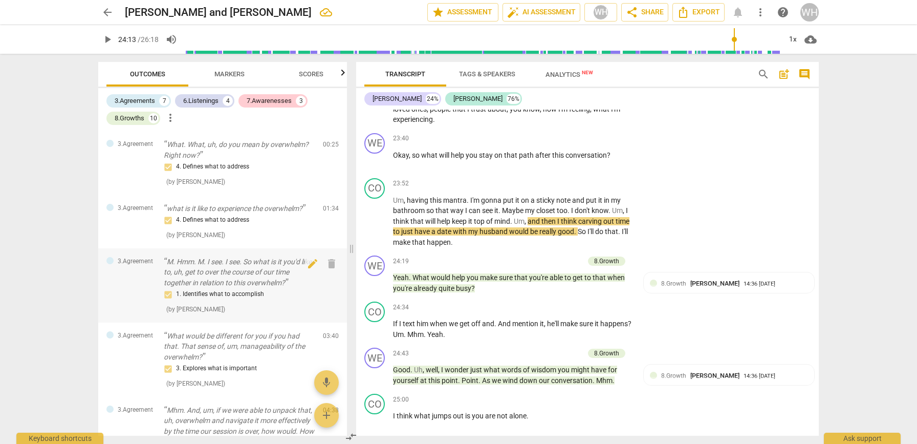
scroll to position [1, 0]
drag, startPoint x: 308, startPoint y: 73, endPoint x: 302, endPoint y: 83, distance: 11.2
click at [308, 73] on span "Scores" at bounding box center [311, 74] width 25 height 8
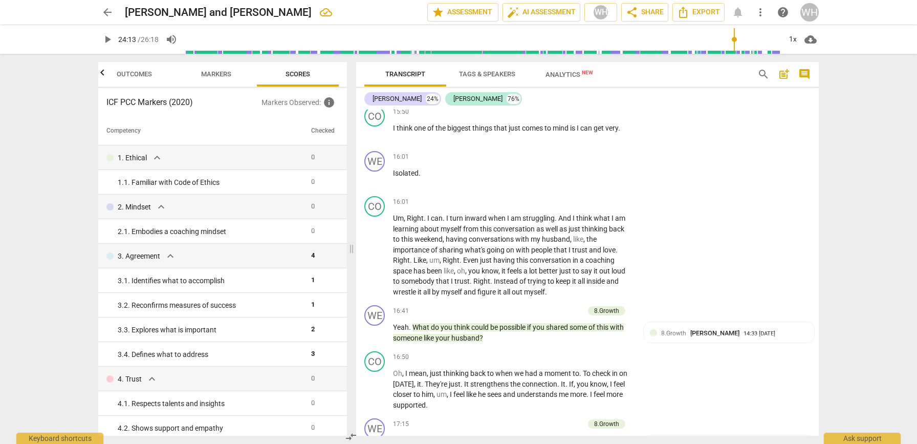
scroll to position [2791, 0]
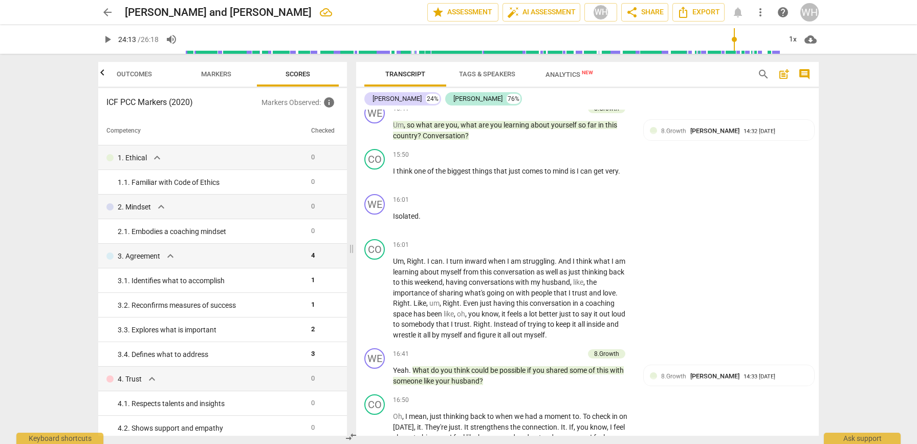
click at [135, 72] on span "Outcomes" at bounding box center [134, 74] width 35 height 8
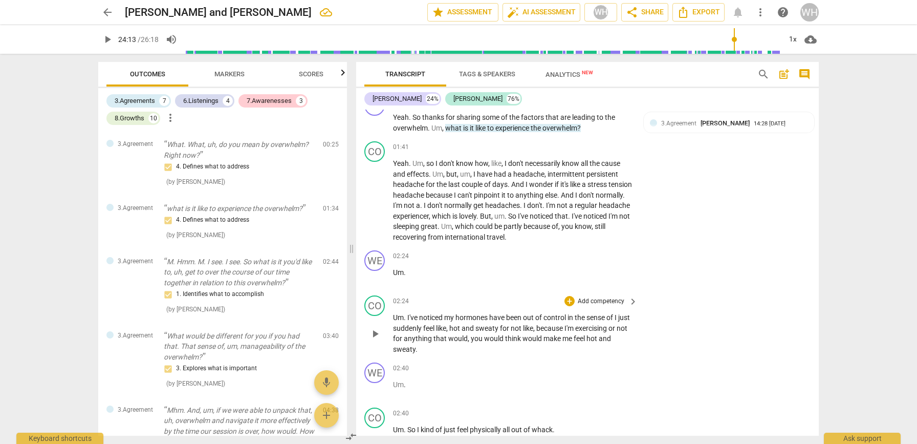
scroll to position [0, 0]
